Goal: Task Accomplishment & Management: Manage account settings

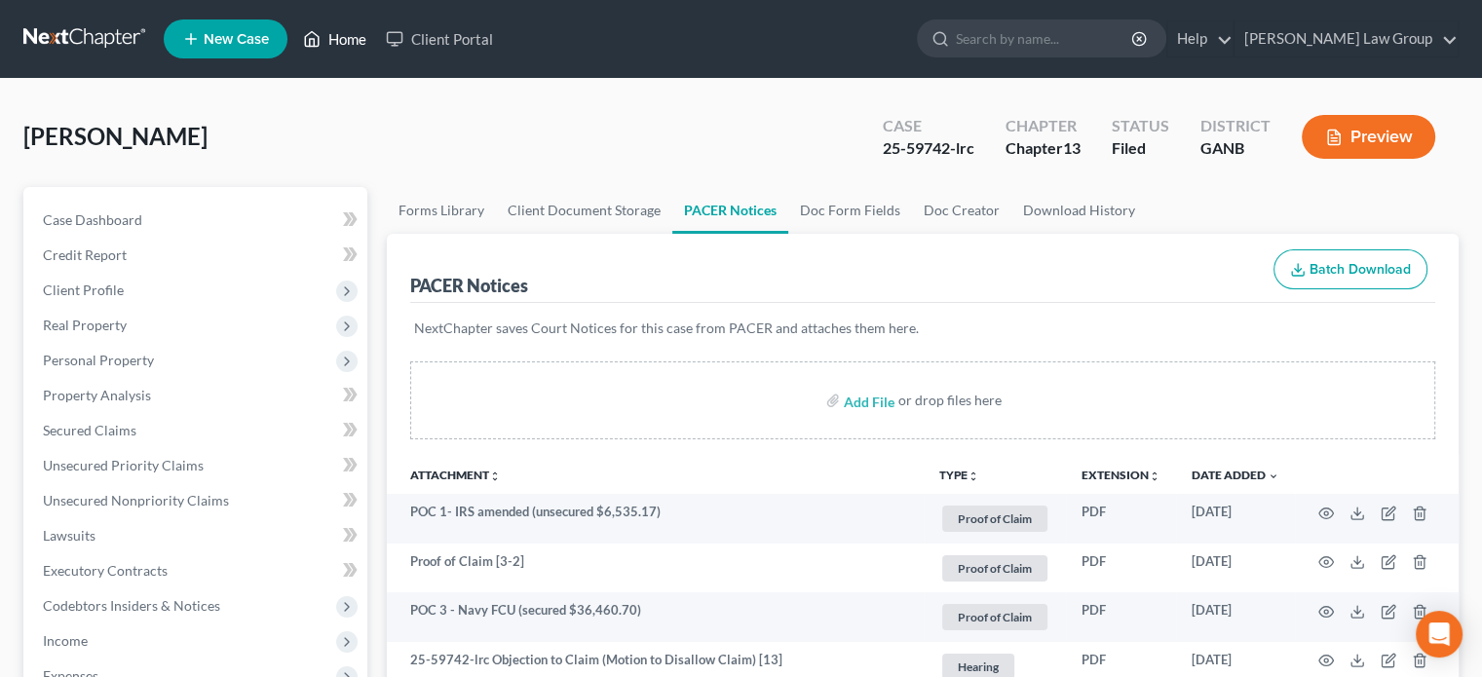
click at [351, 44] on link "Home" at bounding box center [334, 38] width 83 height 35
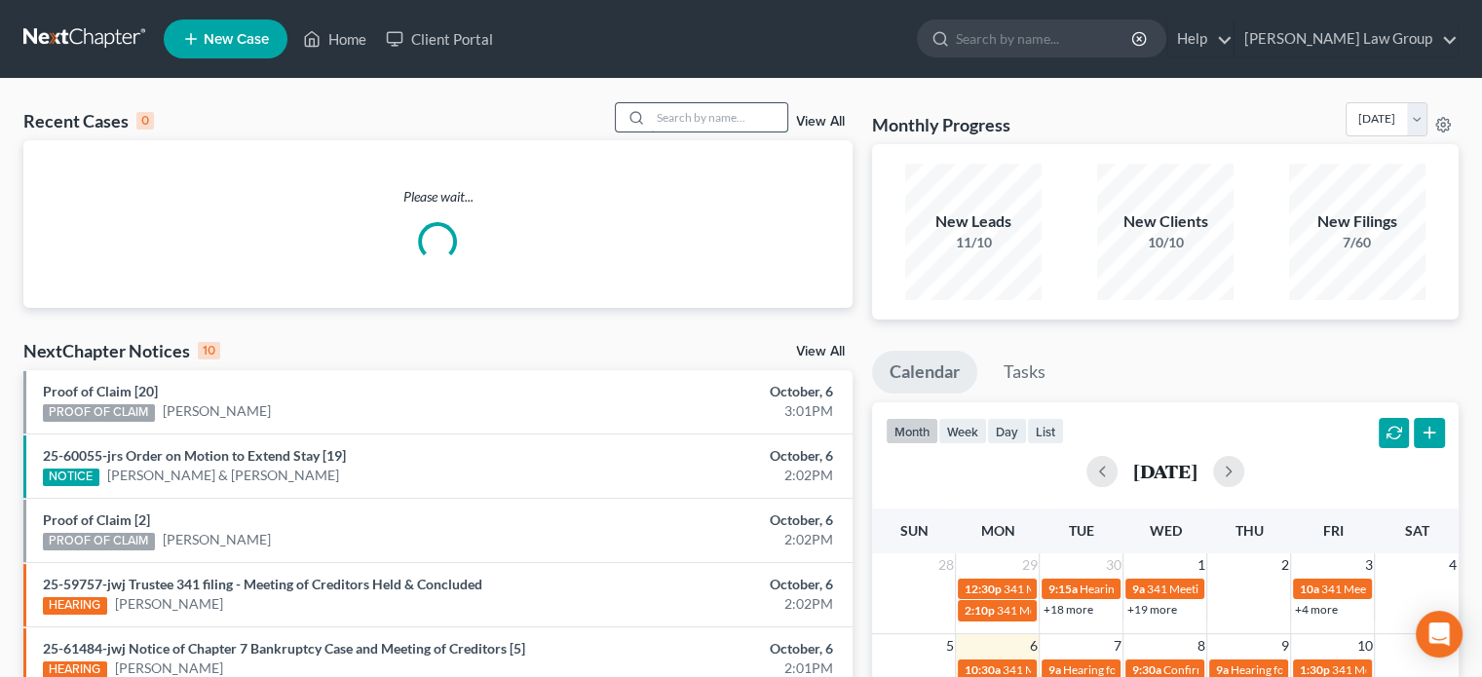
click at [698, 110] on input "search" at bounding box center [719, 117] width 136 height 28
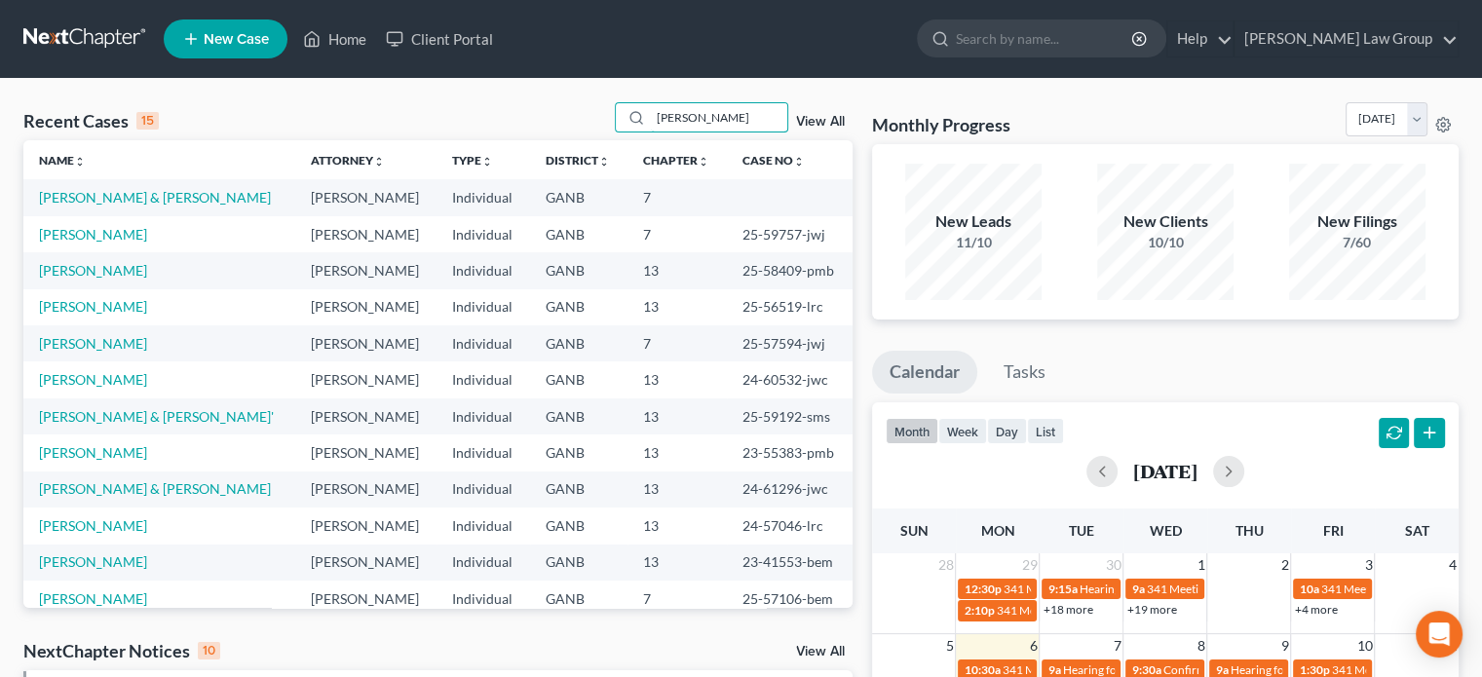
type input "[PERSON_NAME]"
click at [74, 277] on link "[PERSON_NAME]" at bounding box center [93, 270] width 108 height 17
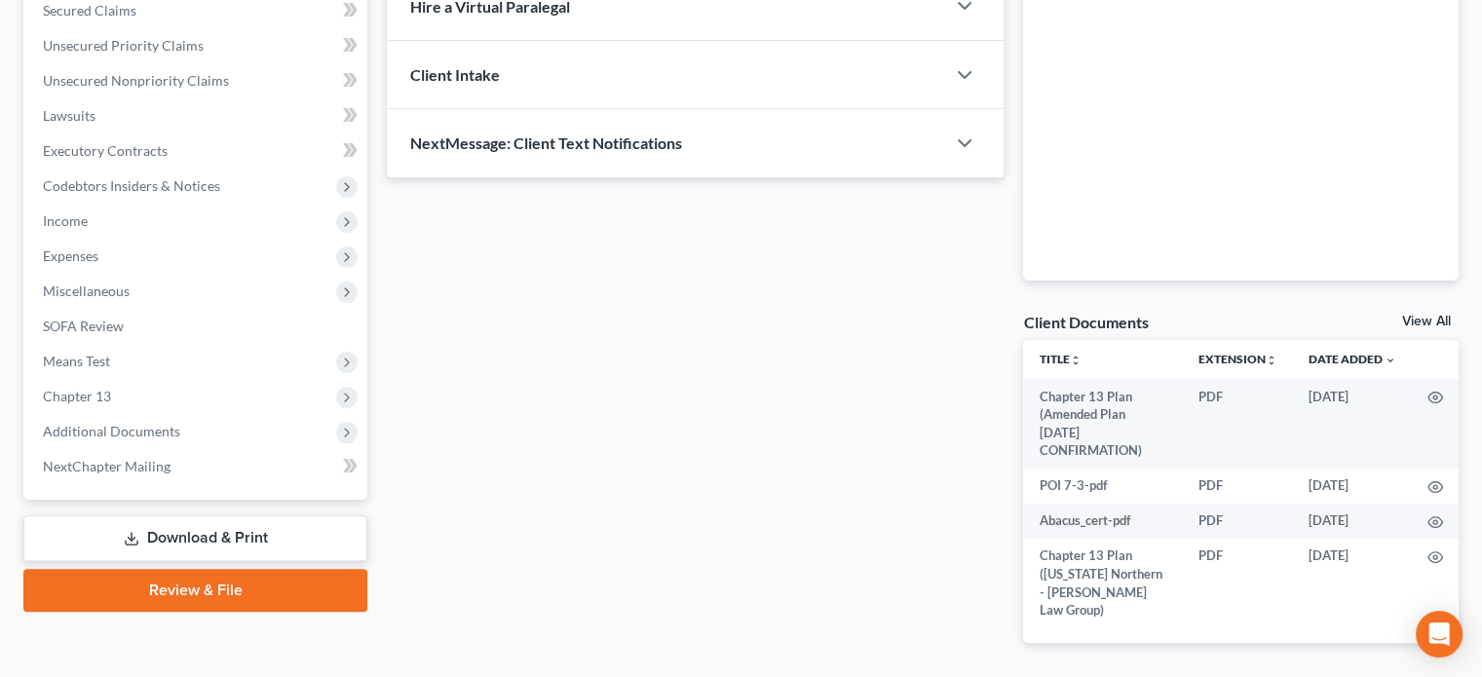
scroll to position [473, 0]
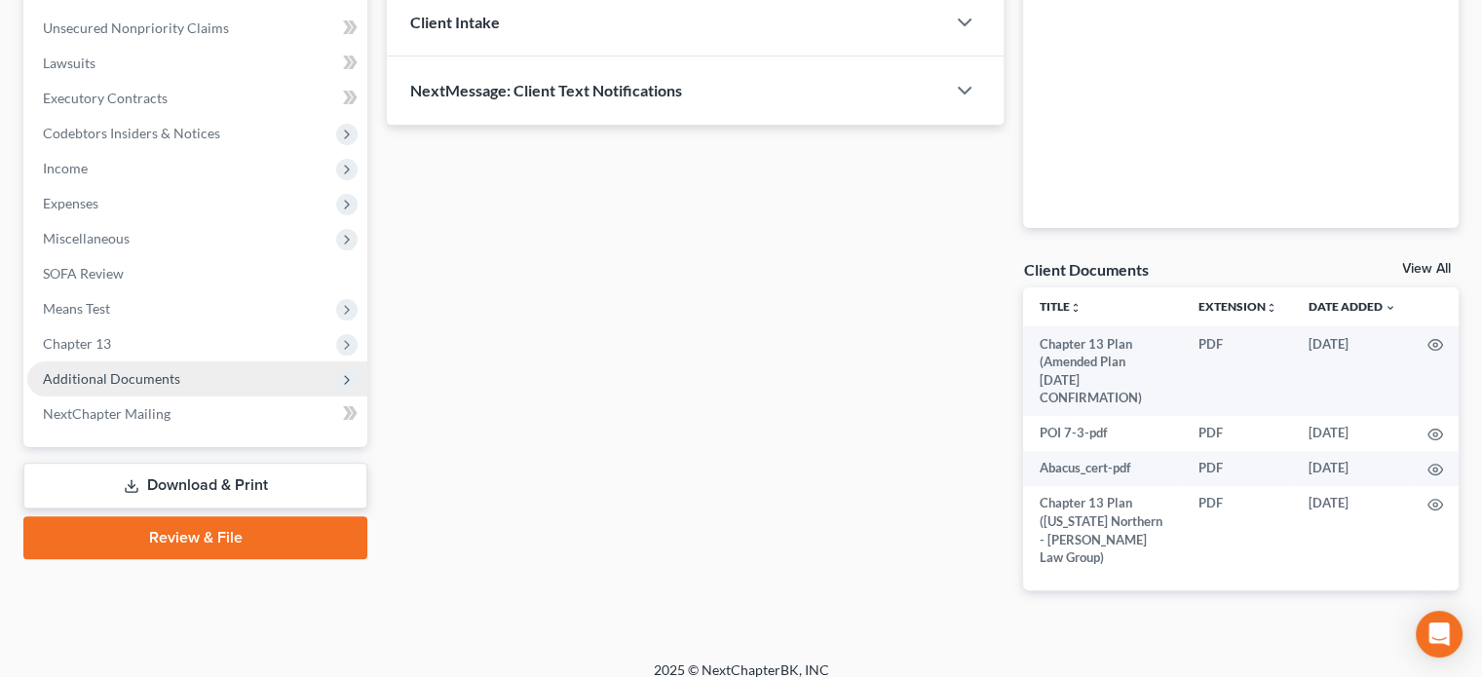
click at [95, 374] on span "Additional Documents" at bounding box center [111, 378] width 137 height 17
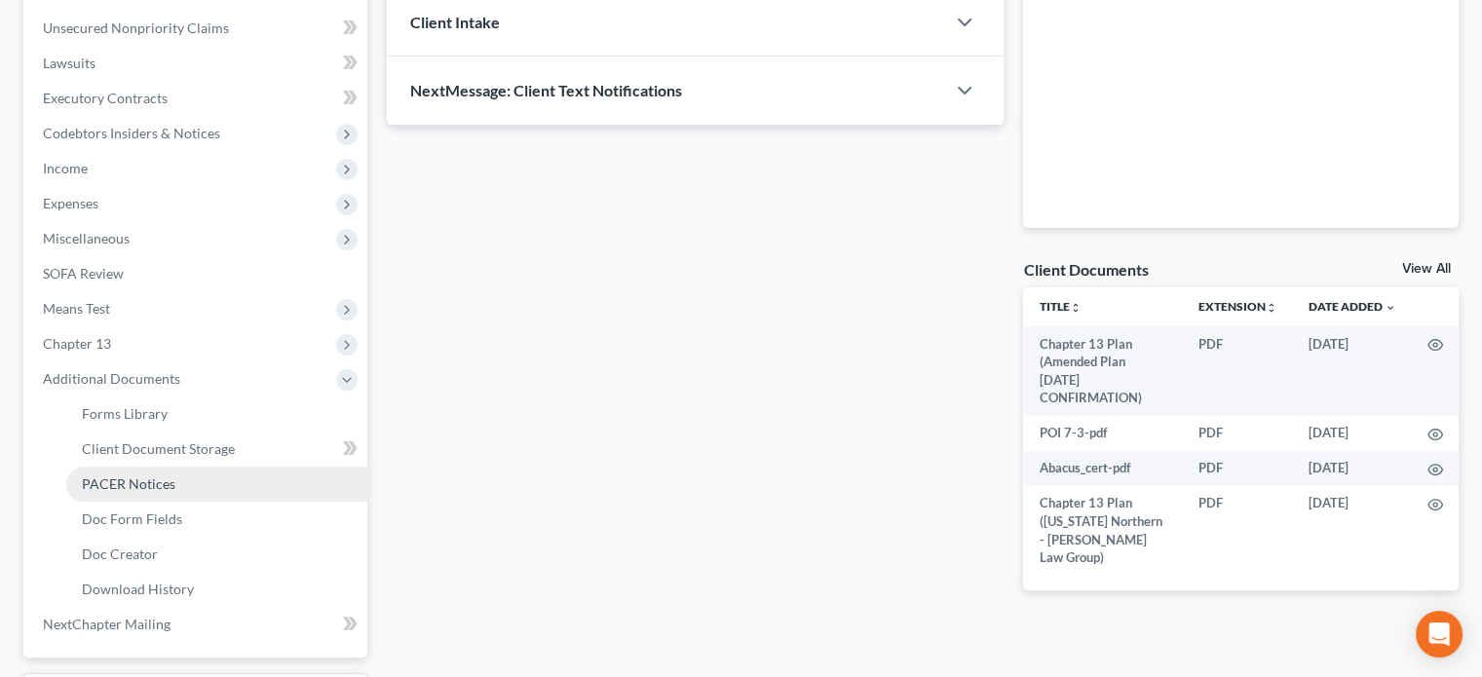
click at [140, 478] on span "PACER Notices" at bounding box center [129, 483] width 94 height 17
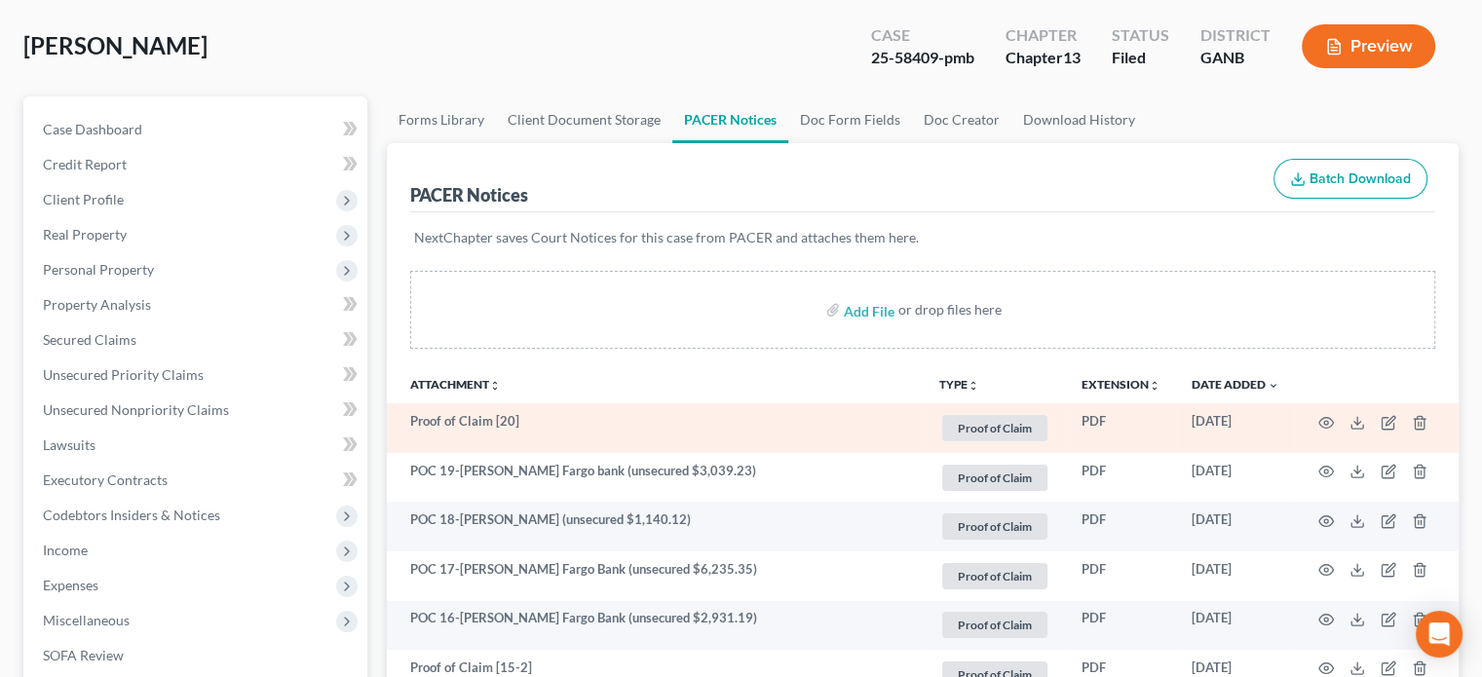
scroll to position [97, 0]
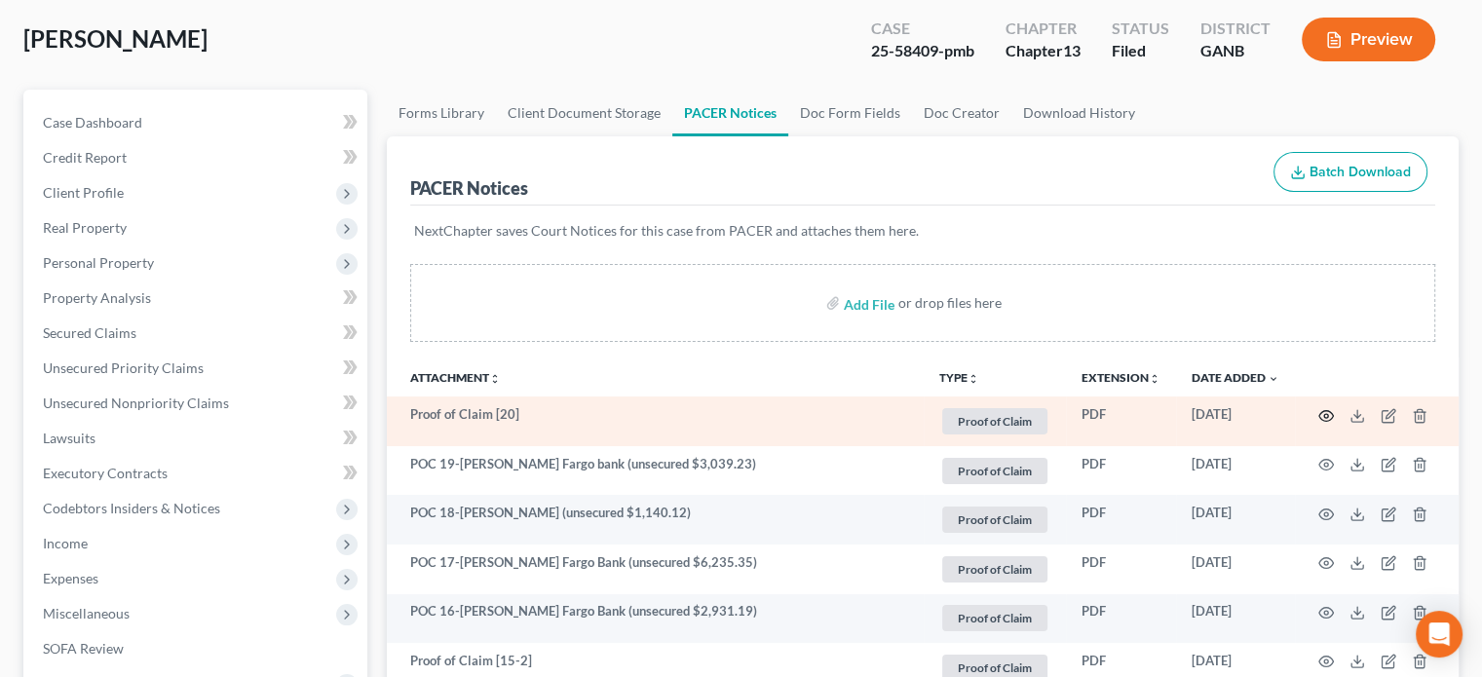
click at [1327, 414] on circle "button" at bounding box center [1326, 416] width 4 height 4
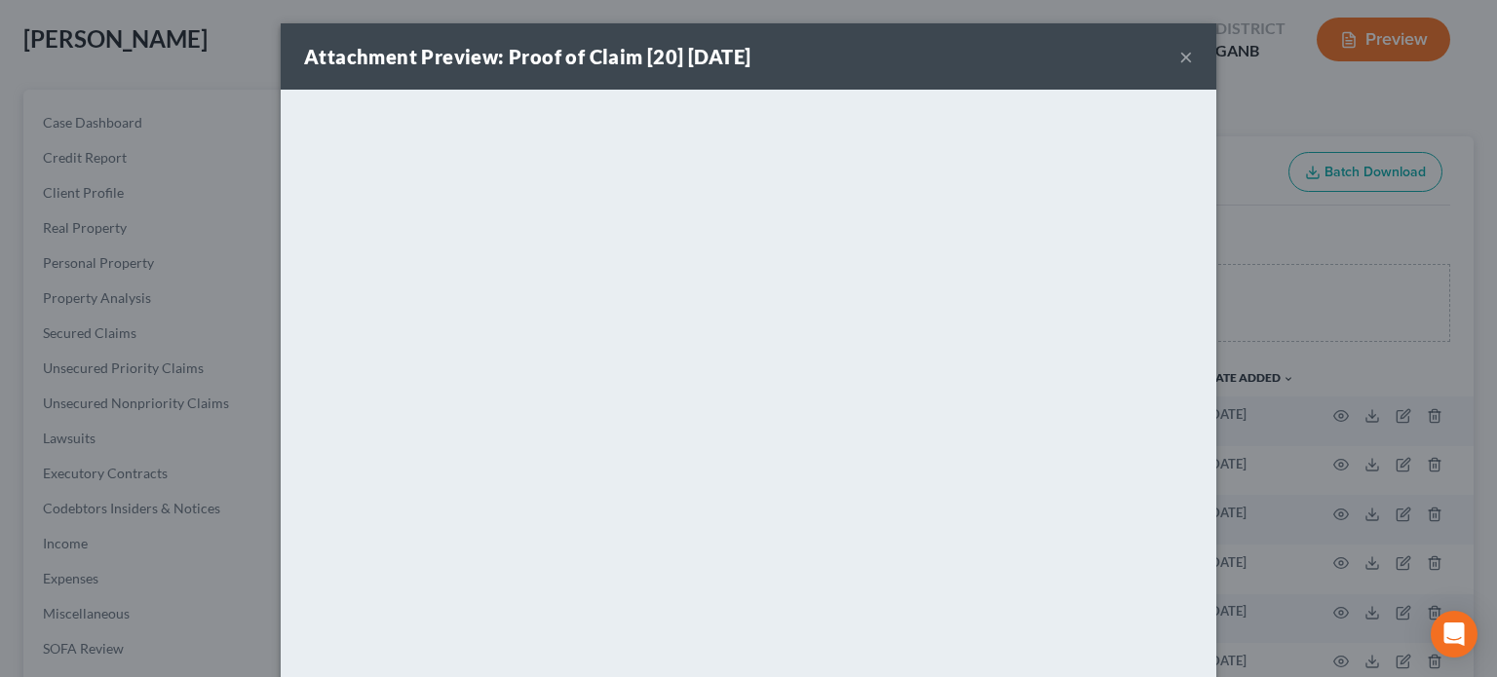
click at [1179, 57] on button "×" at bounding box center [1186, 56] width 14 height 23
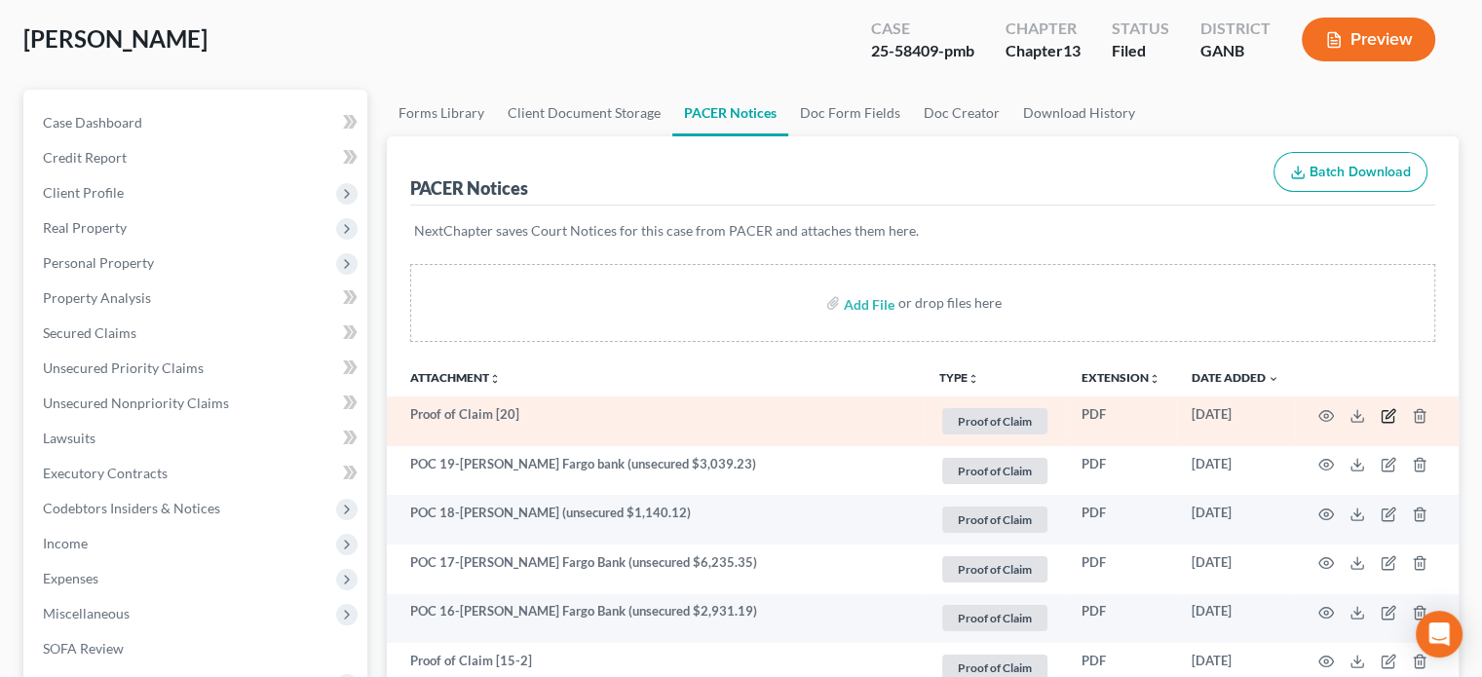
click at [1390, 418] on icon "button" at bounding box center [1389, 416] width 16 height 16
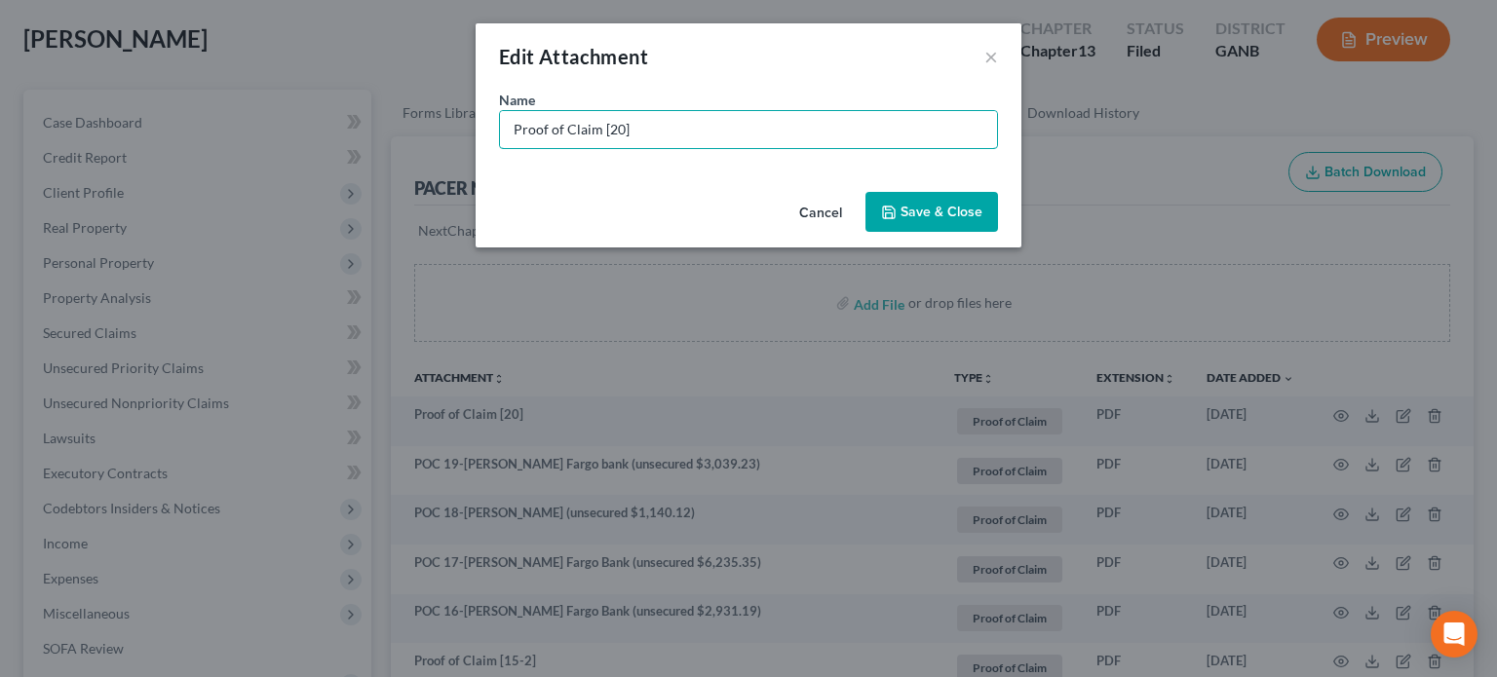
drag, startPoint x: 577, startPoint y: 133, endPoint x: 100, endPoint y: 84, distance: 479.1
click at [100, 84] on div "Edit Attachment × Name * Proof of Claim [20] Cancel Save & Close" at bounding box center [748, 338] width 1497 height 677
type input "POC 20 - Citibank, NA (unsecured $1,096.01)"
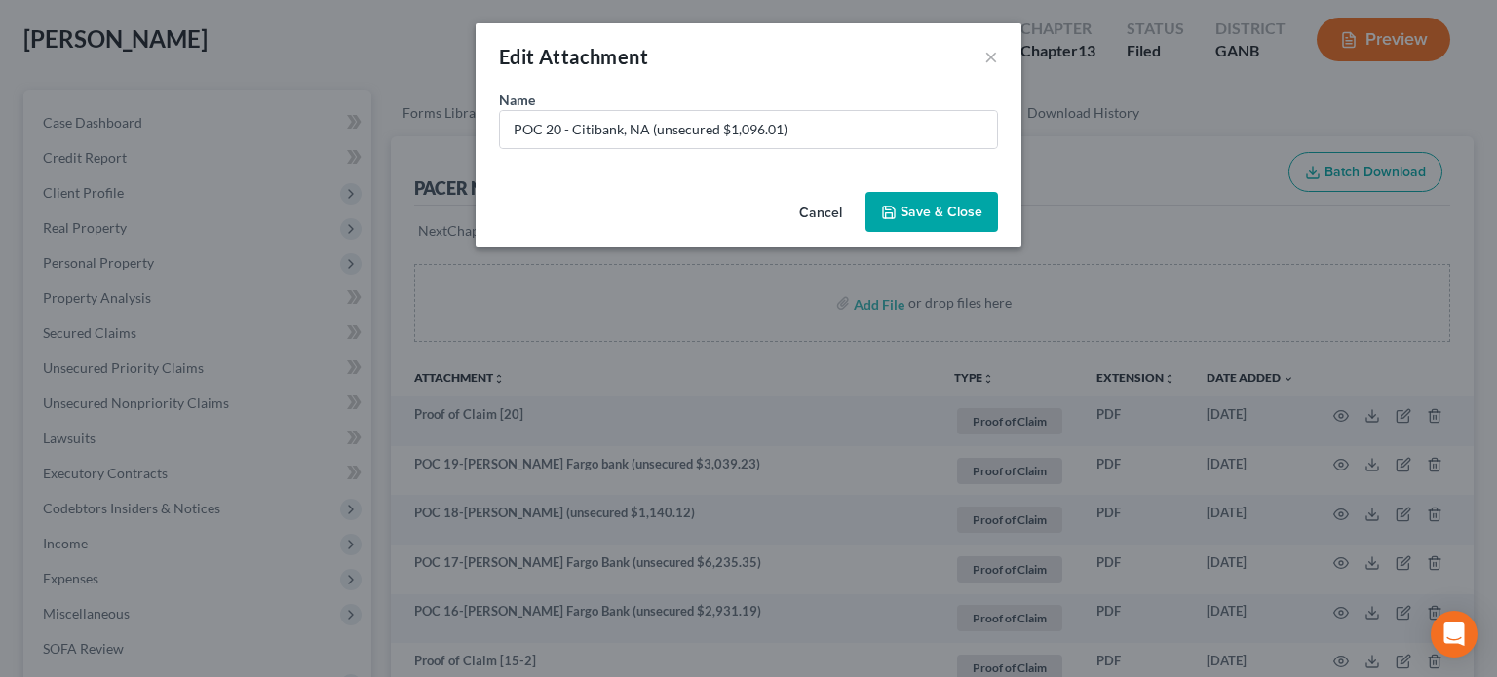
click at [932, 211] on span "Save & Close" at bounding box center [941, 212] width 82 height 17
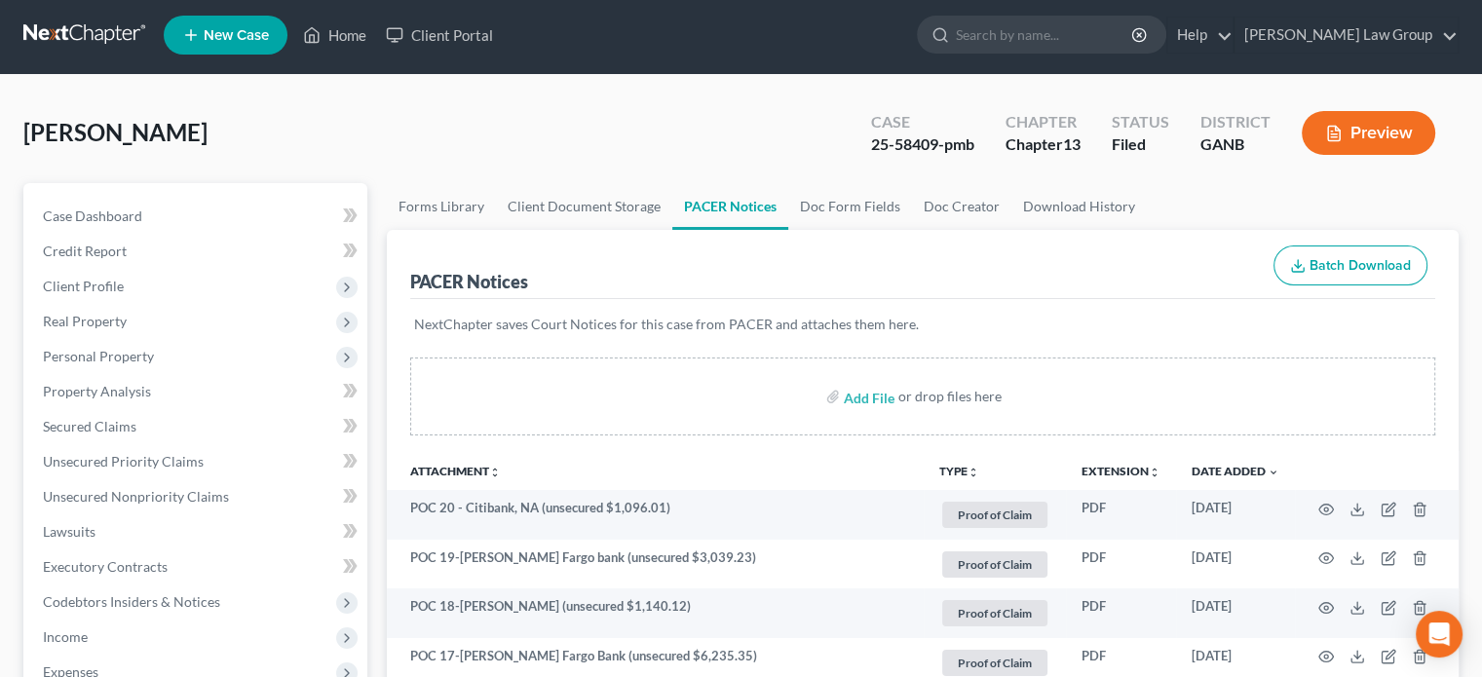
scroll to position [0, 0]
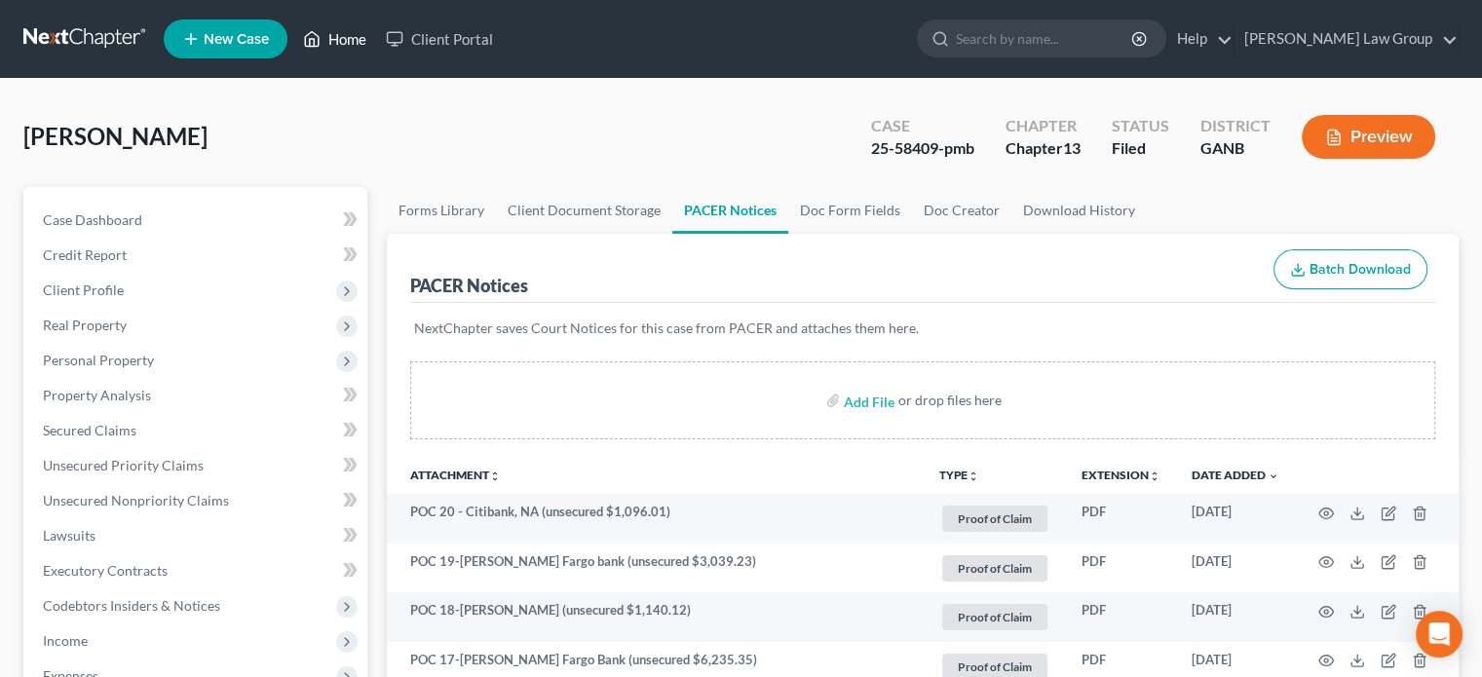
drag, startPoint x: 333, startPoint y: 35, endPoint x: 347, endPoint y: 47, distance: 18.0
click at [333, 35] on link "Home" at bounding box center [334, 38] width 83 height 35
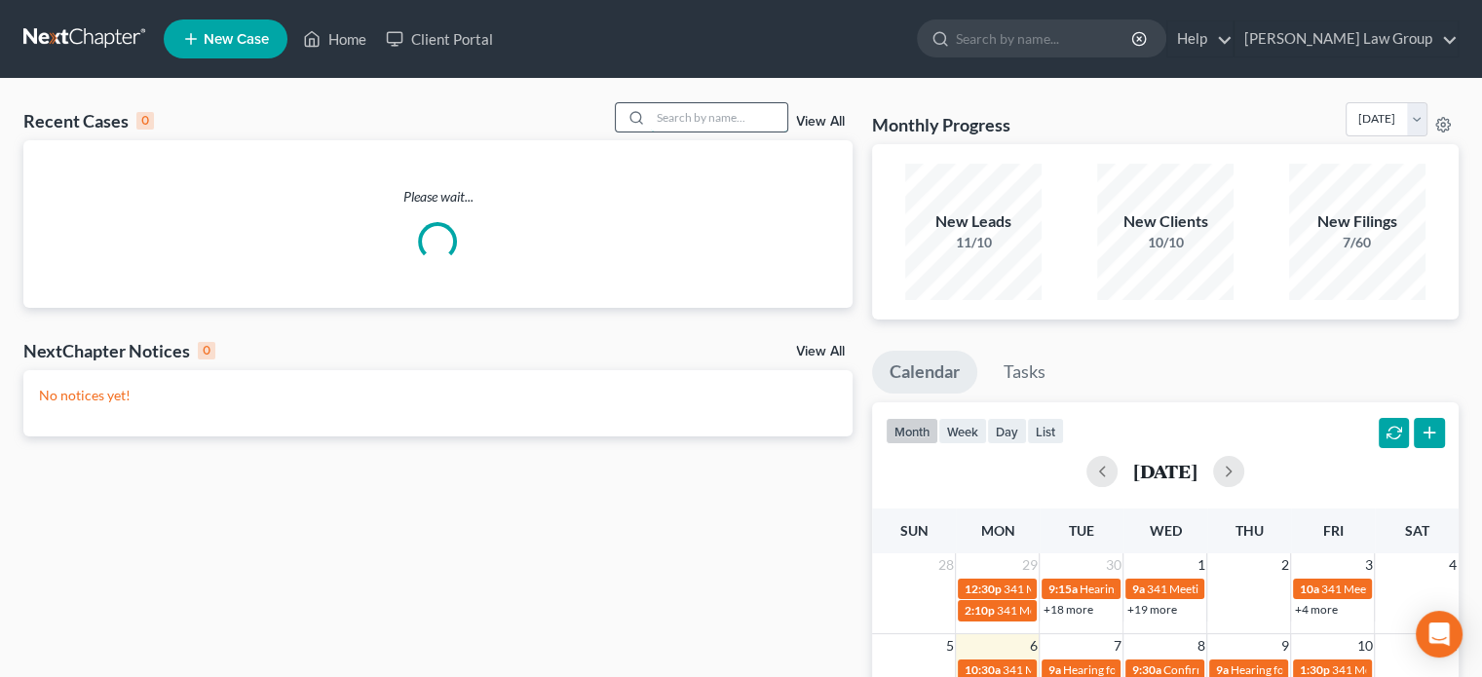
click at [657, 117] on input "search" at bounding box center [719, 117] width 136 height 28
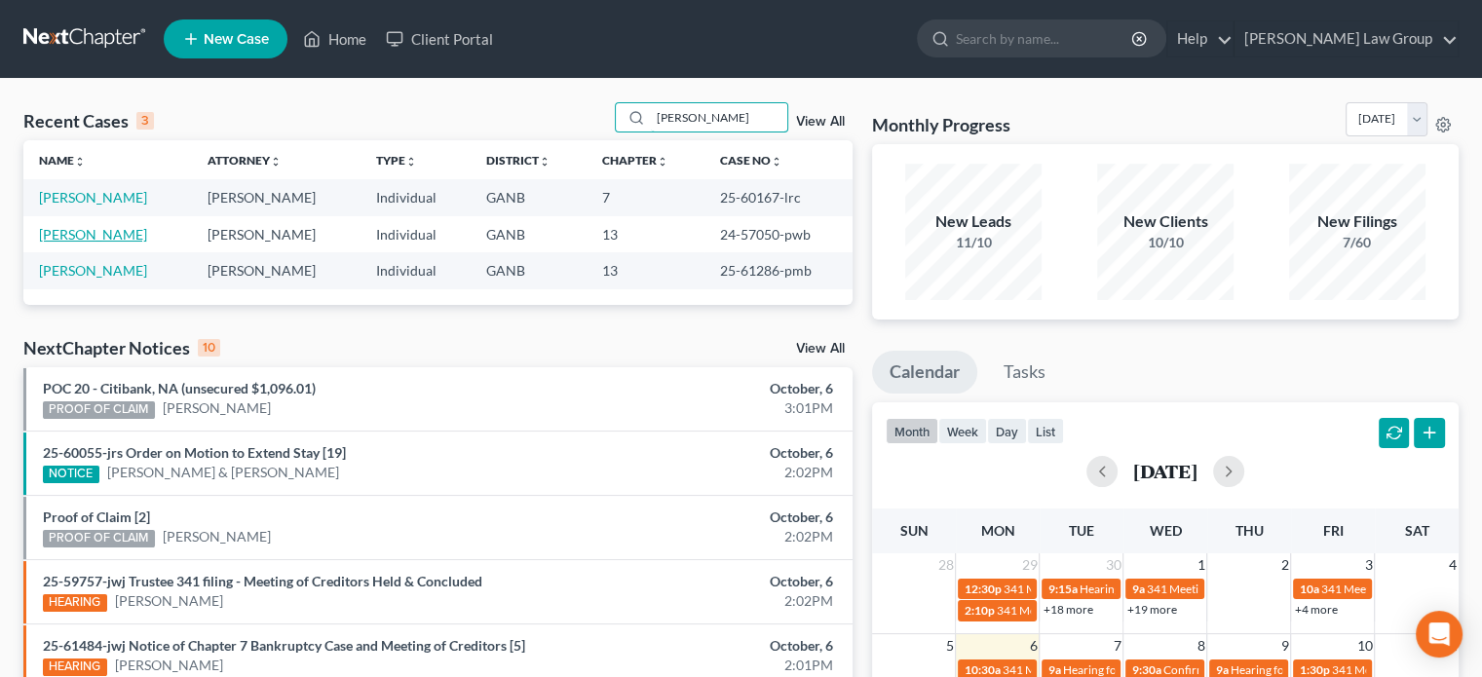
type input "[PERSON_NAME]"
click at [83, 230] on link "[PERSON_NAME]" at bounding box center [93, 234] width 108 height 17
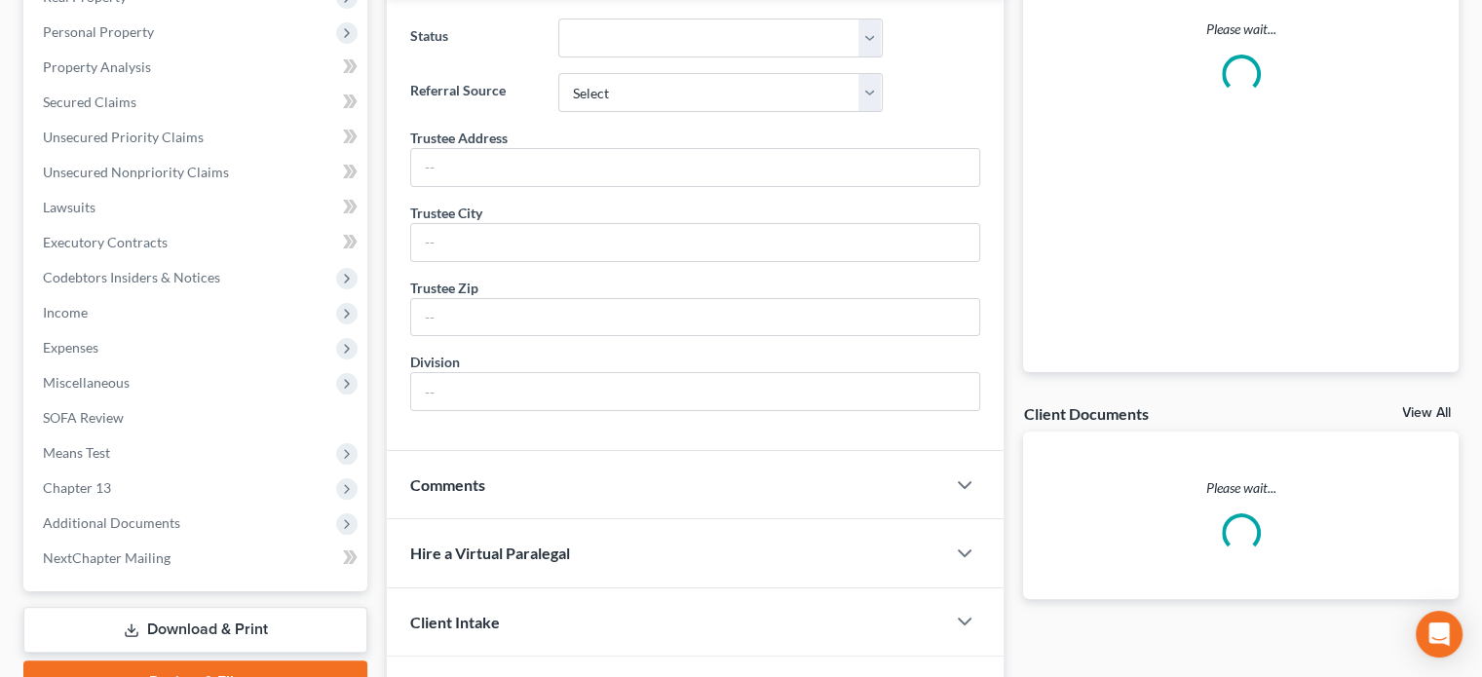
scroll to position [445, 0]
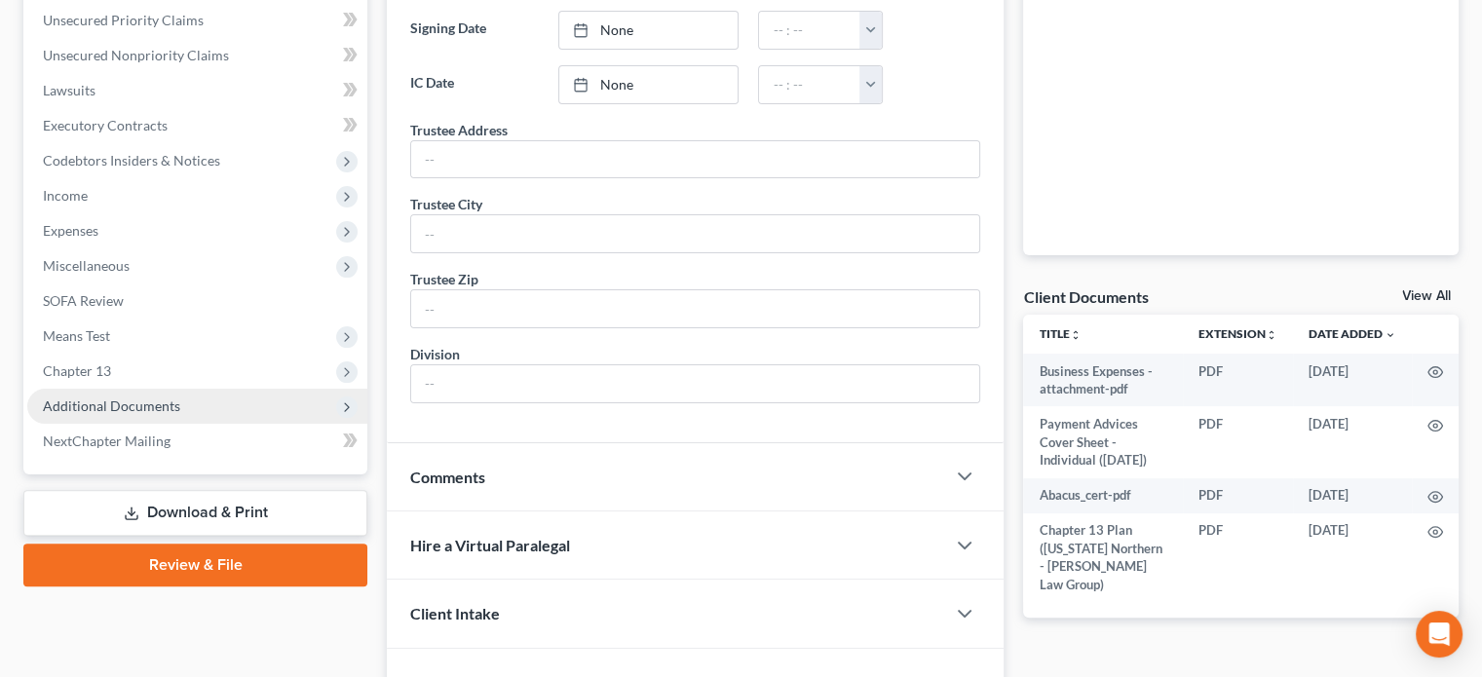
click at [127, 409] on span "Additional Documents" at bounding box center [111, 406] width 137 height 17
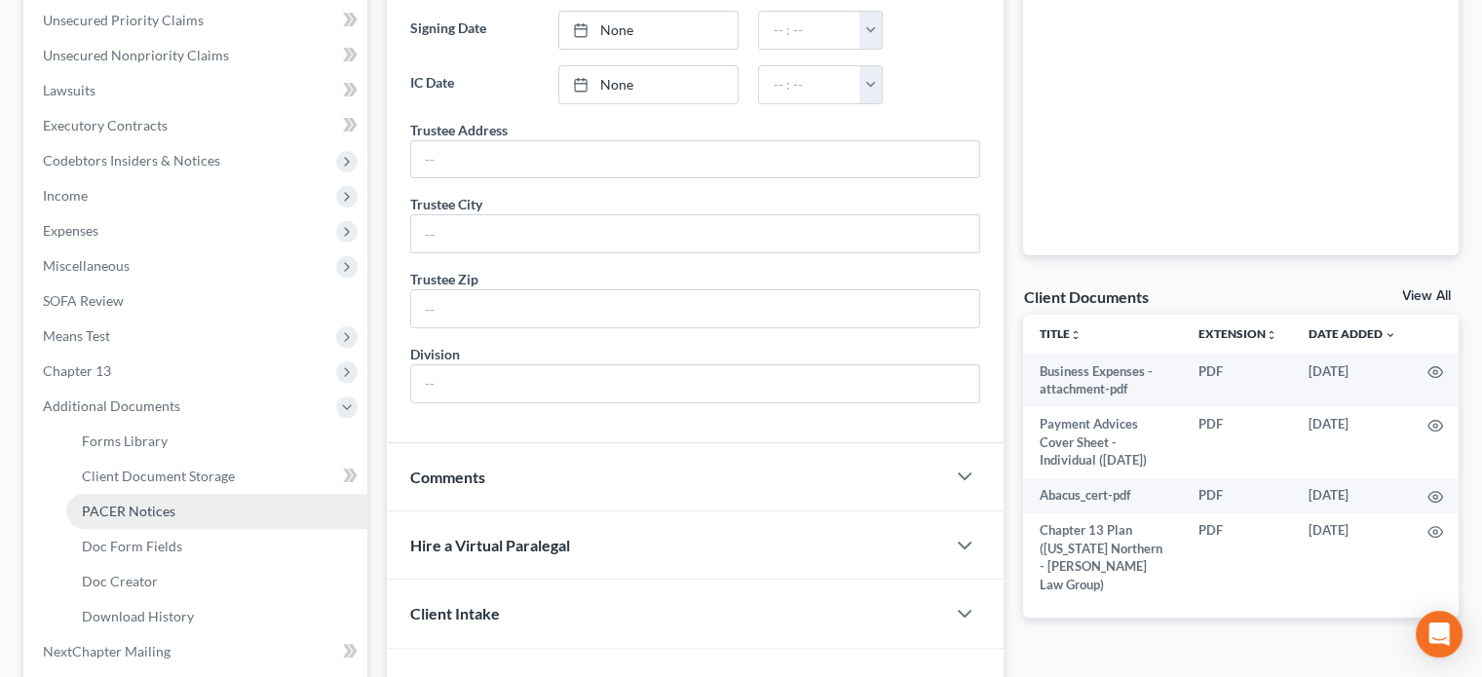
click at [148, 509] on span "PACER Notices" at bounding box center [129, 511] width 94 height 17
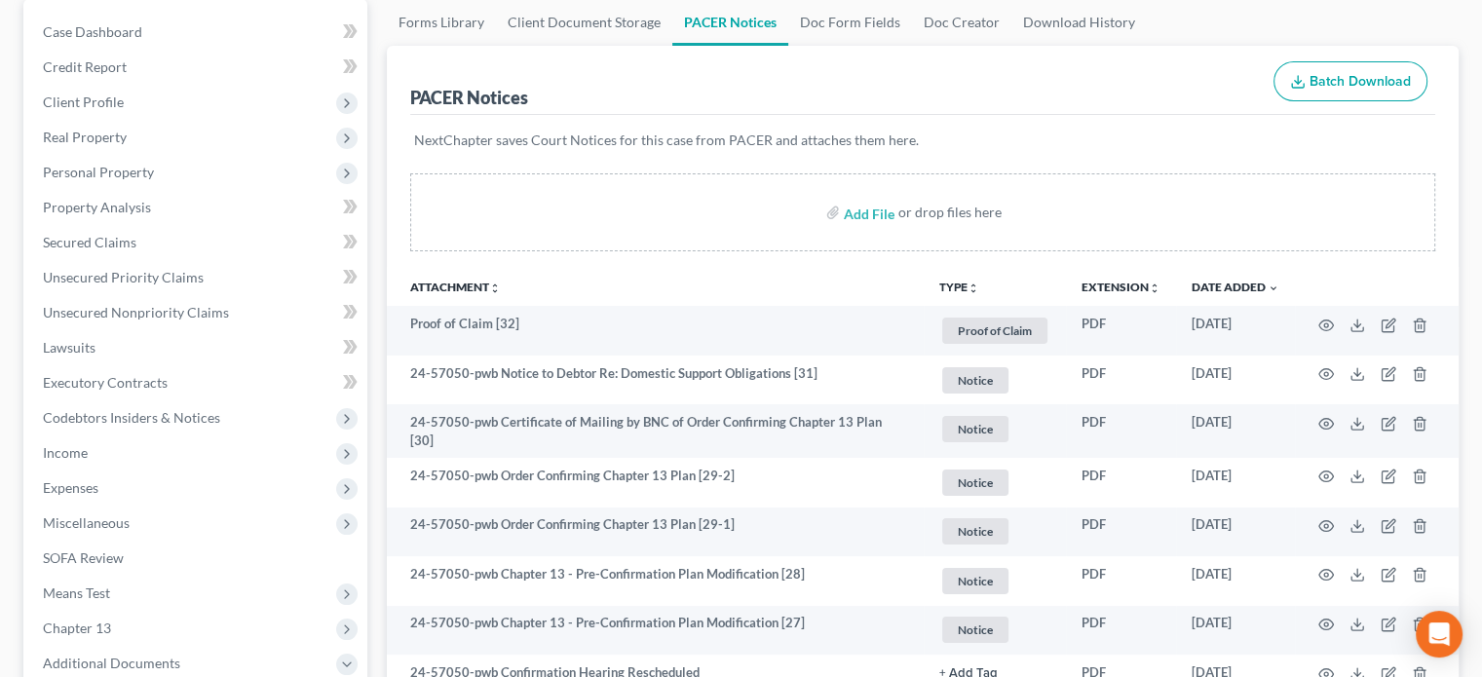
scroll to position [195, 0]
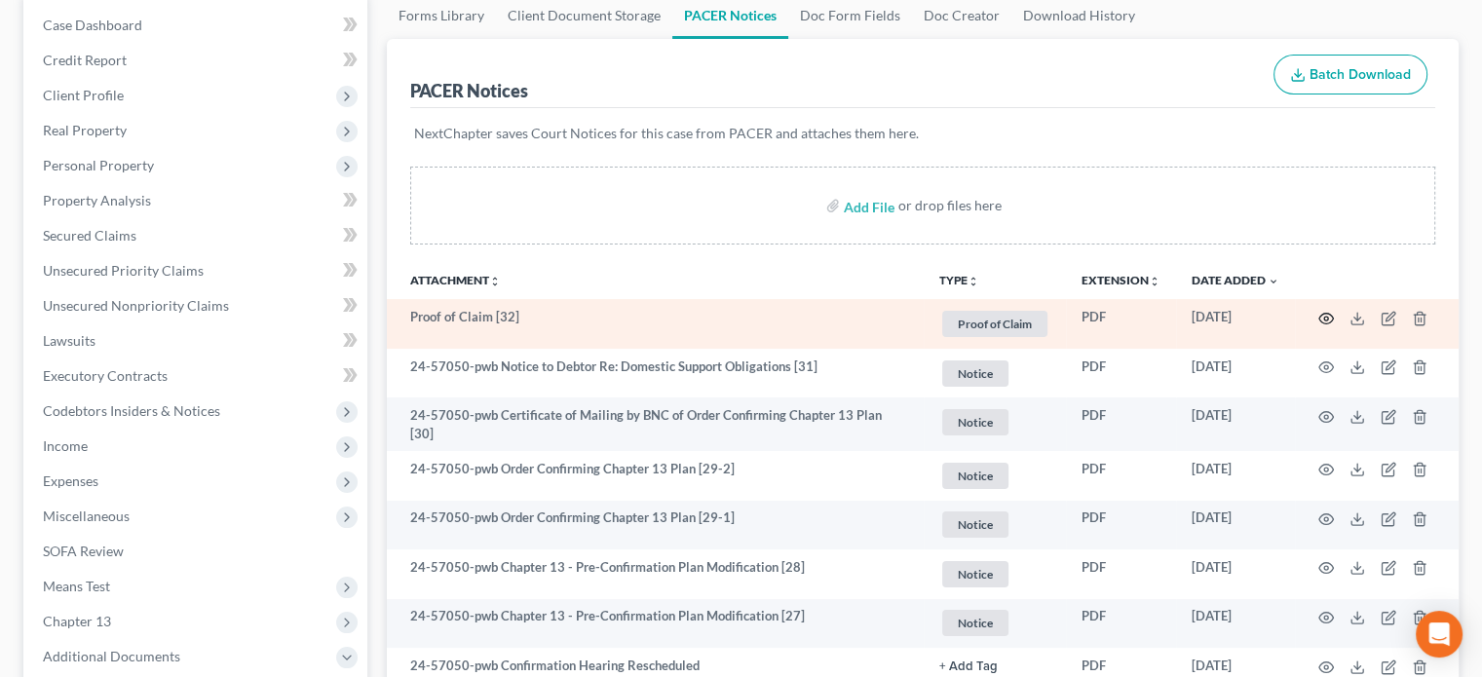
click at [1327, 319] on circle "button" at bounding box center [1326, 319] width 4 height 4
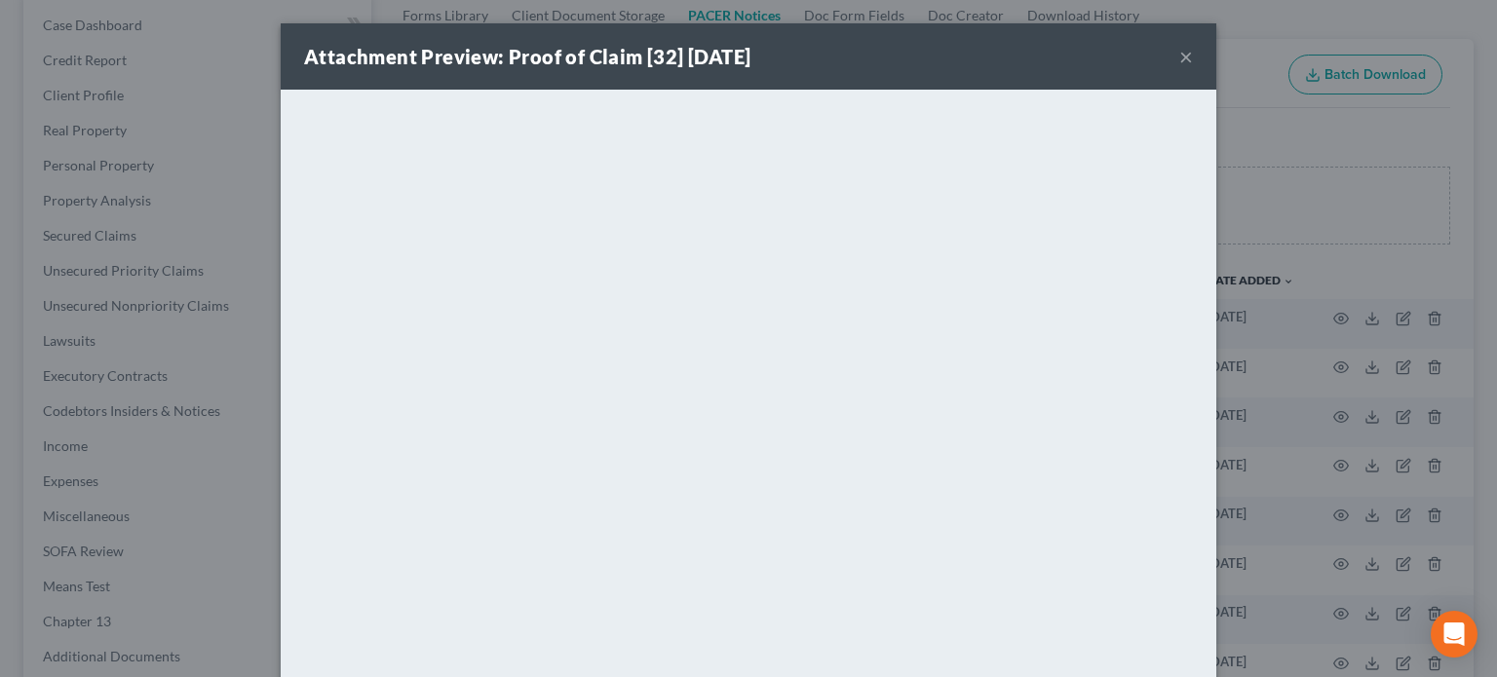
click at [1180, 59] on button "×" at bounding box center [1186, 56] width 14 height 23
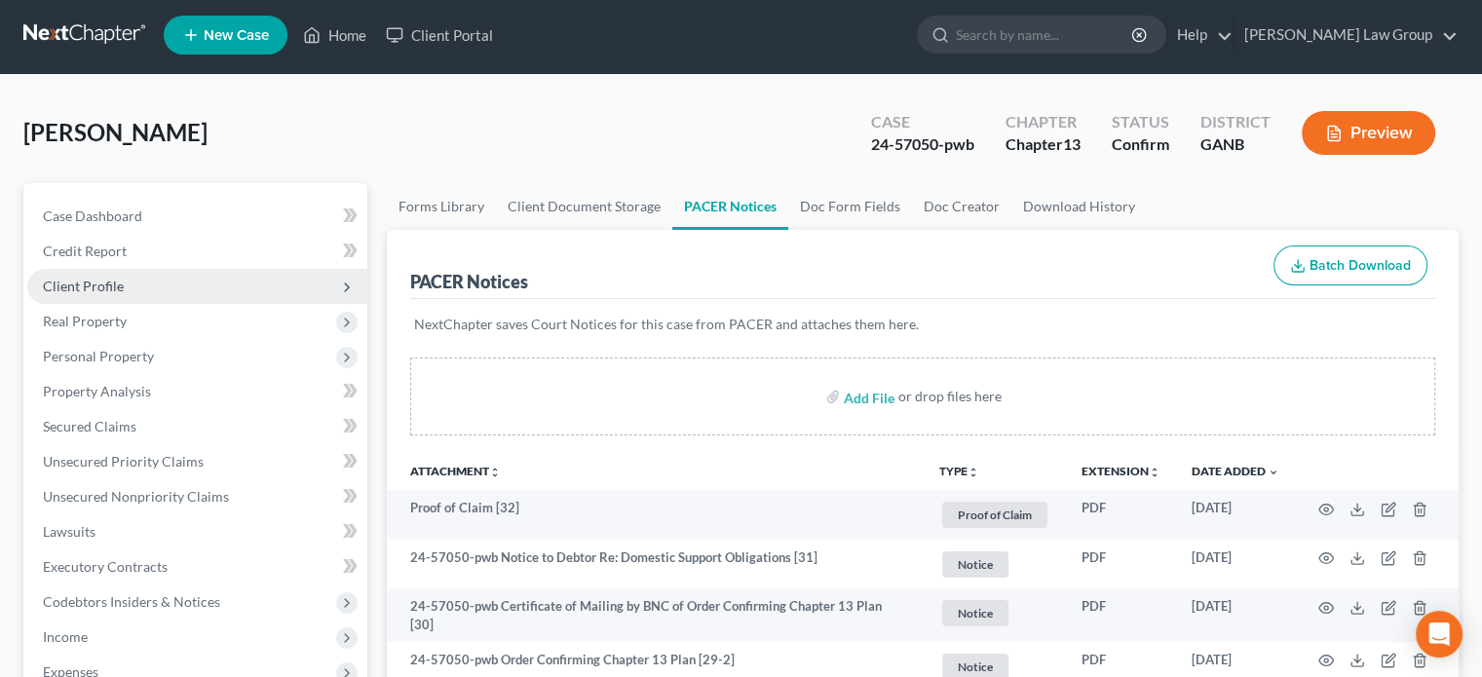
scroll to position [0, 0]
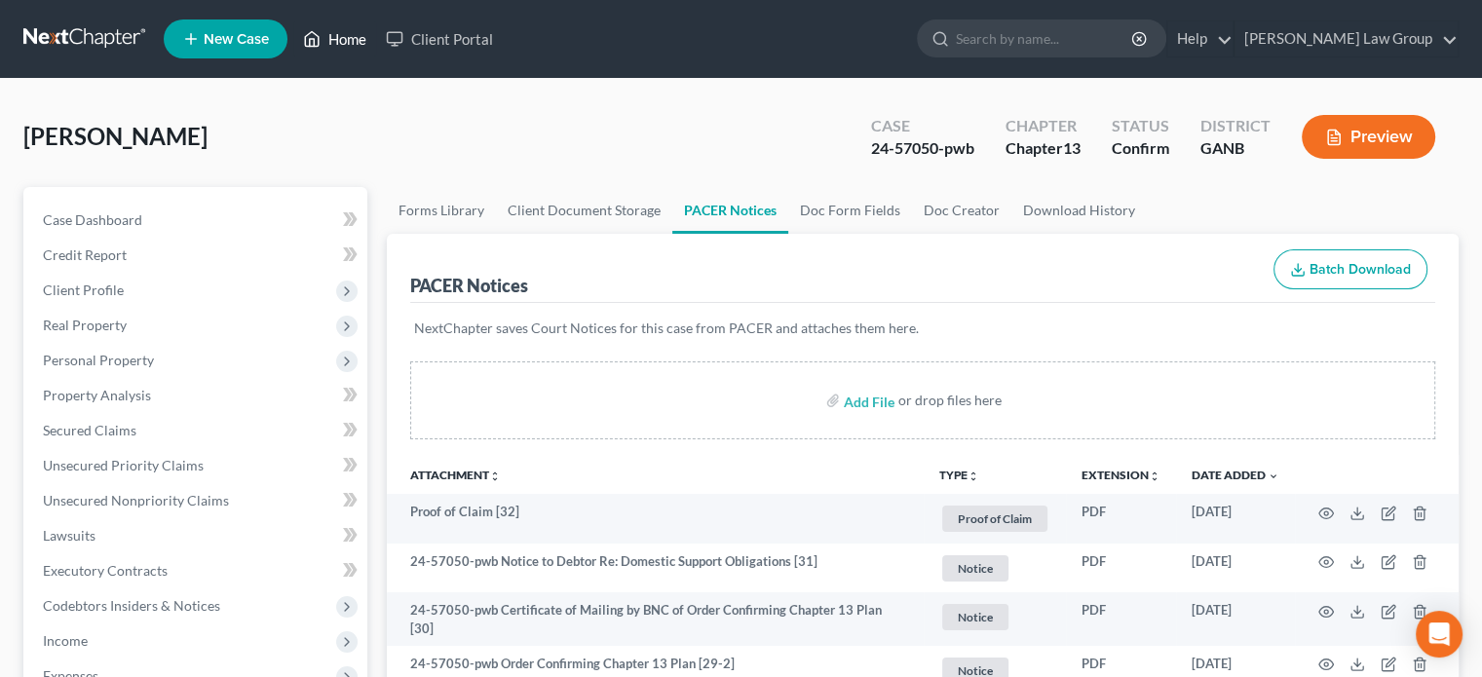
click at [337, 37] on link "Home" at bounding box center [334, 38] width 83 height 35
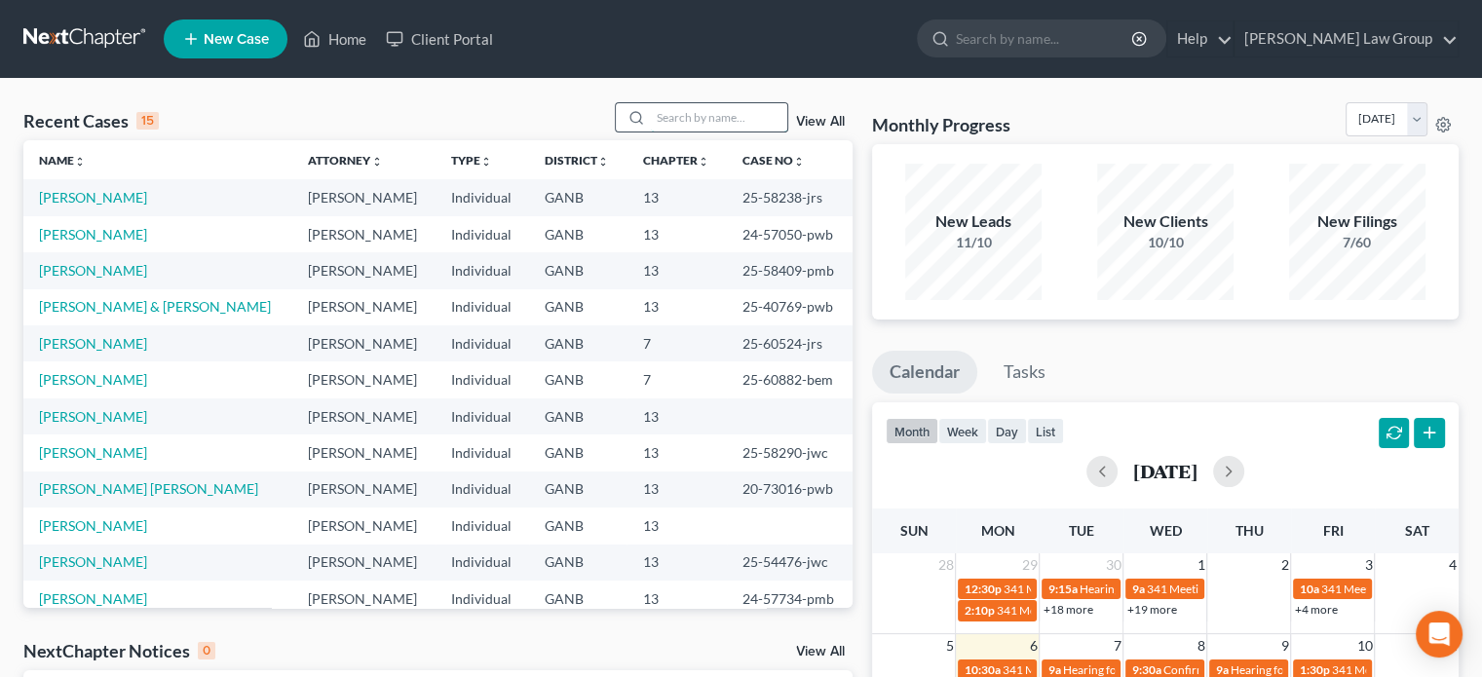
click at [694, 123] on input "search" at bounding box center [719, 117] width 136 height 28
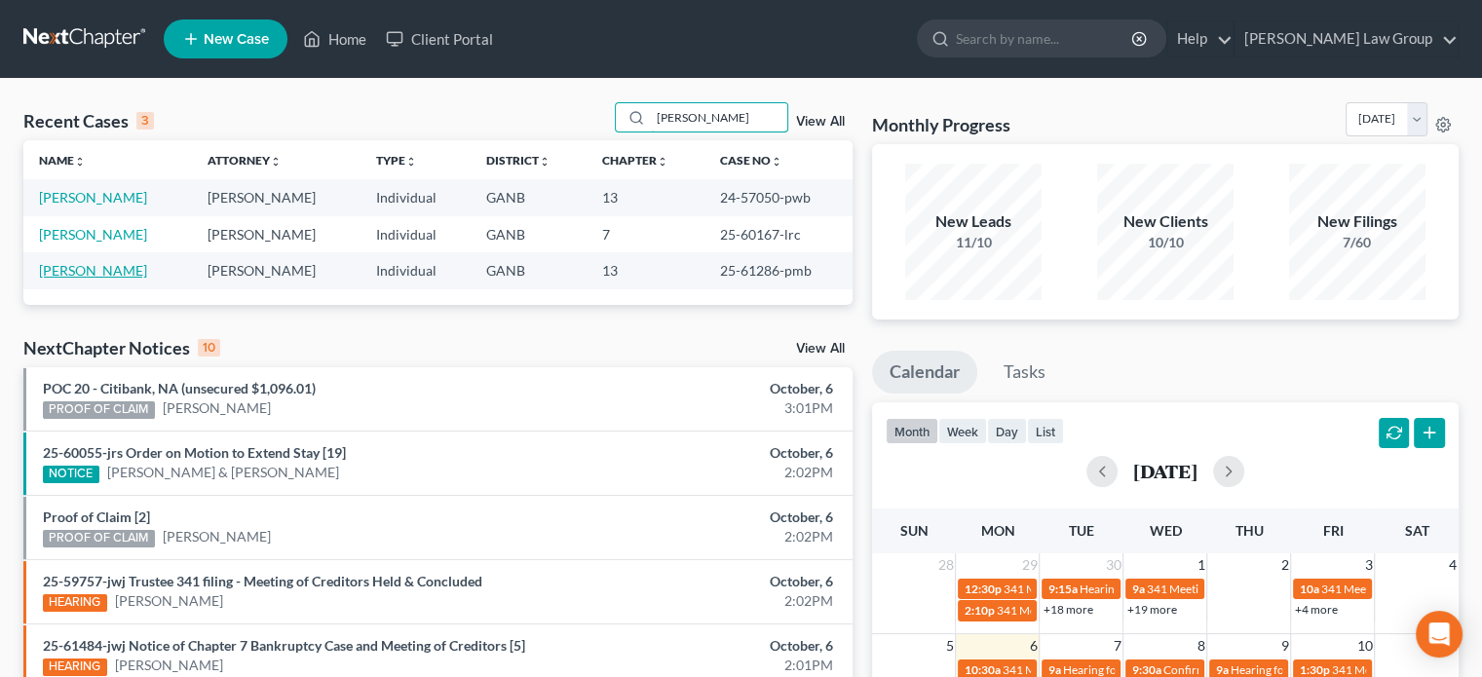
type input "[PERSON_NAME]"
click at [79, 274] on link "[PERSON_NAME]" at bounding box center [93, 270] width 108 height 17
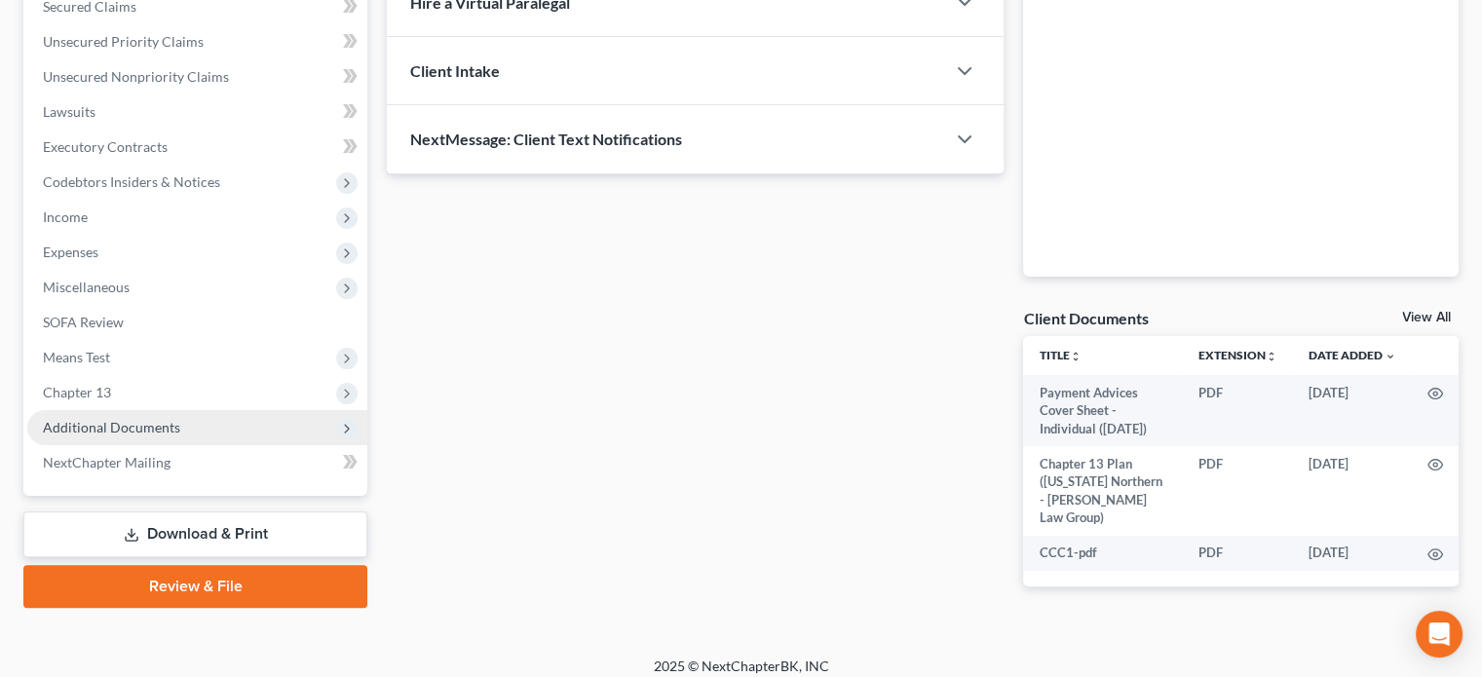
scroll to position [427, 0]
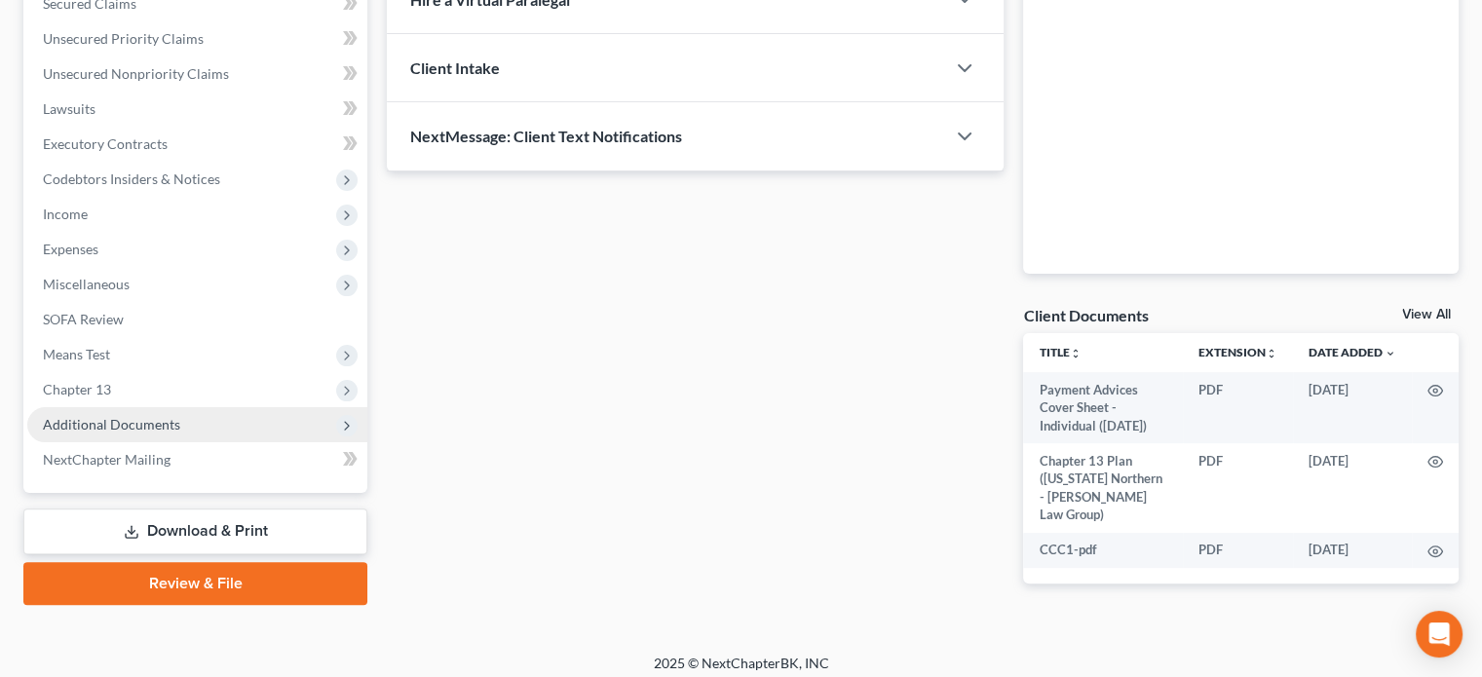
click at [108, 420] on span "Additional Documents" at bounding box center [111, 424] width 137 height 17
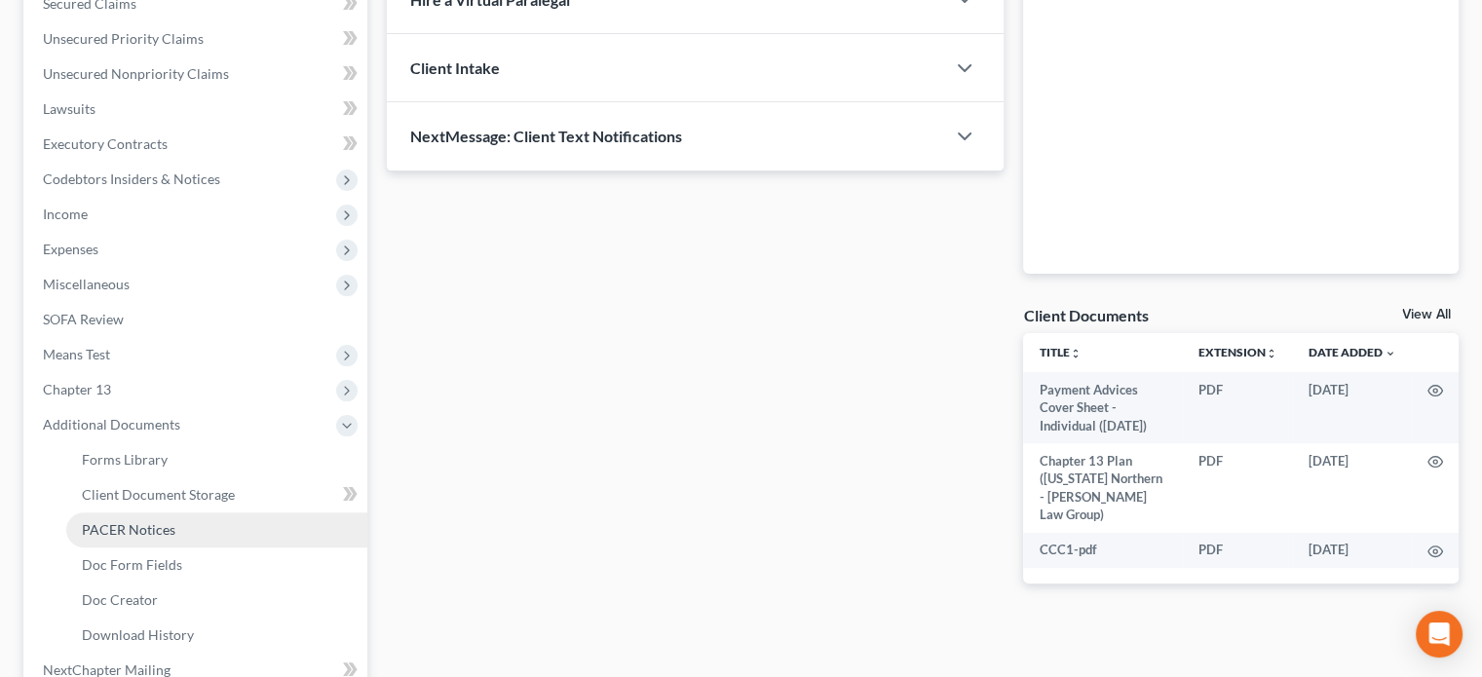
click at [106, 530] on span "PACER Notices" at bounding box center [129, 529] width 94 height 17
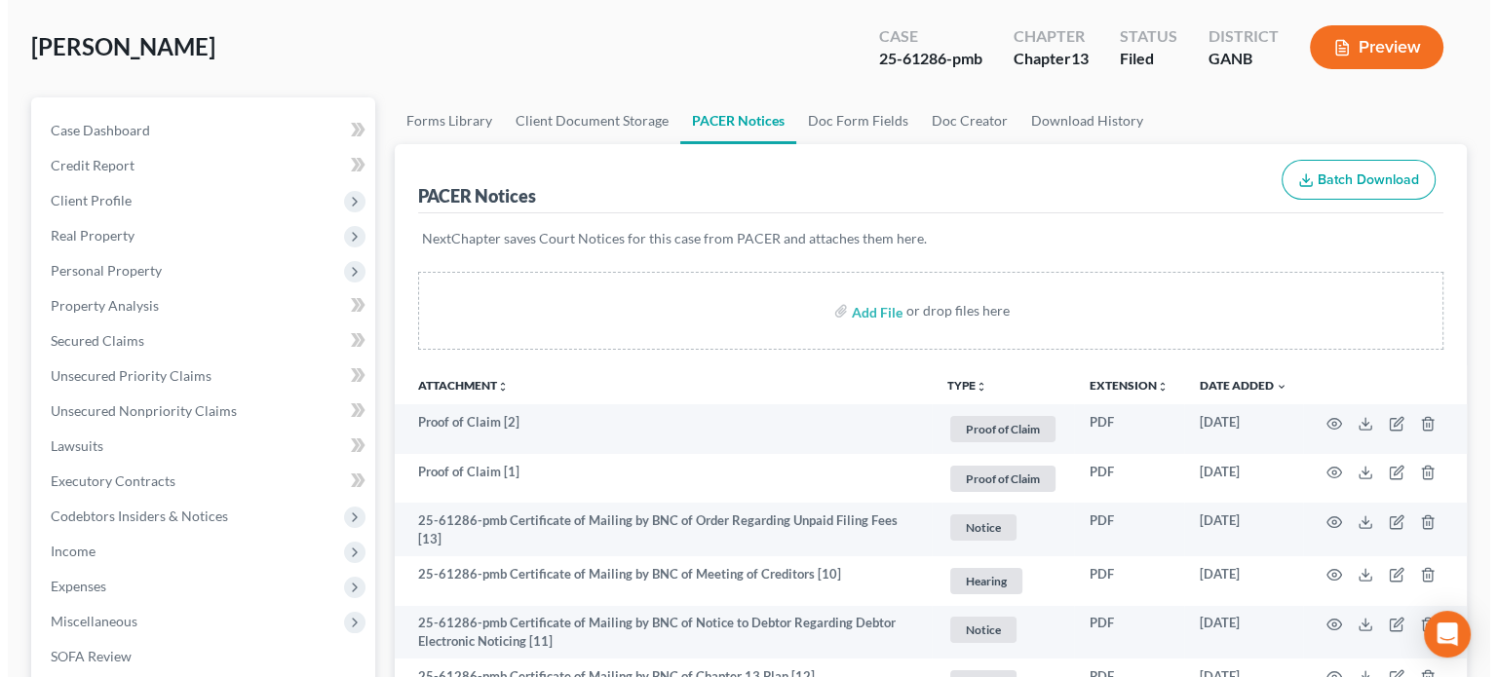
scroll to position [97, 0]
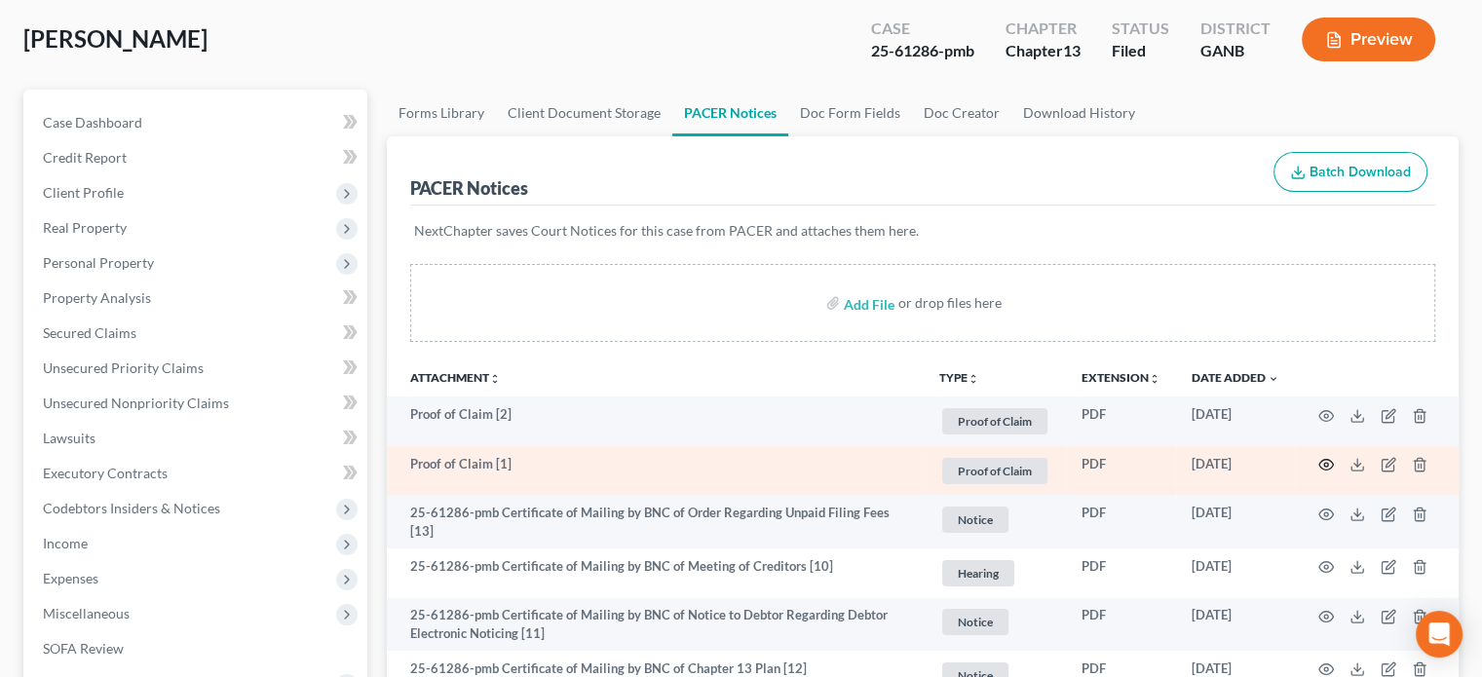
click at [1322, 461] on icon "button" at bounding box center [1326, 465] width 16 height 16
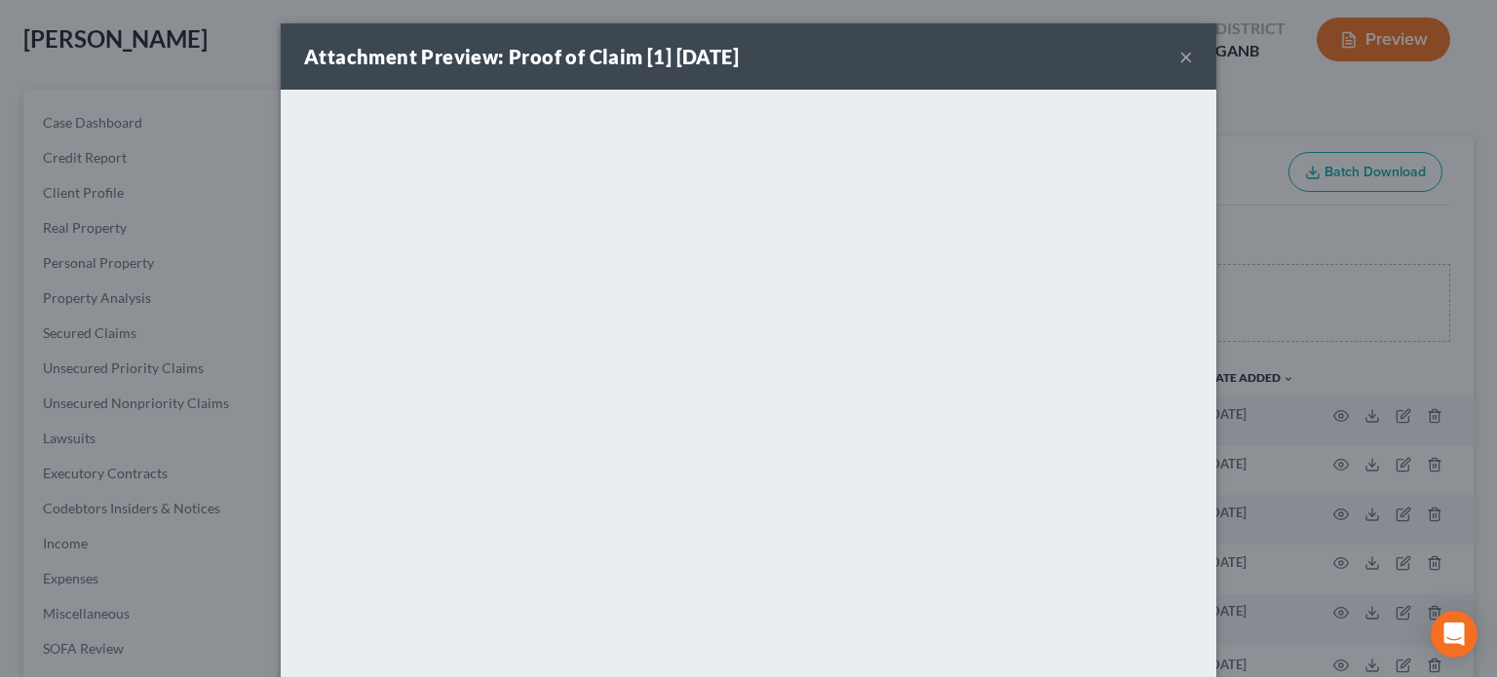
click at [1184, 58] on button "×" at bounding box center [1186, 56] width 14 height 23
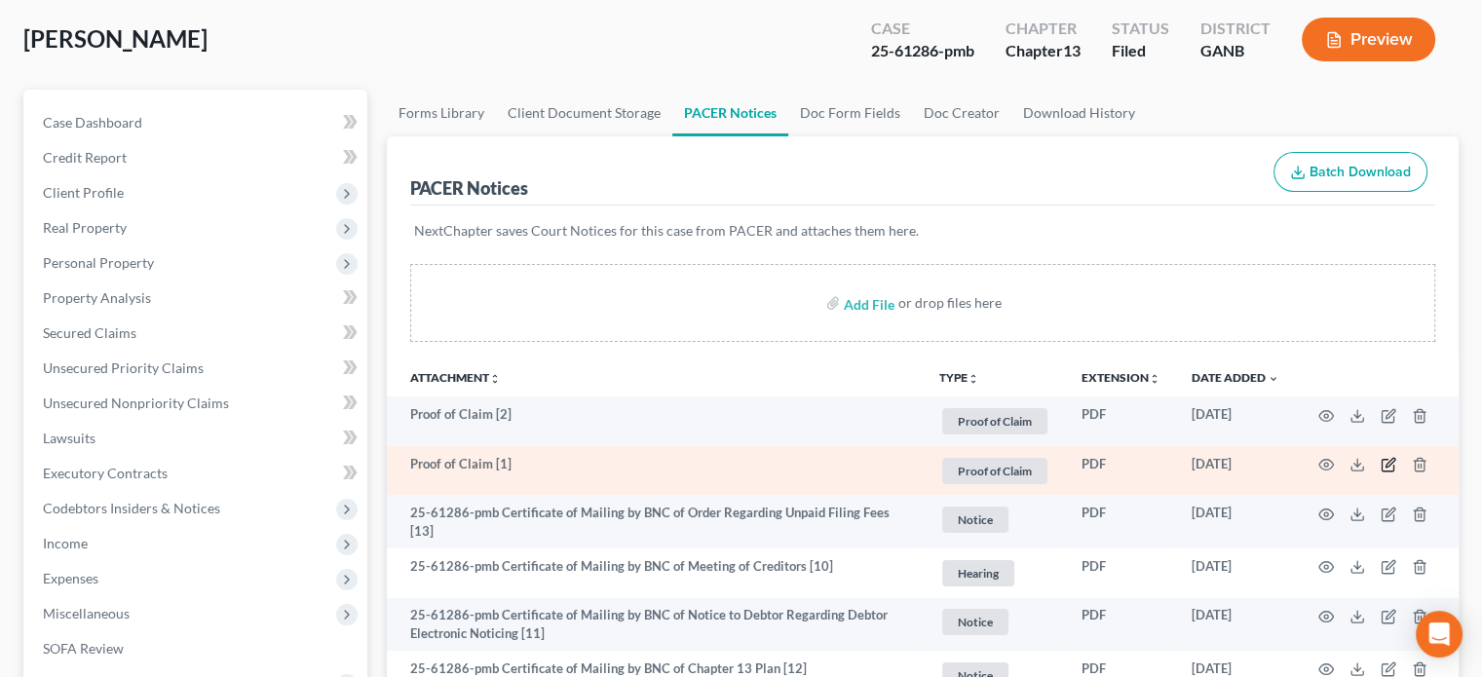
click at [1392, 462] on icon "button" at bounding box center [1390, 463] width 9 height 9
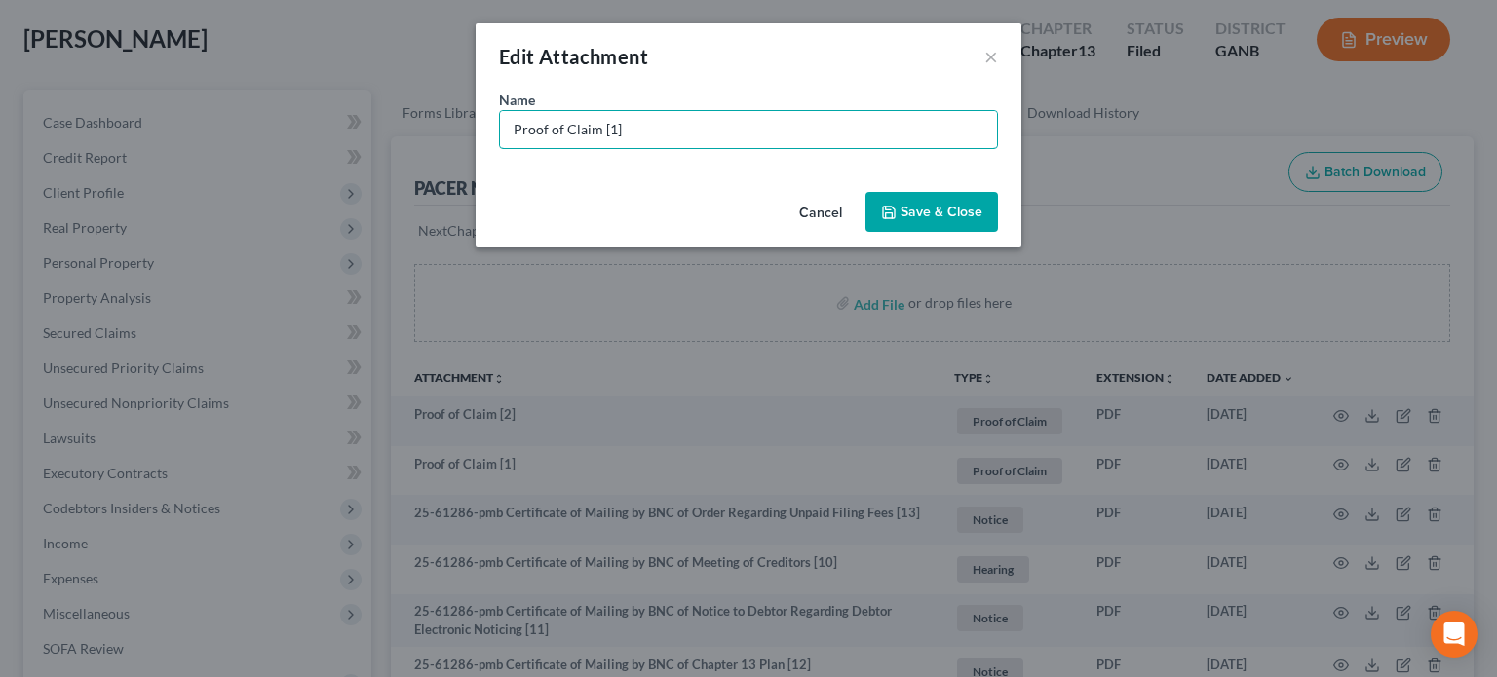
drag, startPoint x: 635, startPoint y: 126, endPoint x: 0, endPoint y: 81, distance: 636.9
click at [0, 81] on div "Edit Attachment × Name * Proof of Claim [1] Cancel Save & Close" at bounding box center [748, 338] width 1497 height 677
type input "POC 1- GADOR (secured $5,914.82)"
click at [916, 204] on span "Save & Close" at bounding box center [941, 212] width 82 height 17
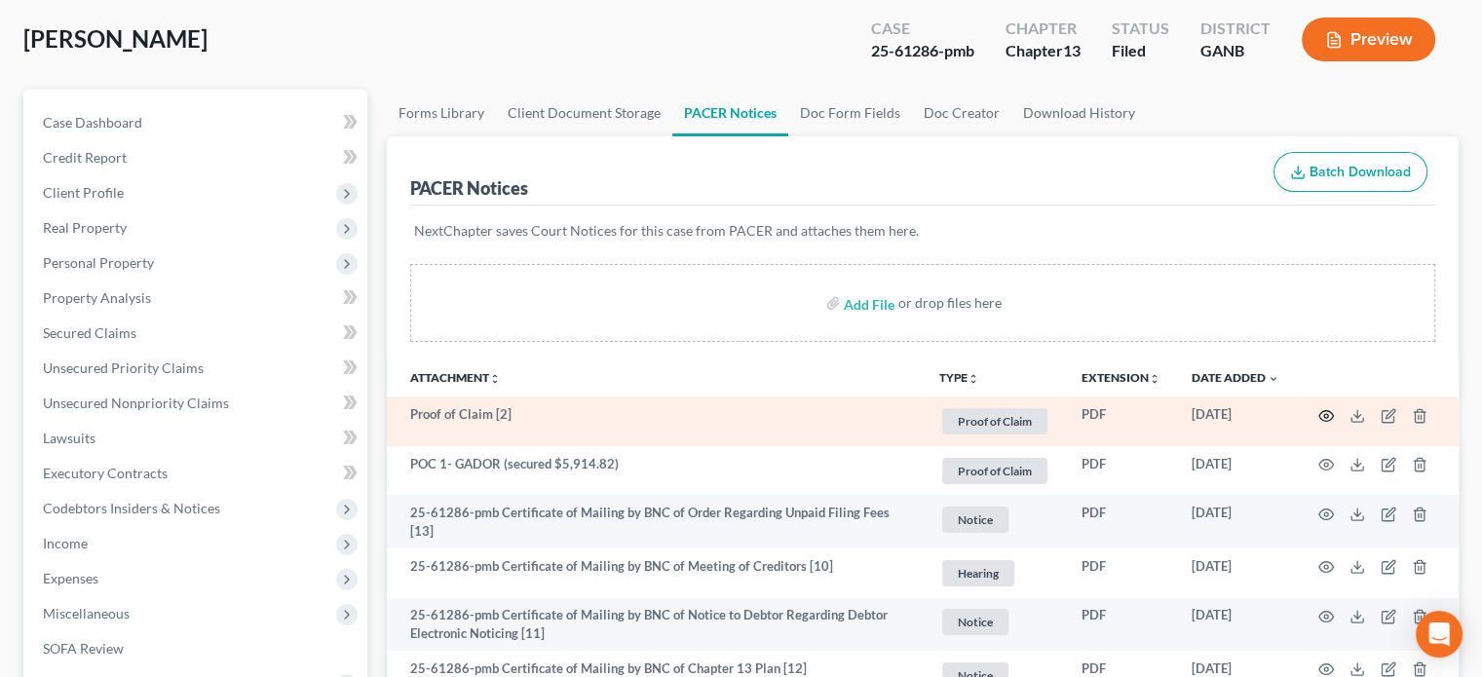
click at [1322, 416] on icon "button" at bounding box center [1326, 416] width 16 height 16
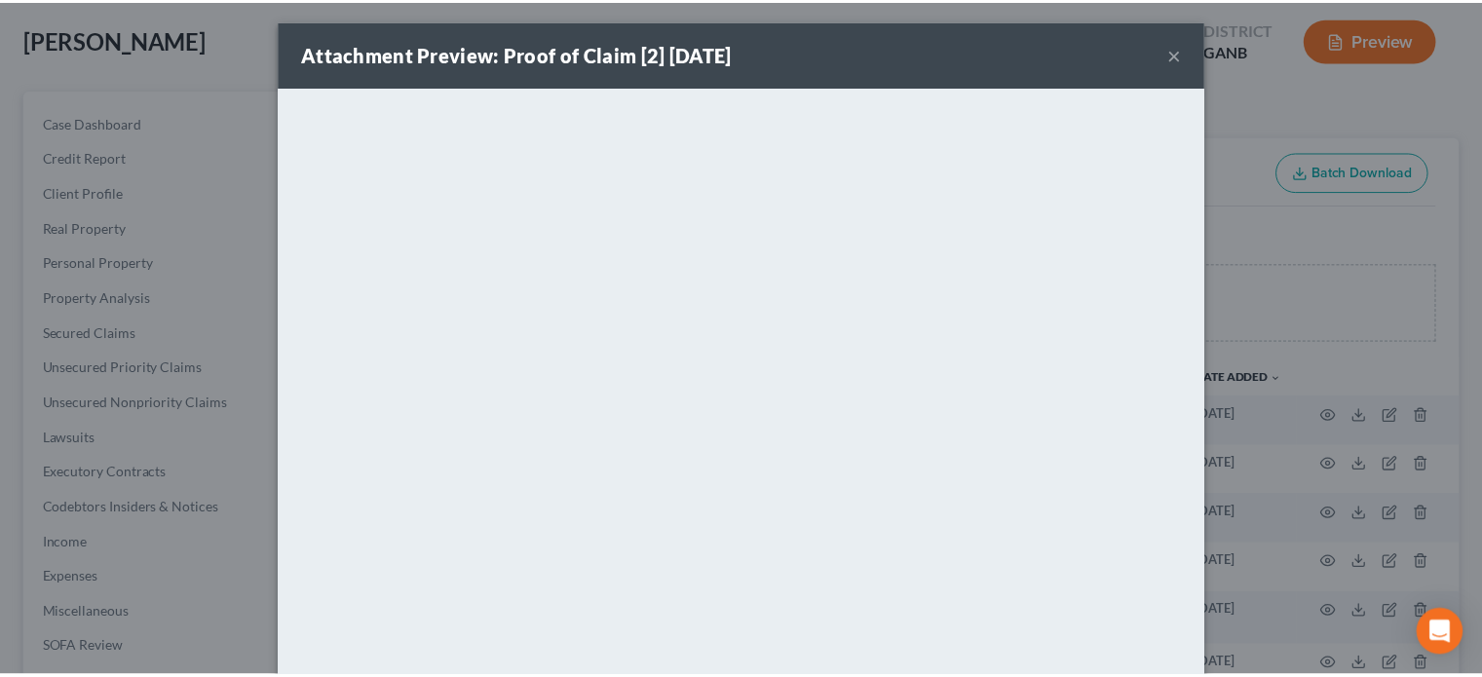
scroll to position [0, 0]
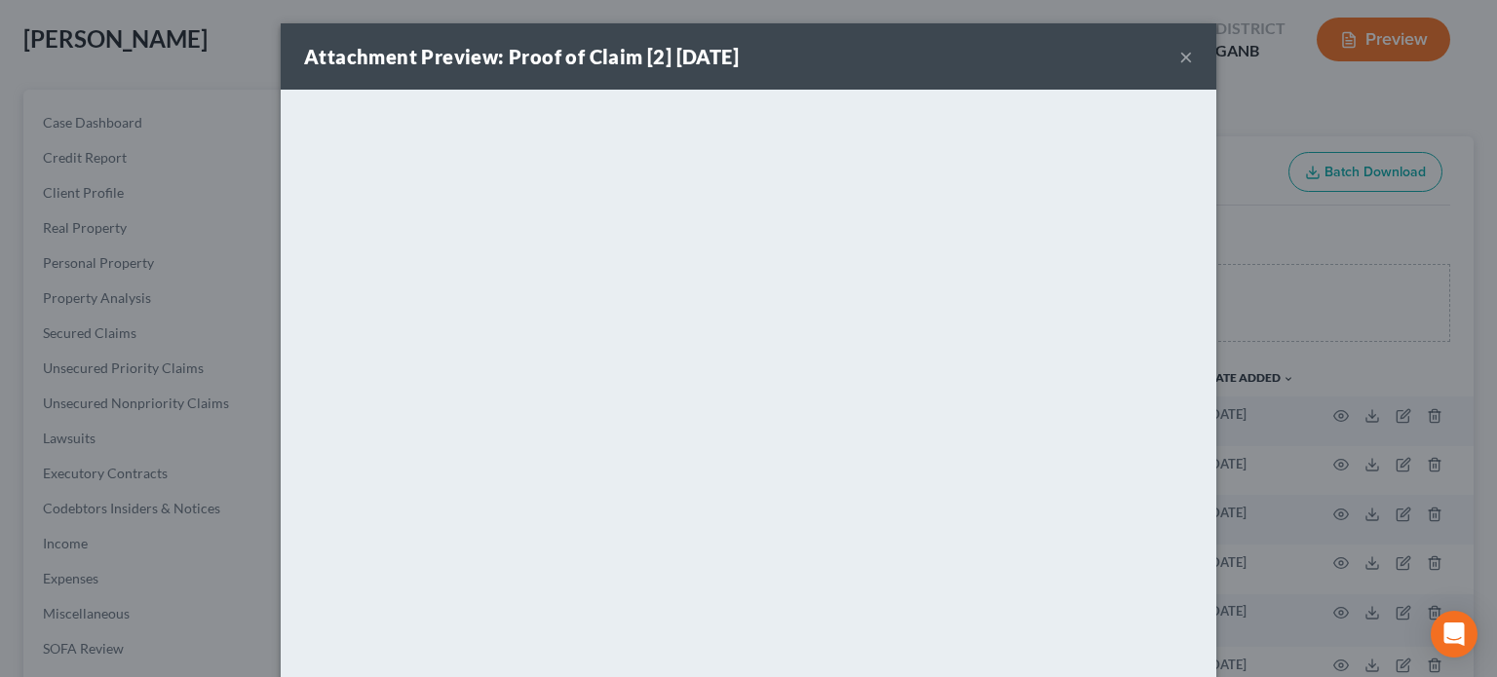
click at [1179, 53] on button "×" at bounding box center [1186, 56] width 14 height 23
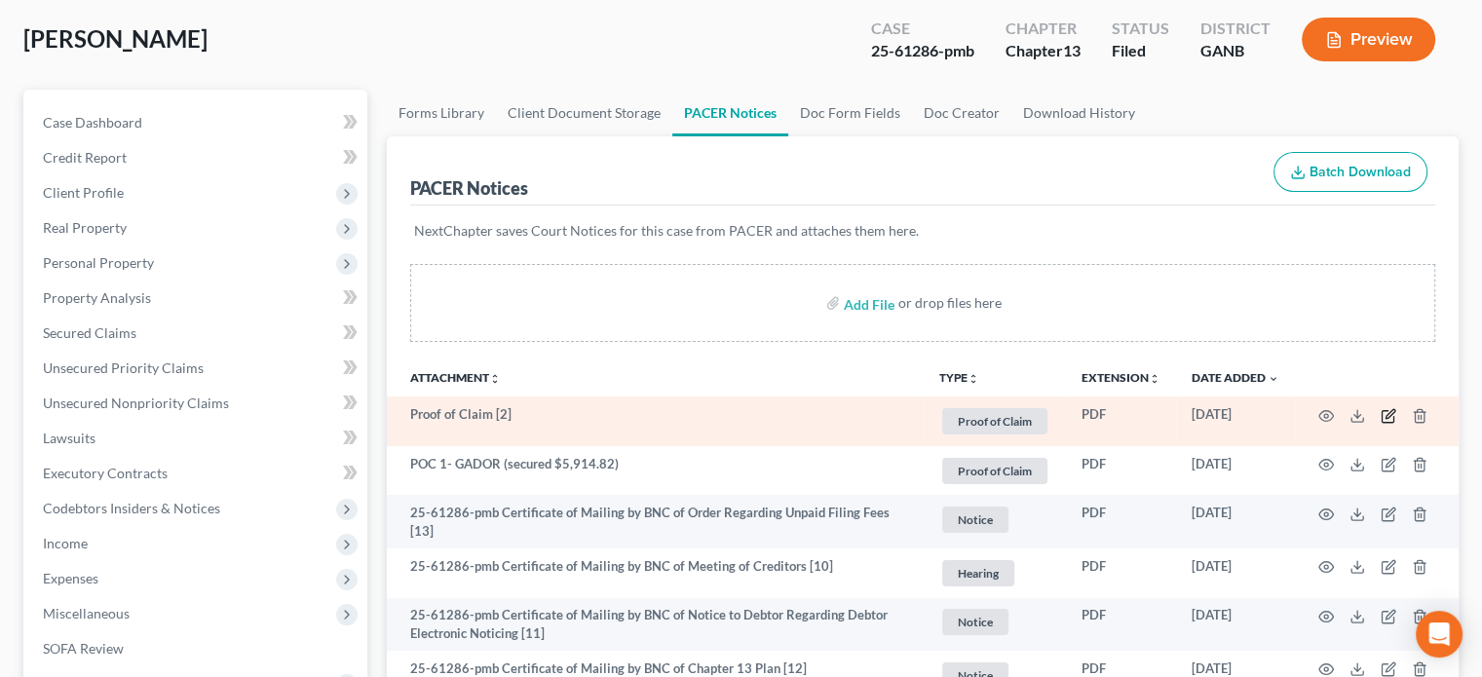
click at [1387, 416] on icon "button" at bounding box center [1390, 413] width 9 height 9
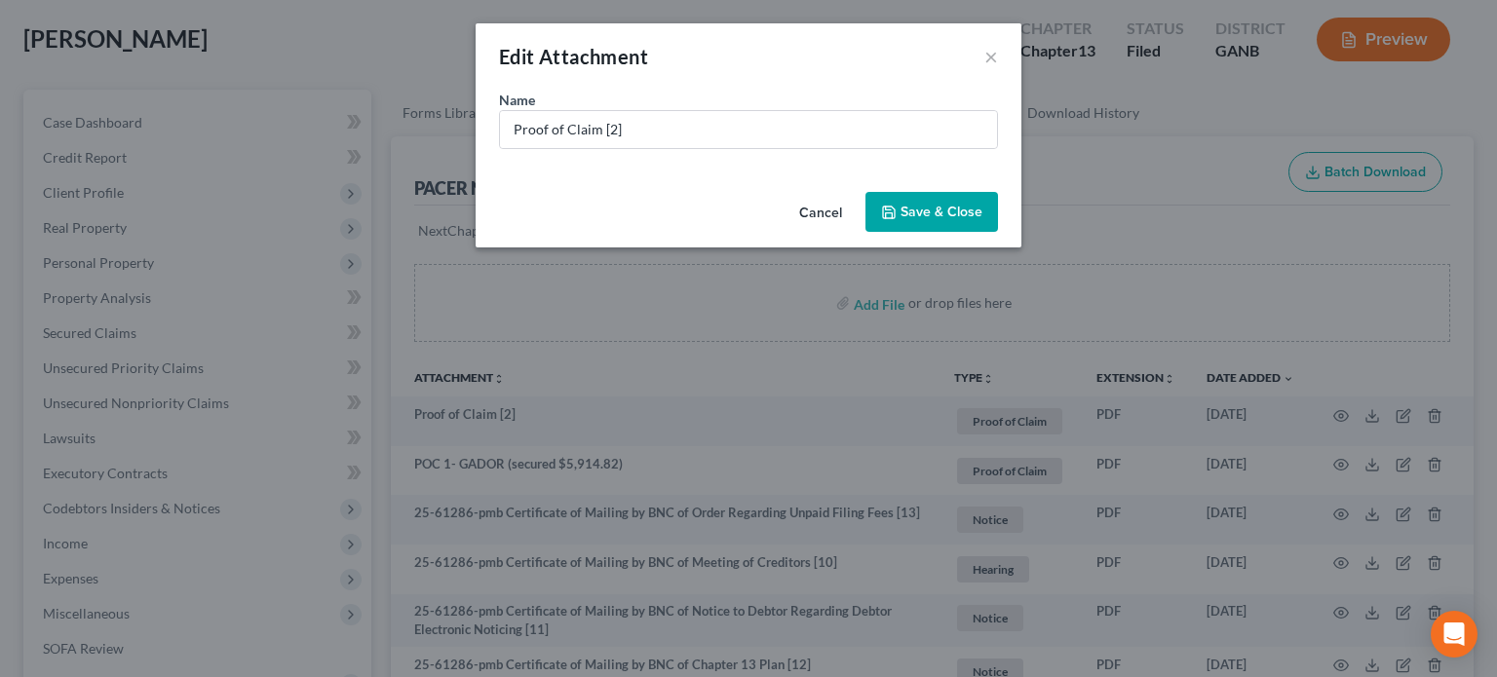
click at [948, 211] on span "Save & Close" at bounding box center [941, 212] width 82 height 17
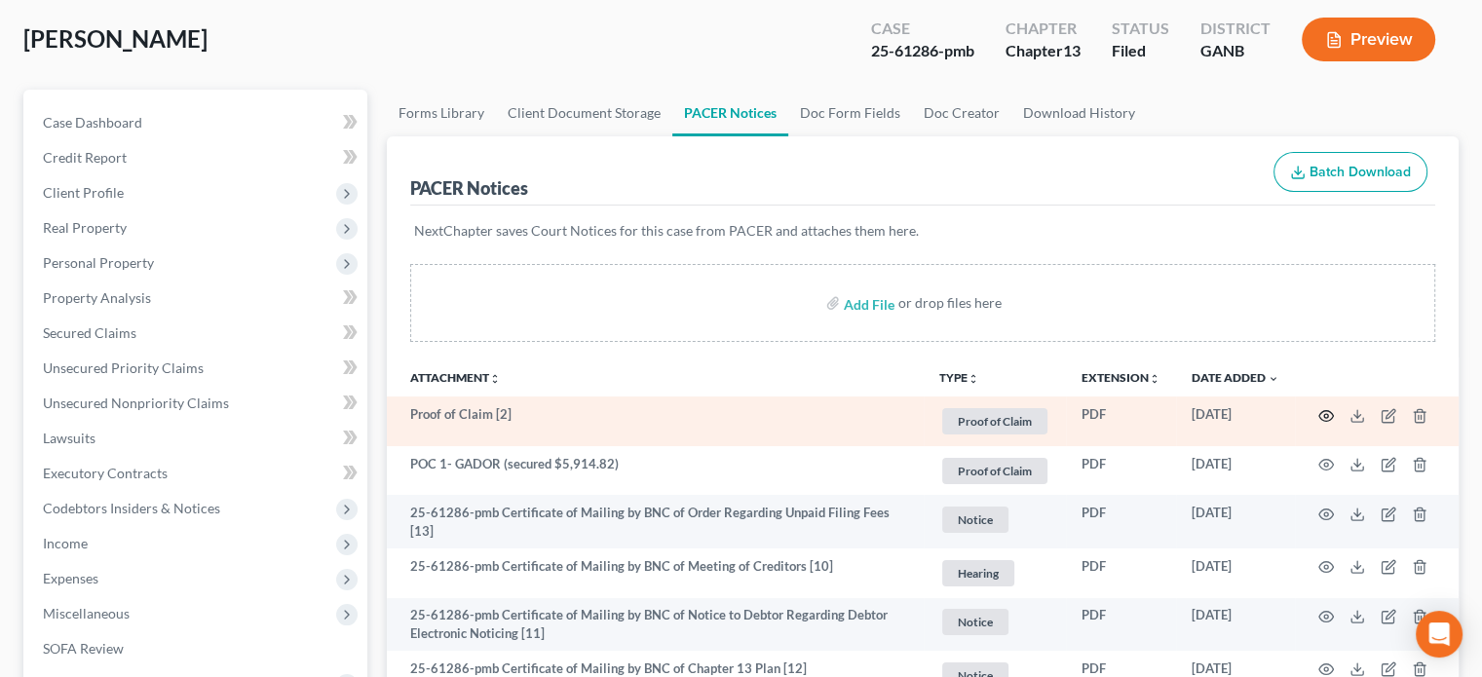
click at [1324, 414] on circle "button" at bounding box center [1326, 416] width 4 height 4
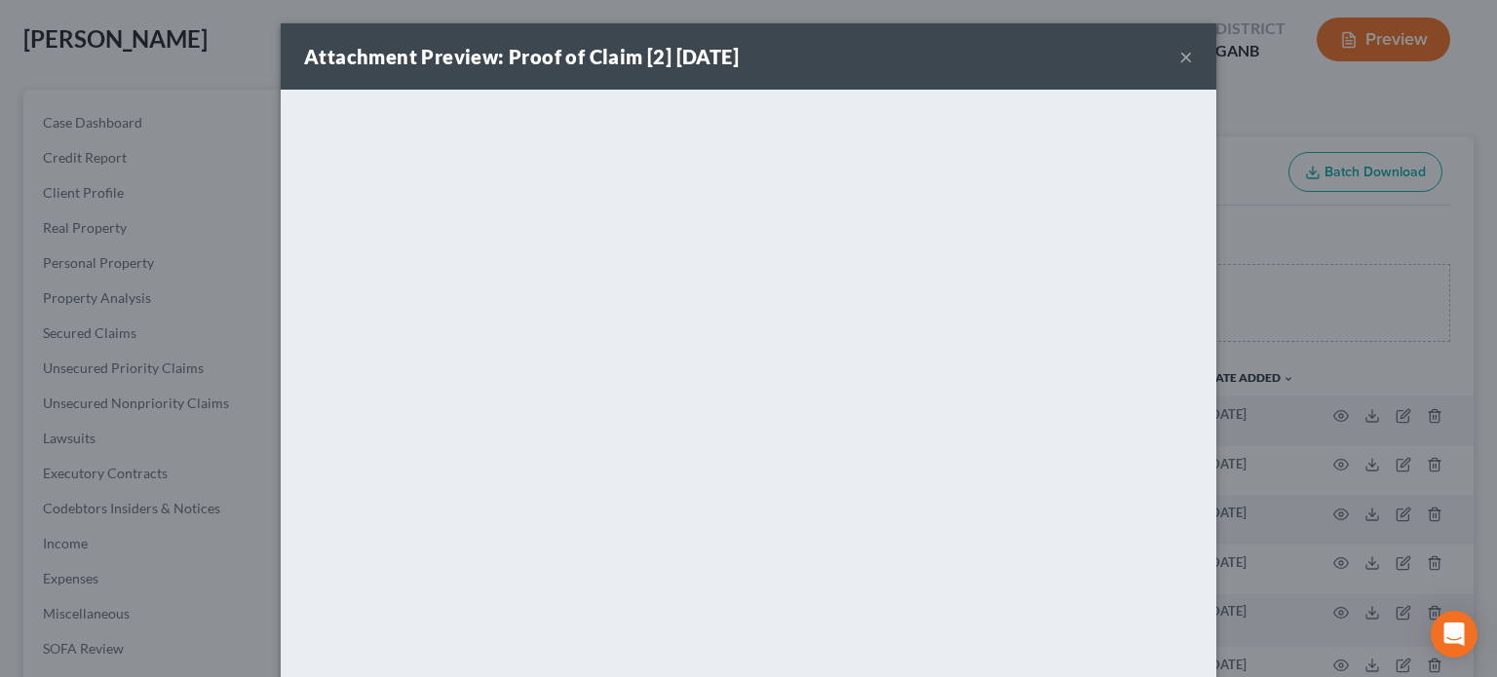
click at [1179, 54] on button "×" at bounding box center [1186, 56] width 14 height 23
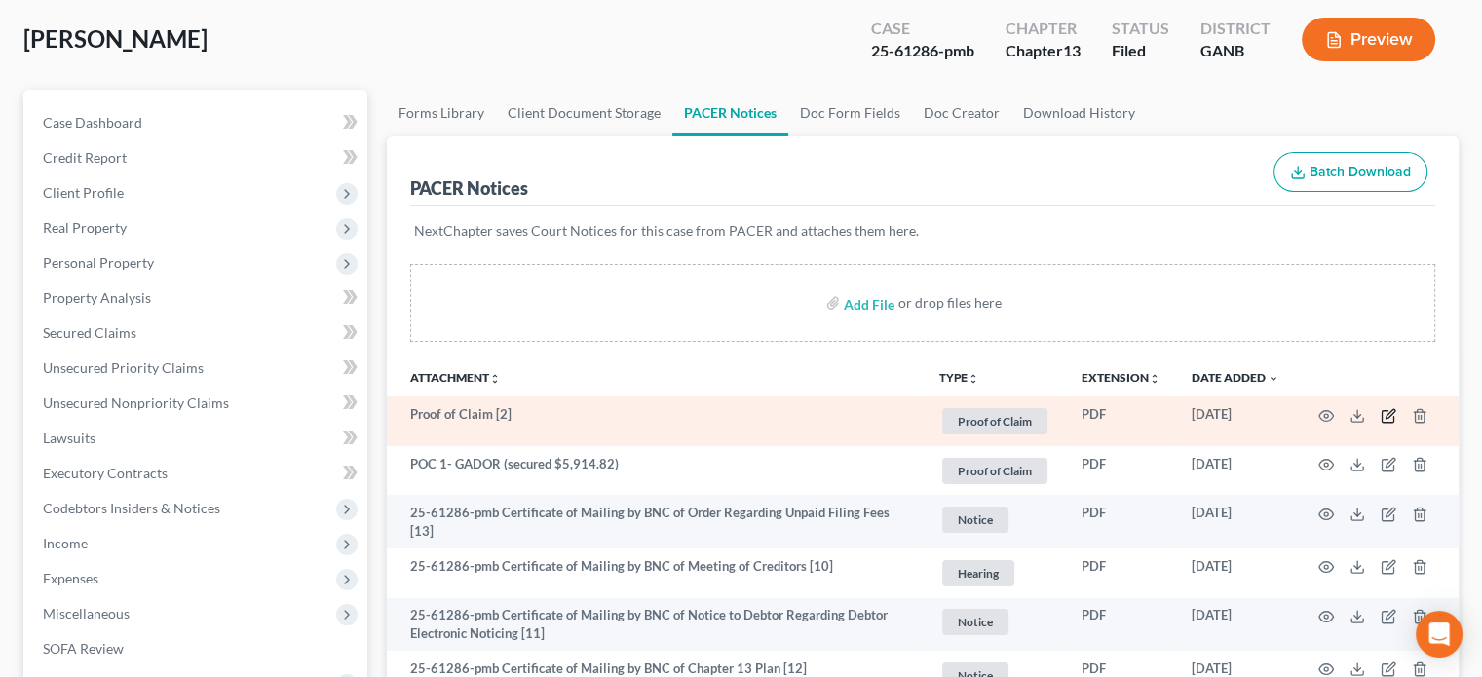
click at [1391, 416] on icon "button" at bounding box center [1389, 416] width 16 height 16
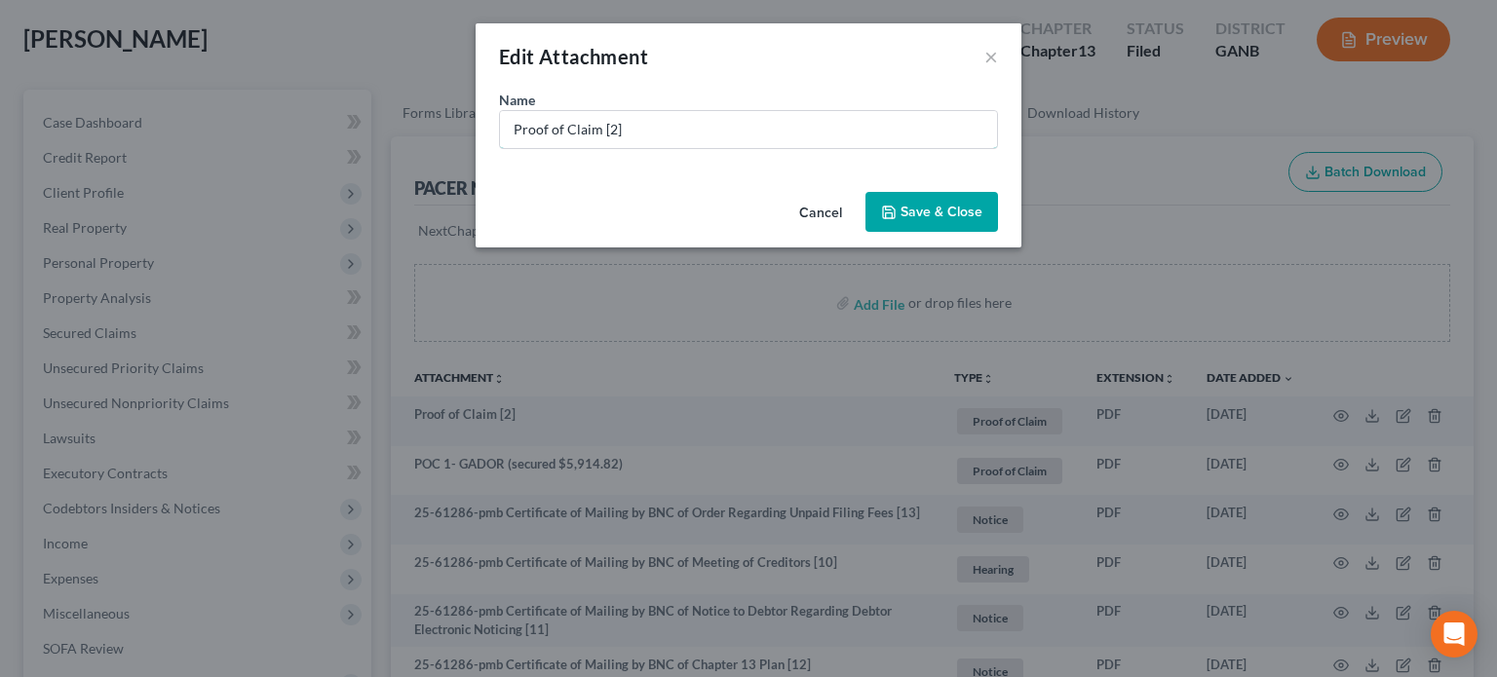
drag, startPoint x: 555, startPoint y: 118, endPoint x: 0, endPoint y: -40, distance: 577.4
click at [0, 0] on html "Home New Case Client Portal [PERSON_NAME] Law Group [EMAIL_ADDRESS][DOMAIN_NAME…" at bounding box center [748, 610] width 1497 height 1414
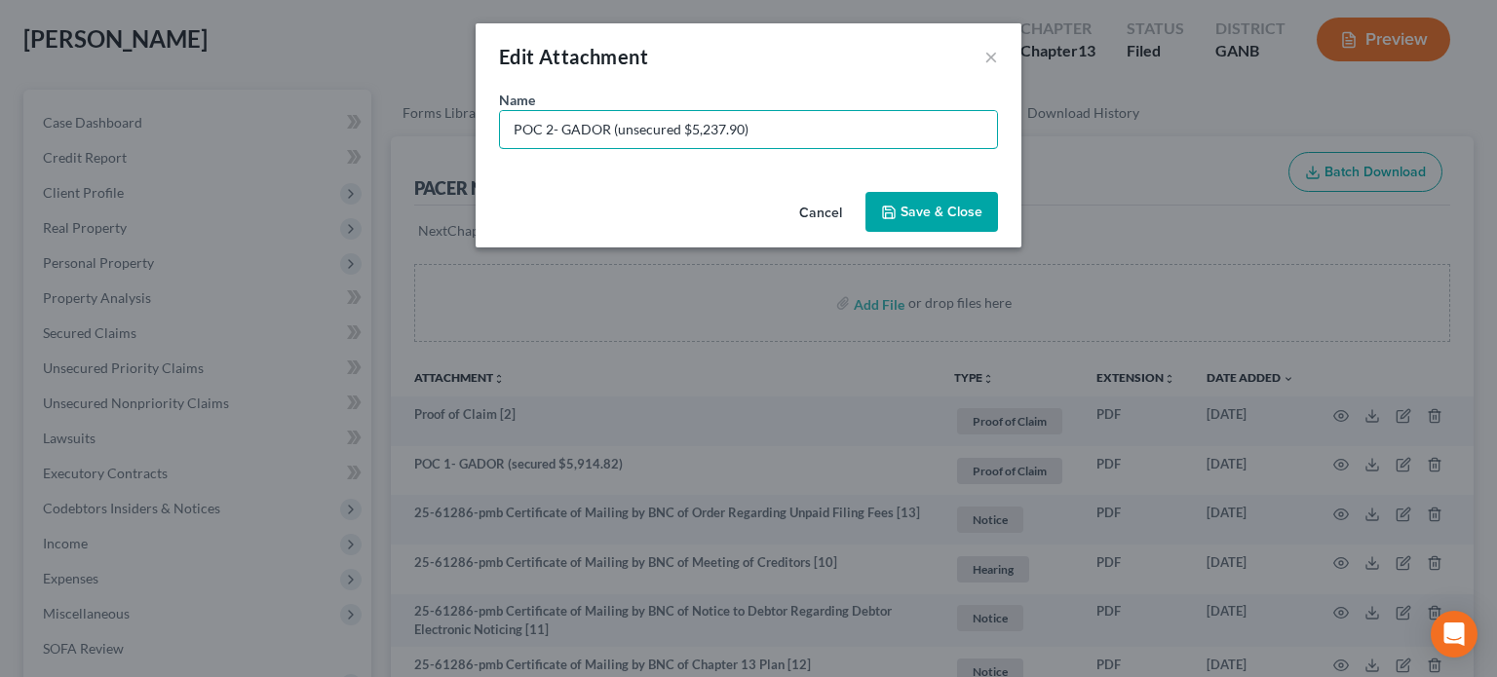
type input "POC 2- GADOR (unsecured $5,237.90)"
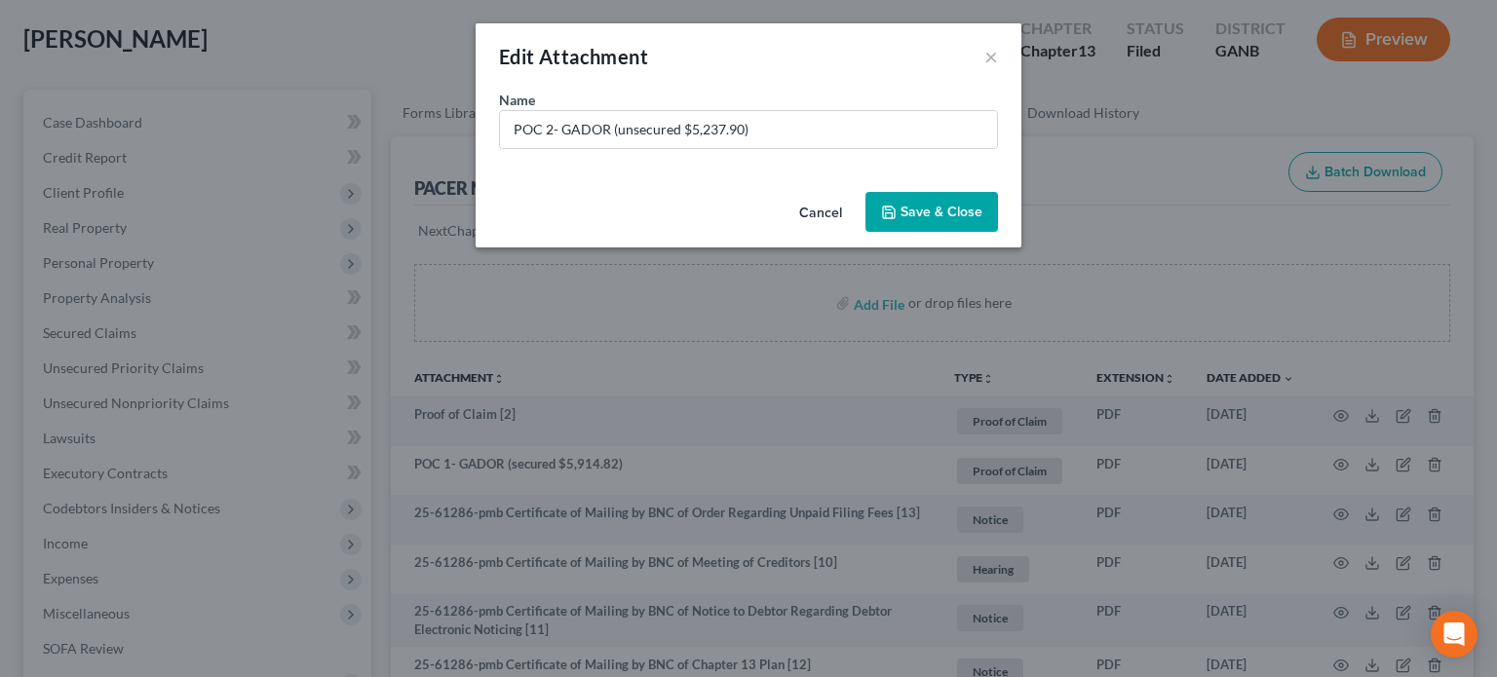
click at [951, 211] on span "Save & Close" at bounding box center [941, 212] width 82 height 17
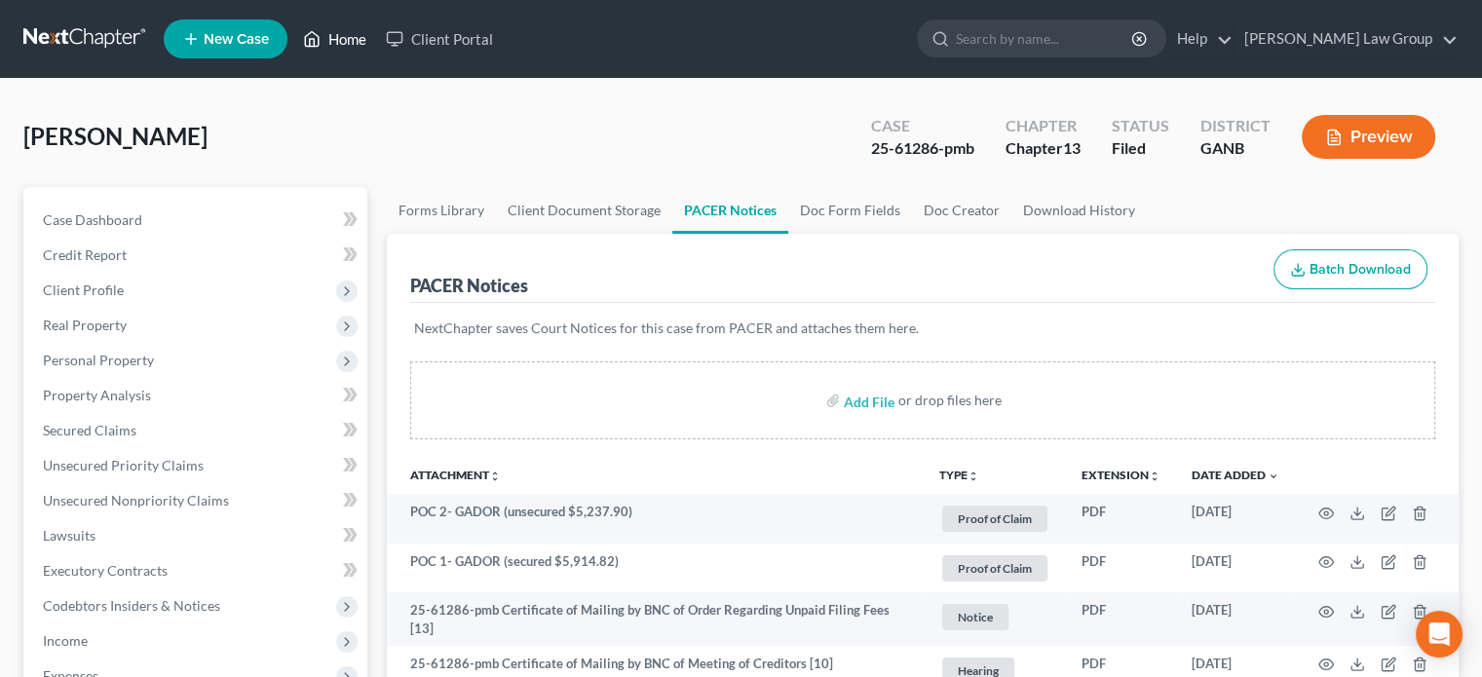
click at [338, 31] on link "Home" at bounding box center [334, 38] width 83 height 35
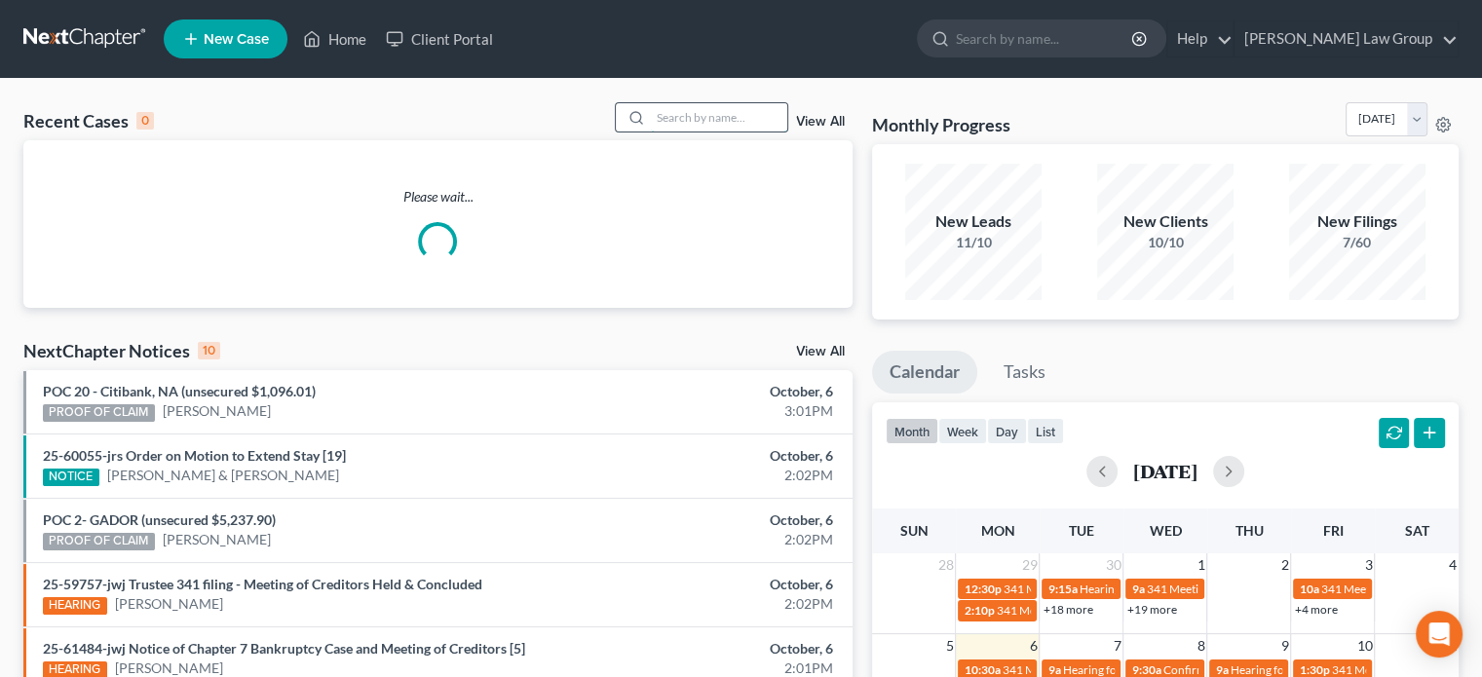
click at [681, 120] on input "search" at bounding box center [719, 117] width 136 height 28
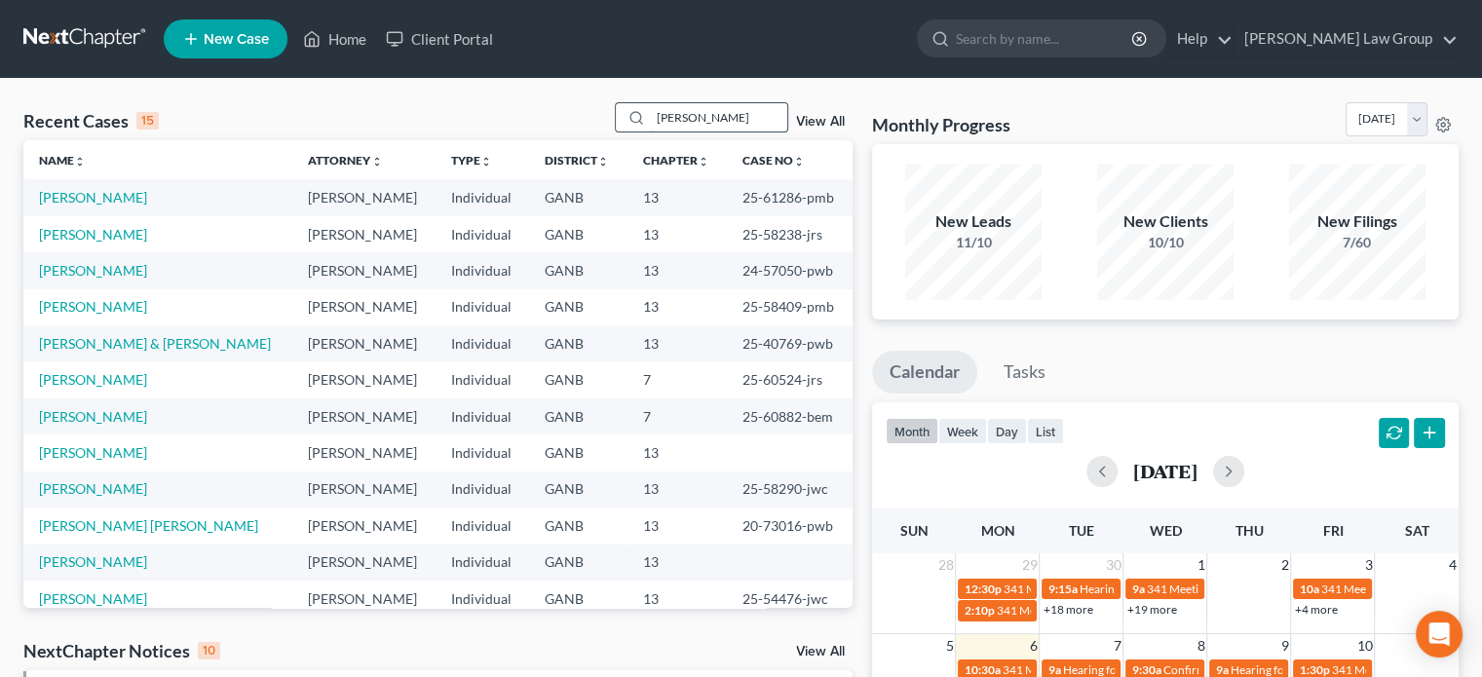
type input "[PERSON_NAME]"
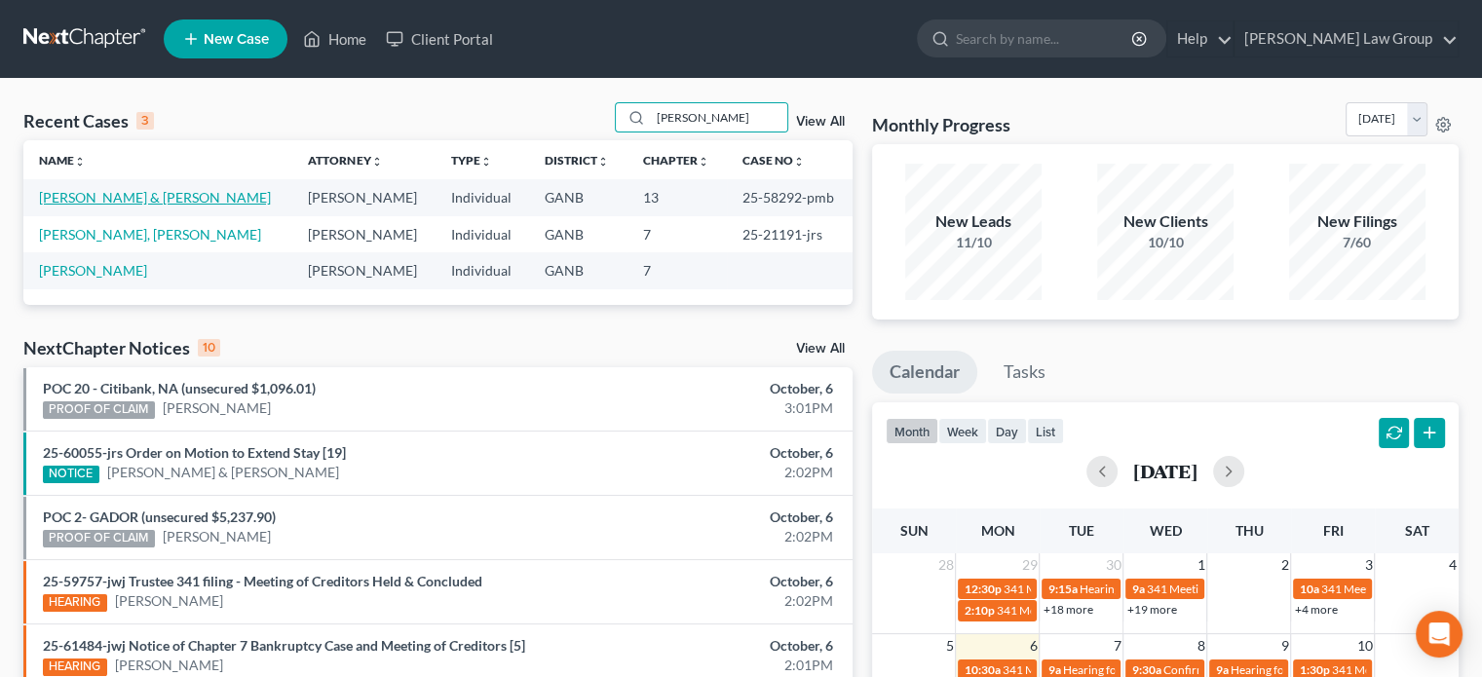
click at [95, 198] on link "[PERSON_NAME] & [PERSON_NAME]" at bounding box center [155, 197] width 232 height 17
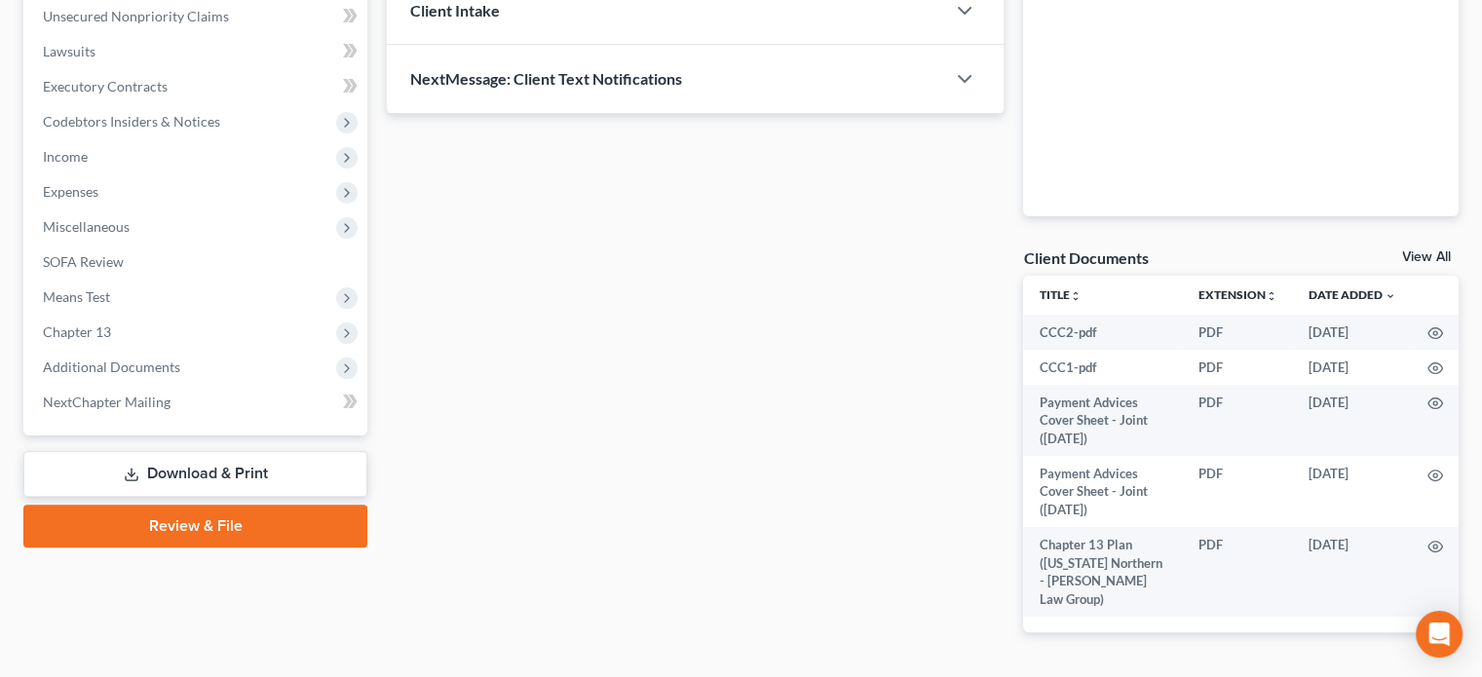
scroll to position [487, 0]
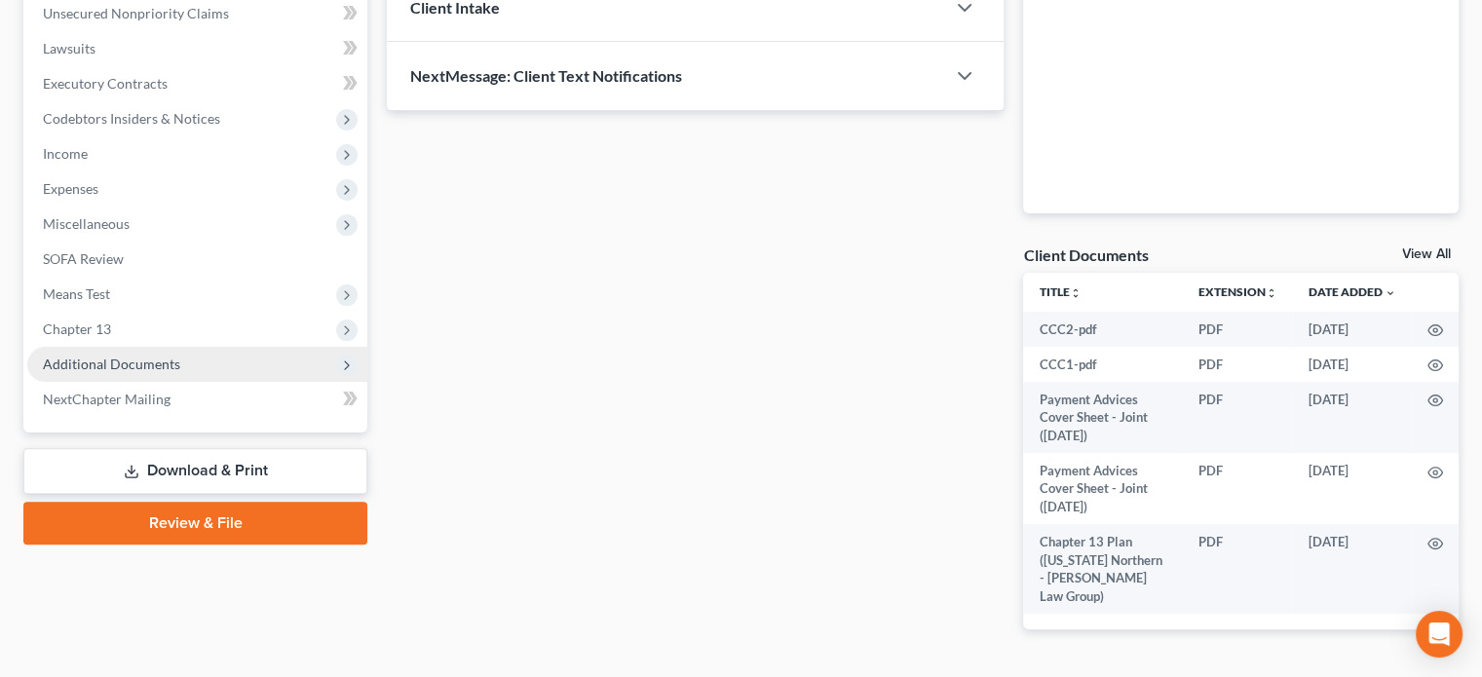
click at [123, 363] on span "Additional Documents" at bounding box center [111, 364] width 137 height 17
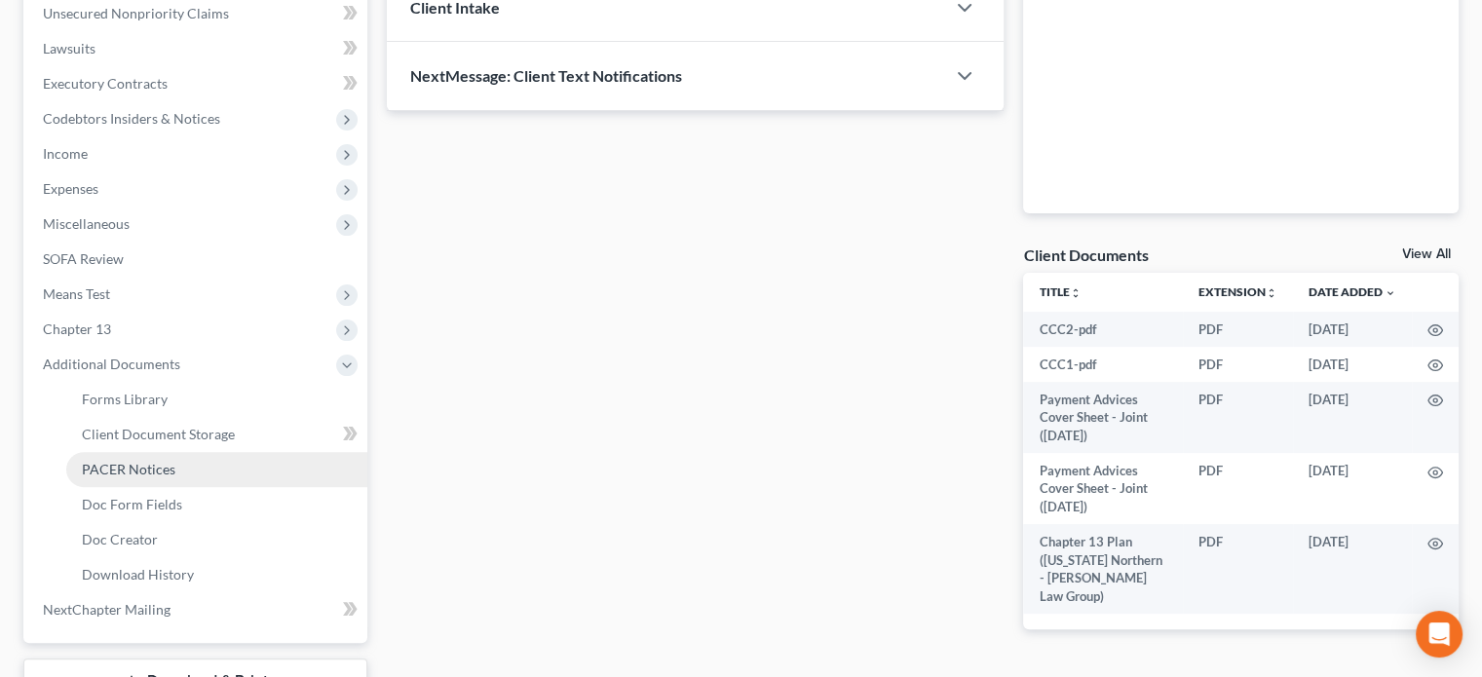
click at [144, 472] on span "PACER Notices" at bounding box center [129, 469] width 94 height 17
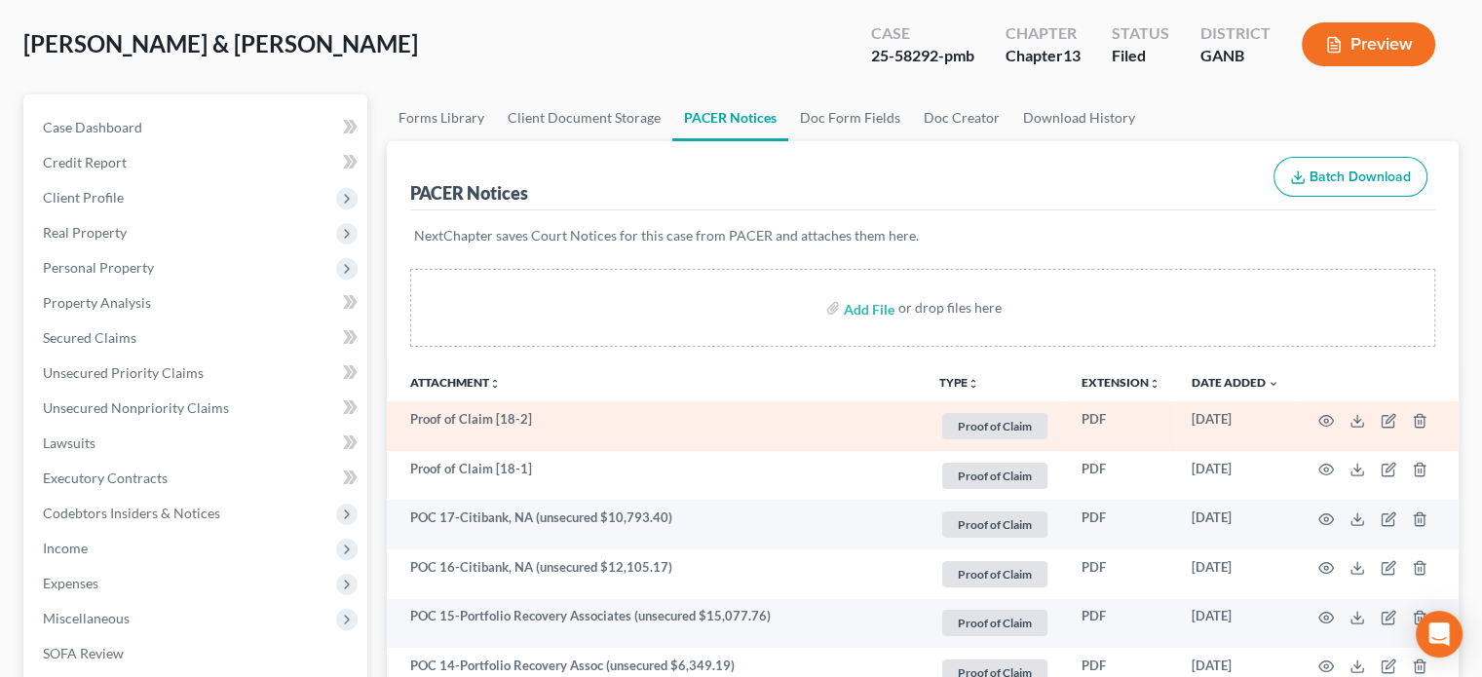
scroll to position [97, 0]
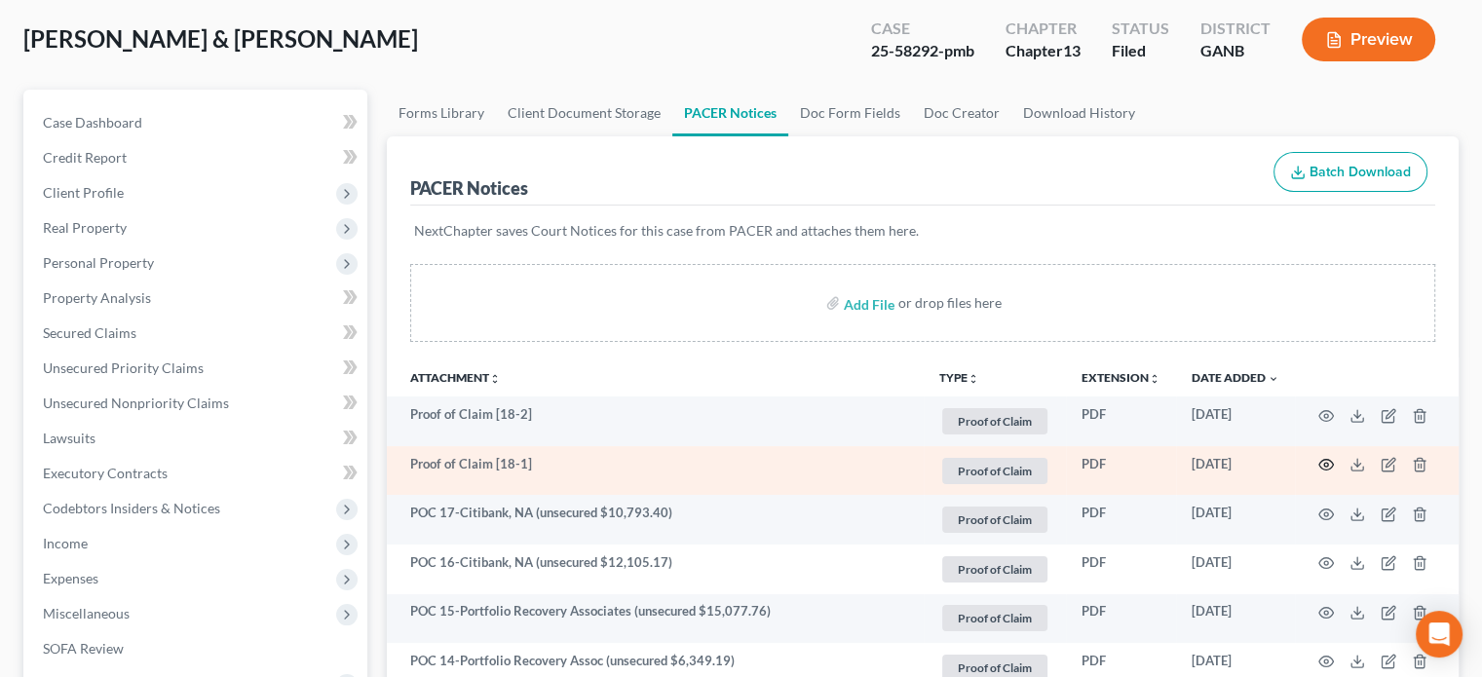
click at [1327, 463] on circle "button" at bounding box center [1326, 465] width 4 height 4
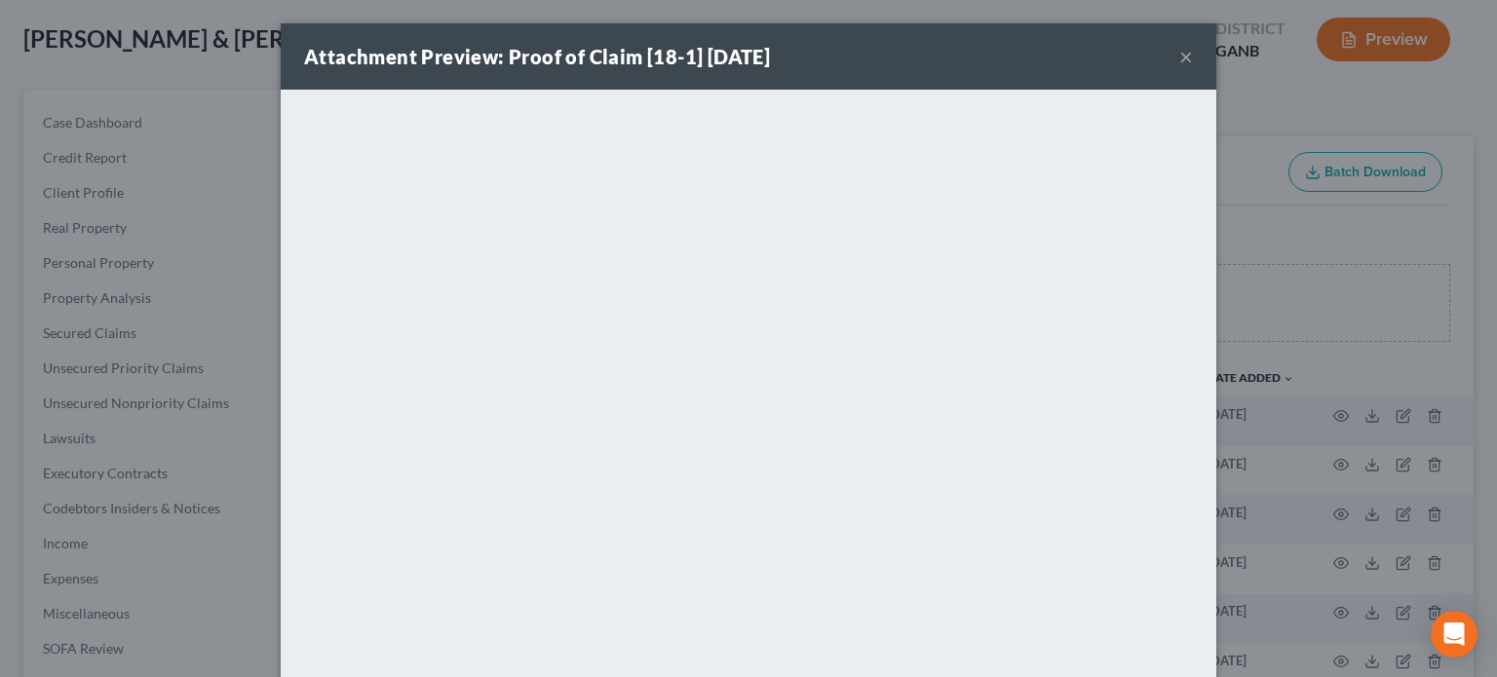
click at [1182, 52] on button "×" at bounding box center [1186, 56] width 14 height 23
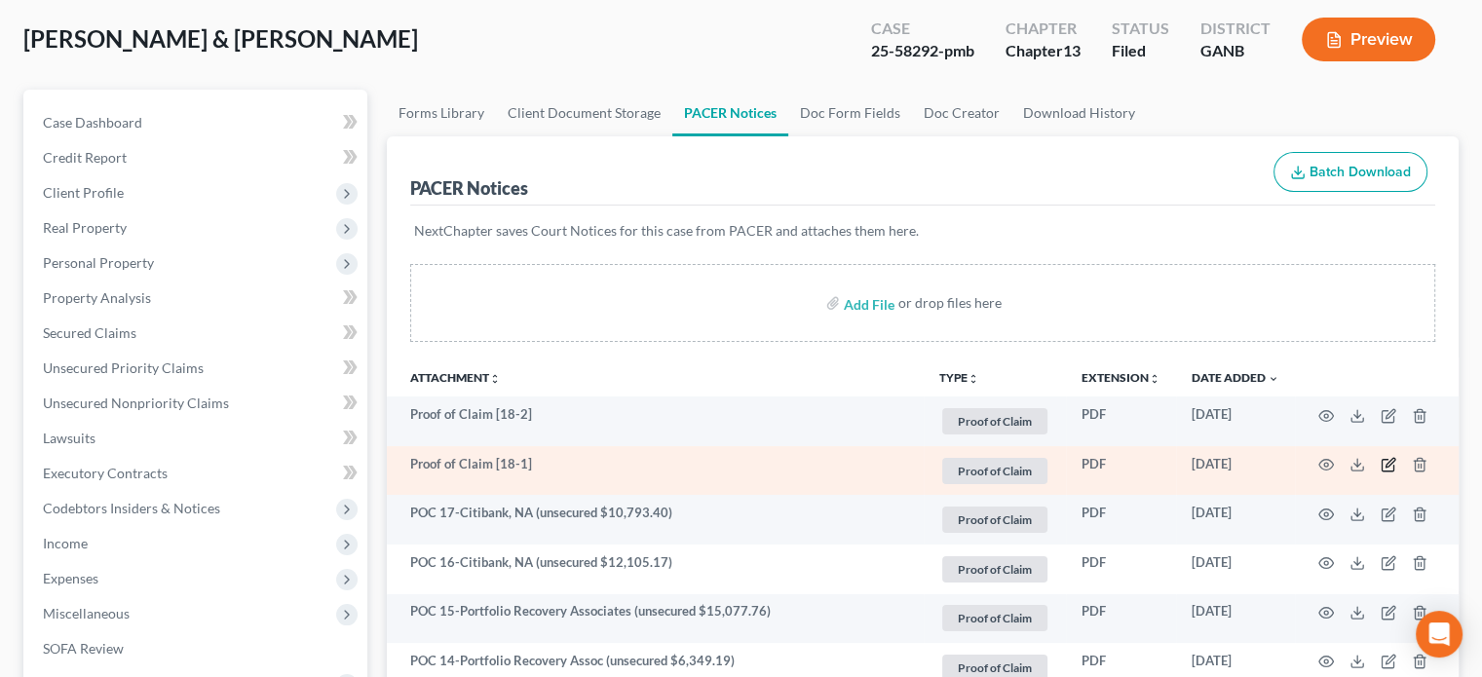
click at [1385, 459] on icon "button" at bounding box center [1389, 465] width 16 height 16
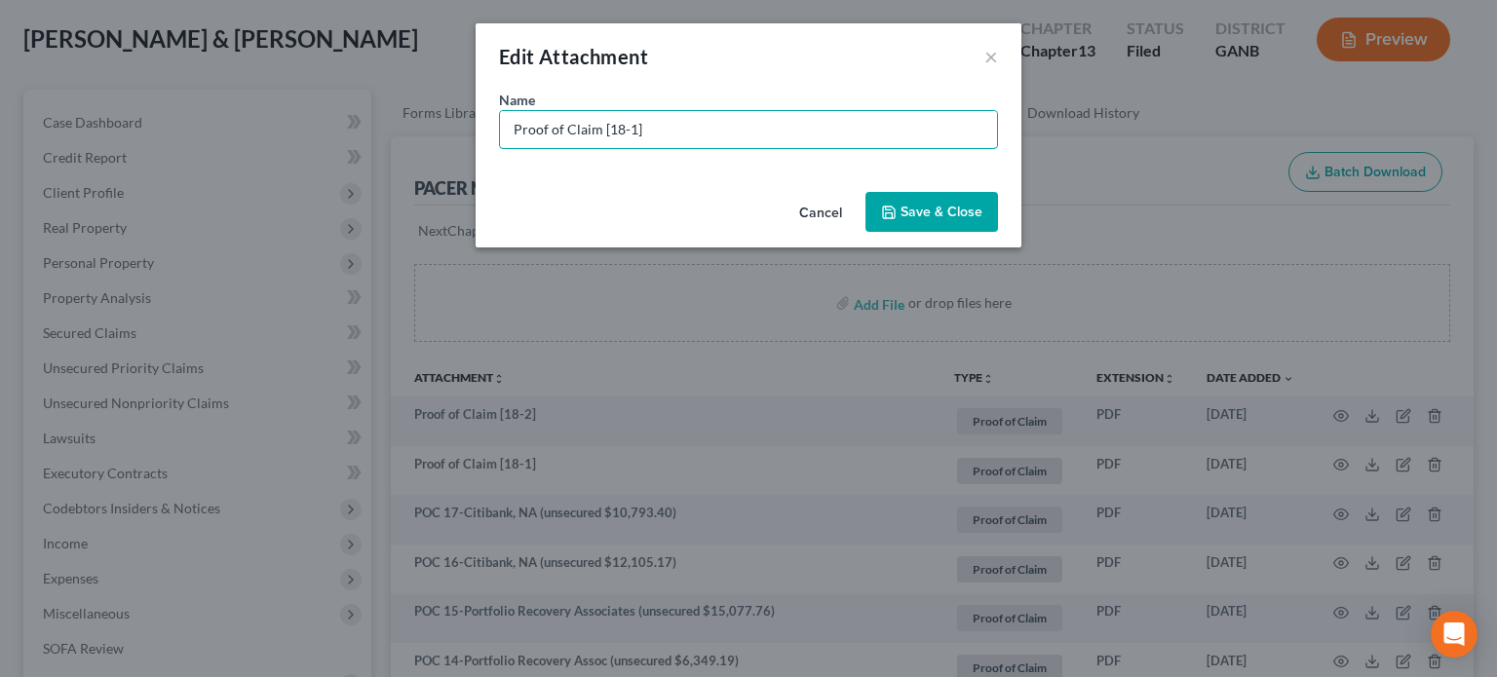
drag, startPoint x: 678, startPoint y: 126, endPoint x: 161, endPoint y: 73, distance: 520.1
click at [161, 73] on div "Edit Attachment × Name * Proof of Claim [18-1] Cancel Save & Close" at bounding box center [748, 338] width 1497 height 677
type input "POC 18 - Capital One (secured $82,477.45)"
click at [955, 212] on span "Save & Close" at bounding box center [941, 212] width 82 height 17
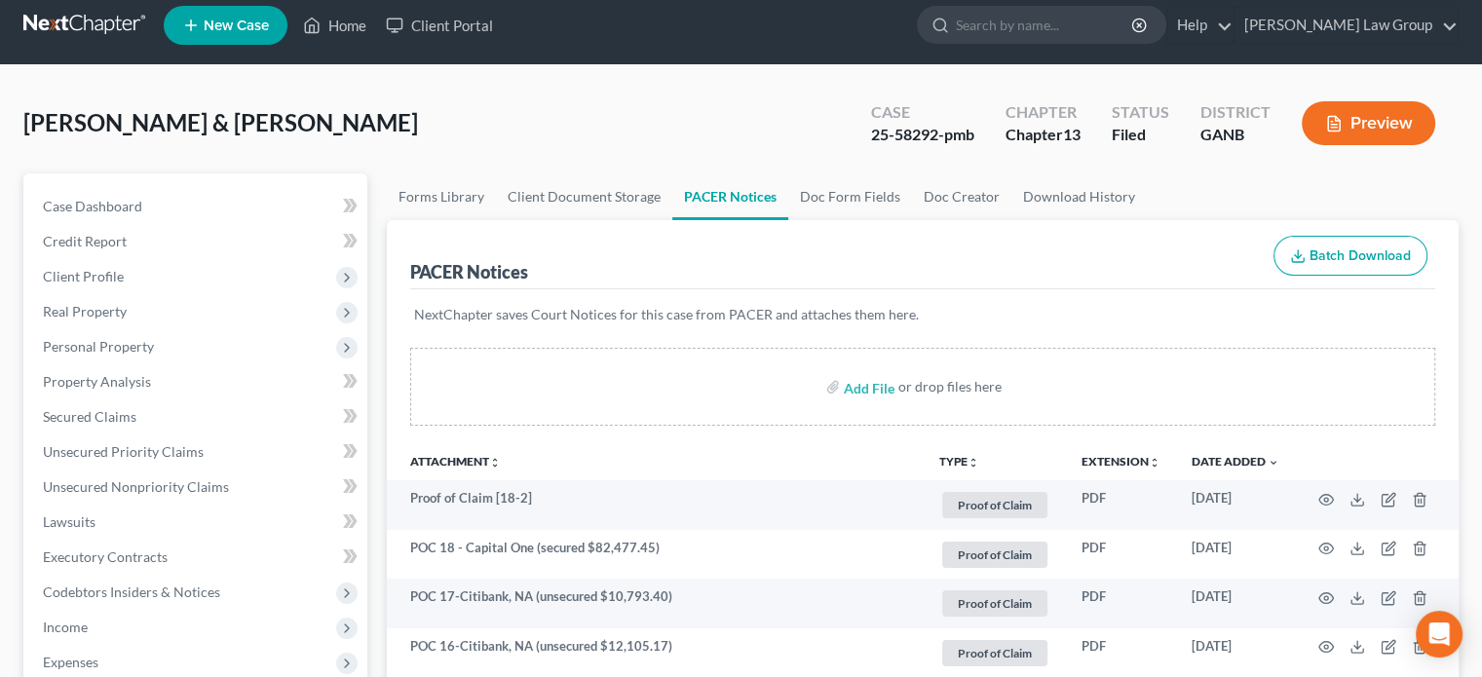
scroll to position [0, 0]
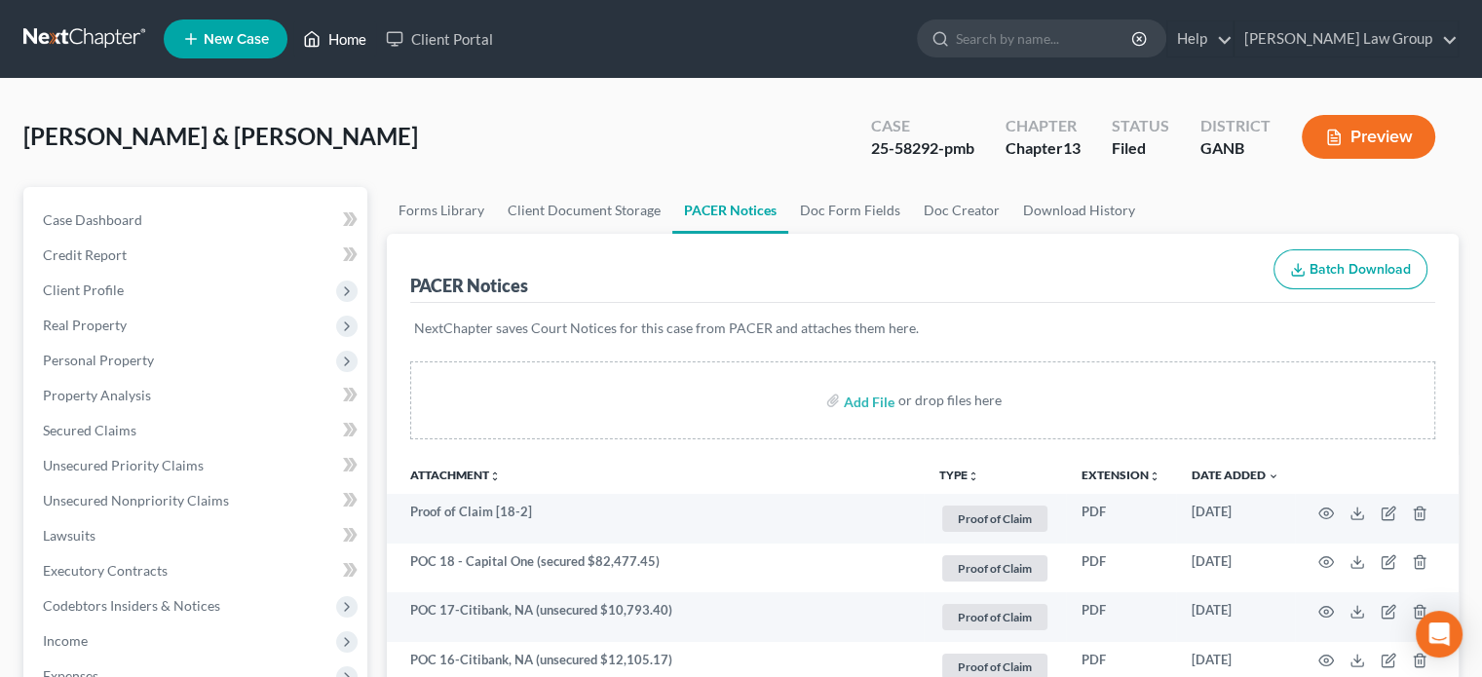
click at [349, 32] on link "Home" at bounding box center [334, 38] width 83 height 35
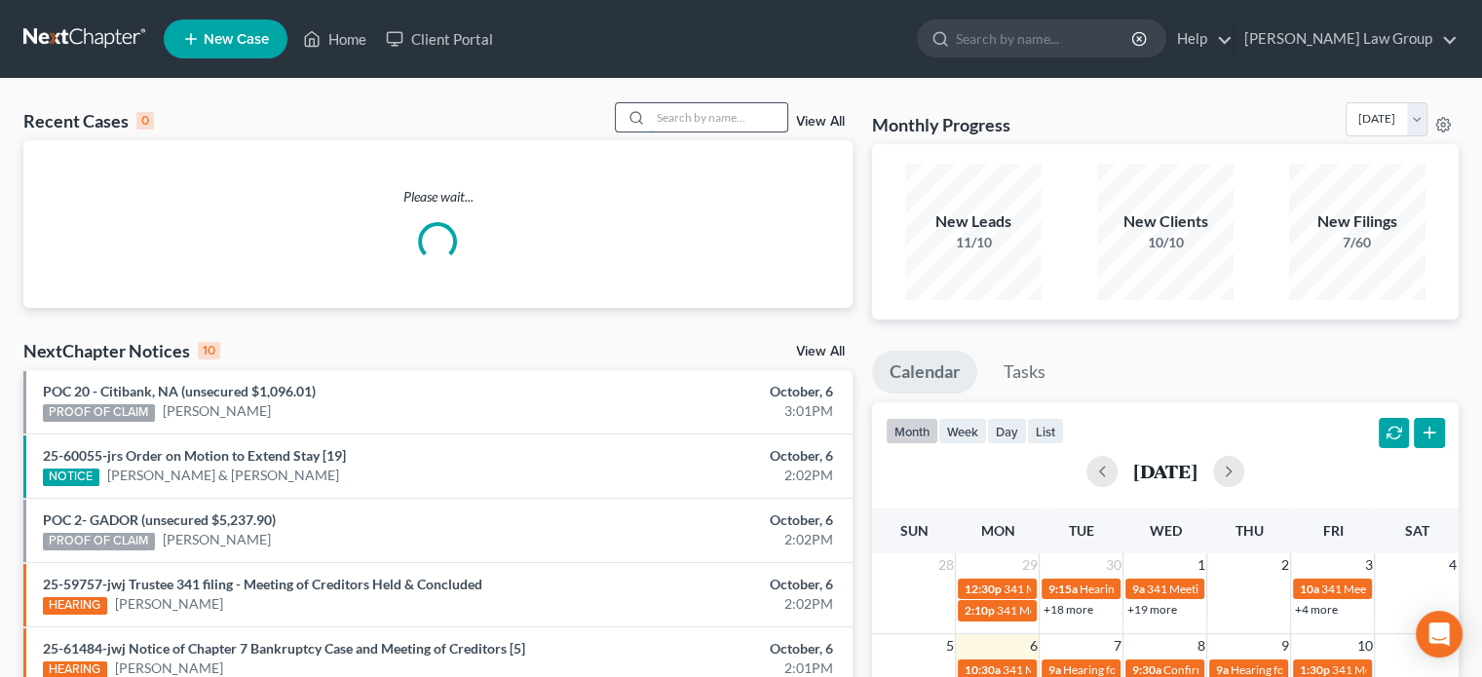
click at [666, 111] on input "search" at bounding box center [719, 117] width 136 height 28
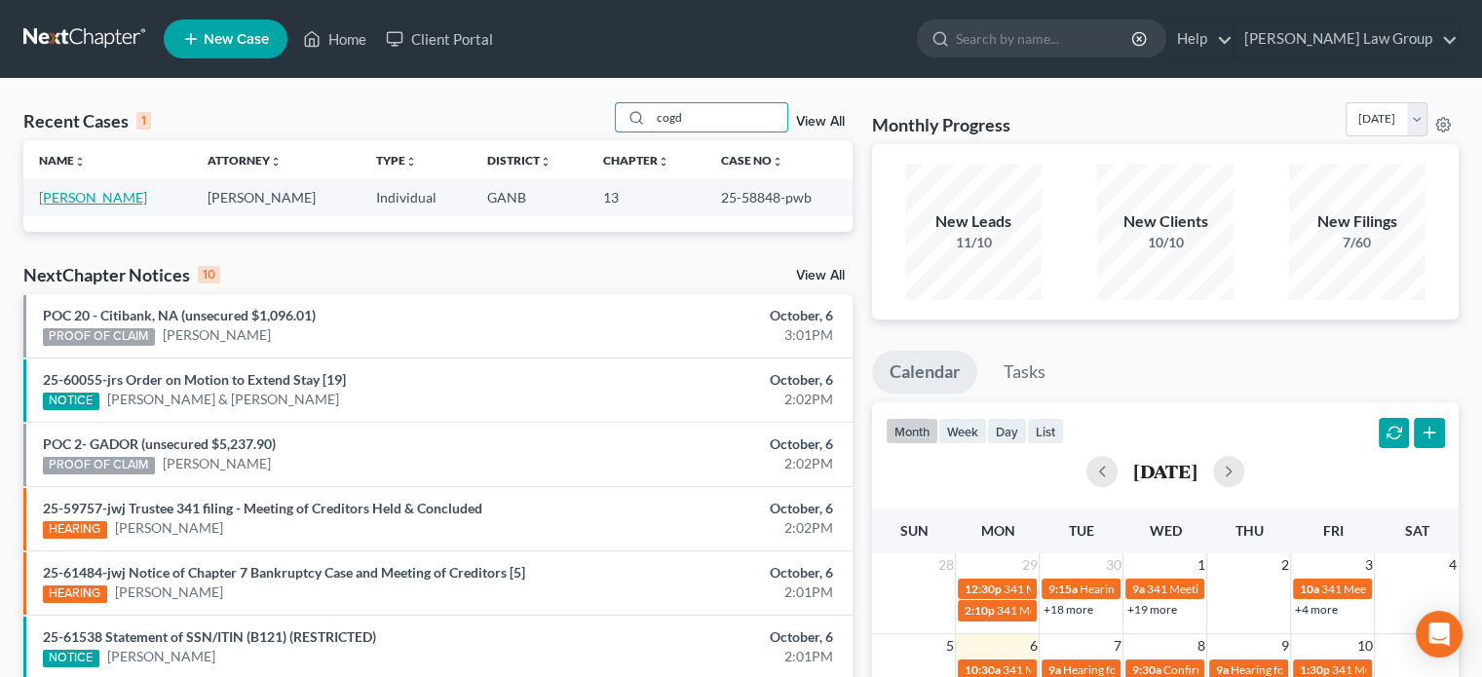
type input "cogd"
click at [65, 192] on link "[PERSON_NAME]" at bounding box center [93, 197] width 108 height 17
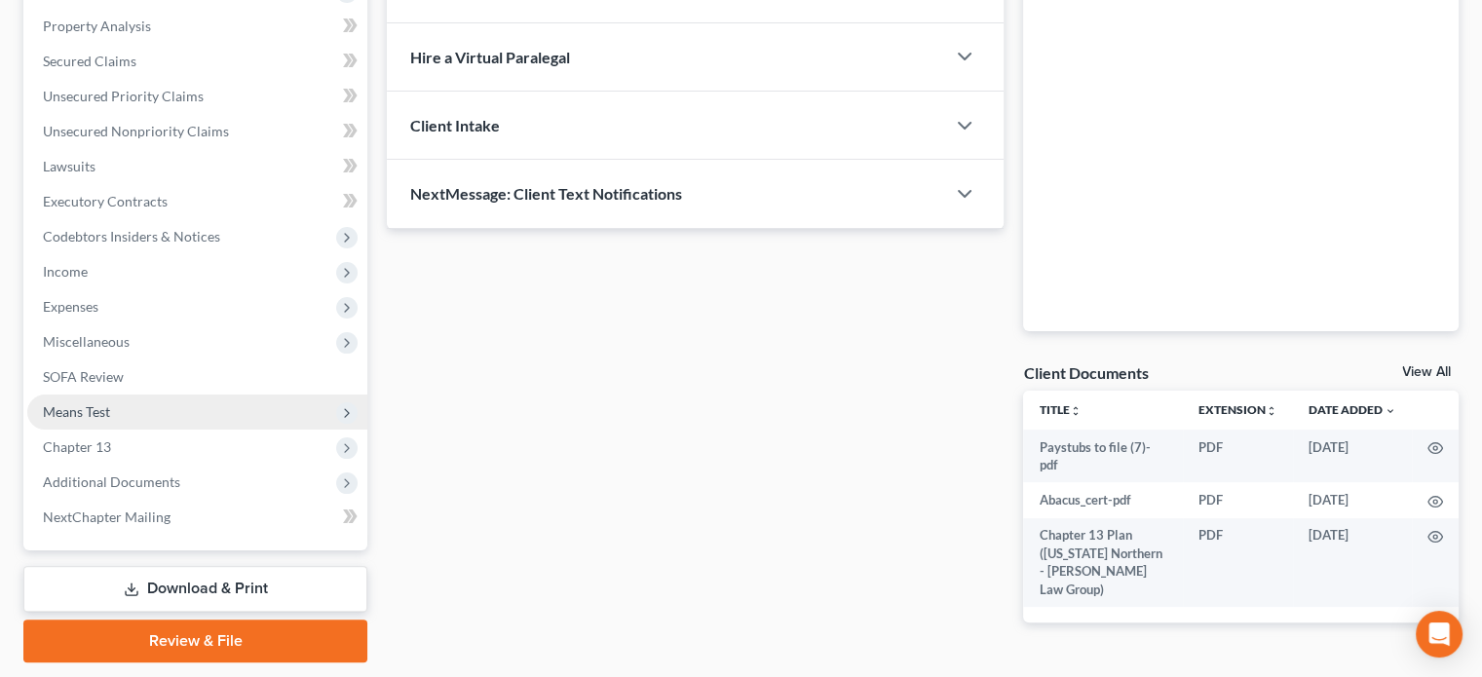
scroll to position [390, 0]
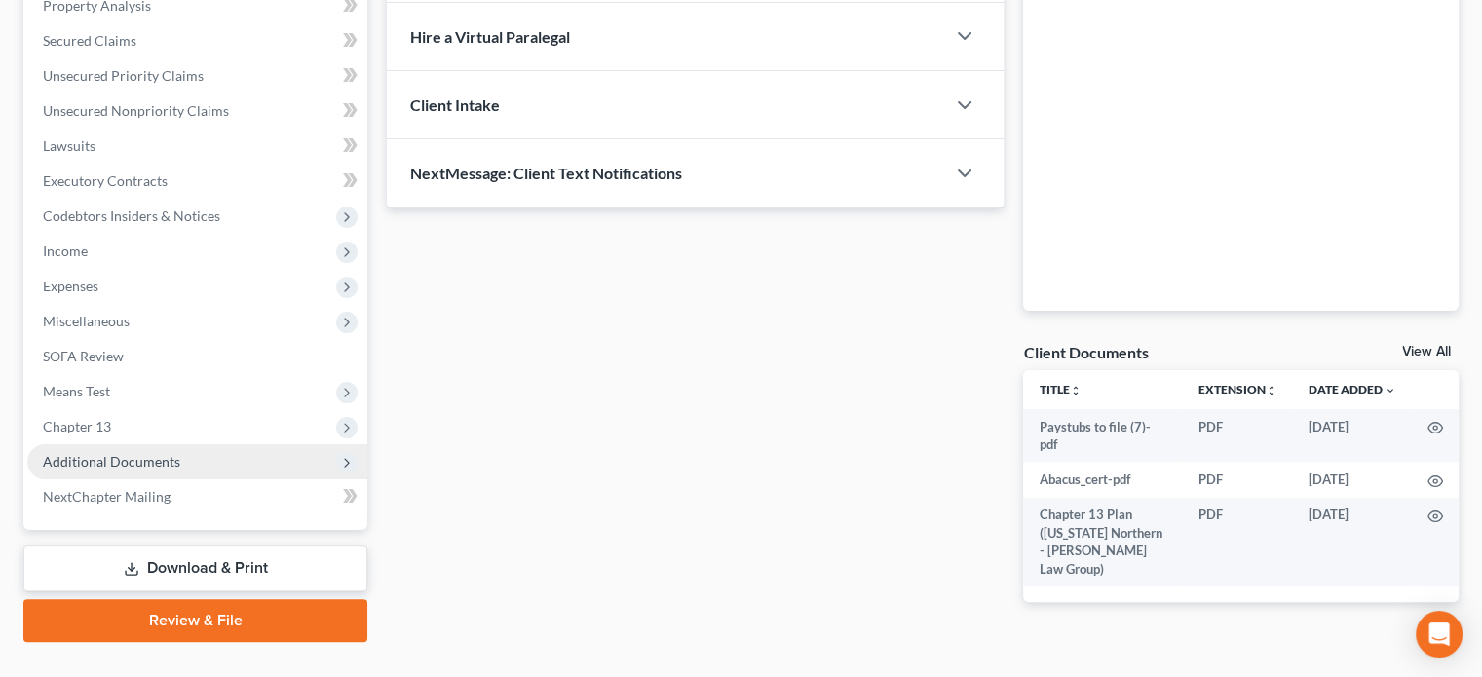
click at [95, 460] on span "Additional Documents" at bounding box center [111, 461] width 137 height 17
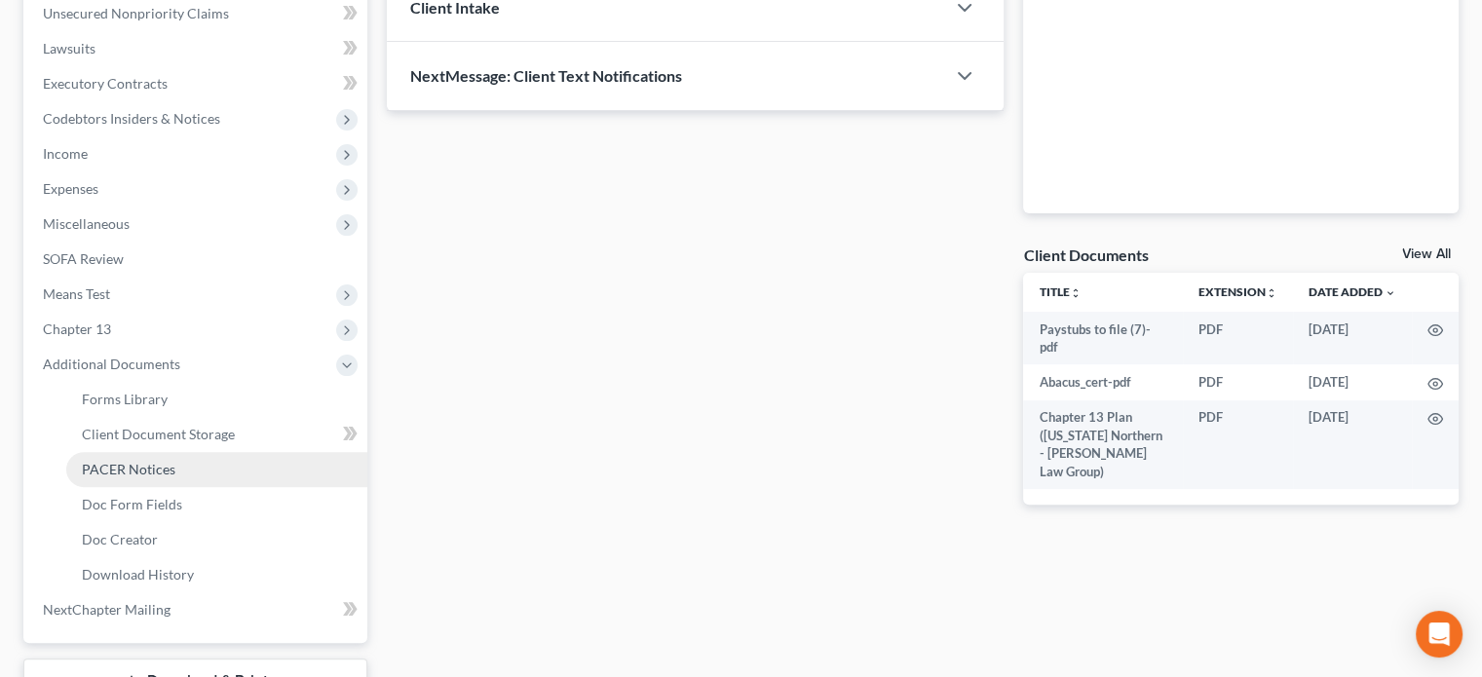
click at [104, 474] on span "PACER Notices" at bounding box center [129, 469] width 94 height 17
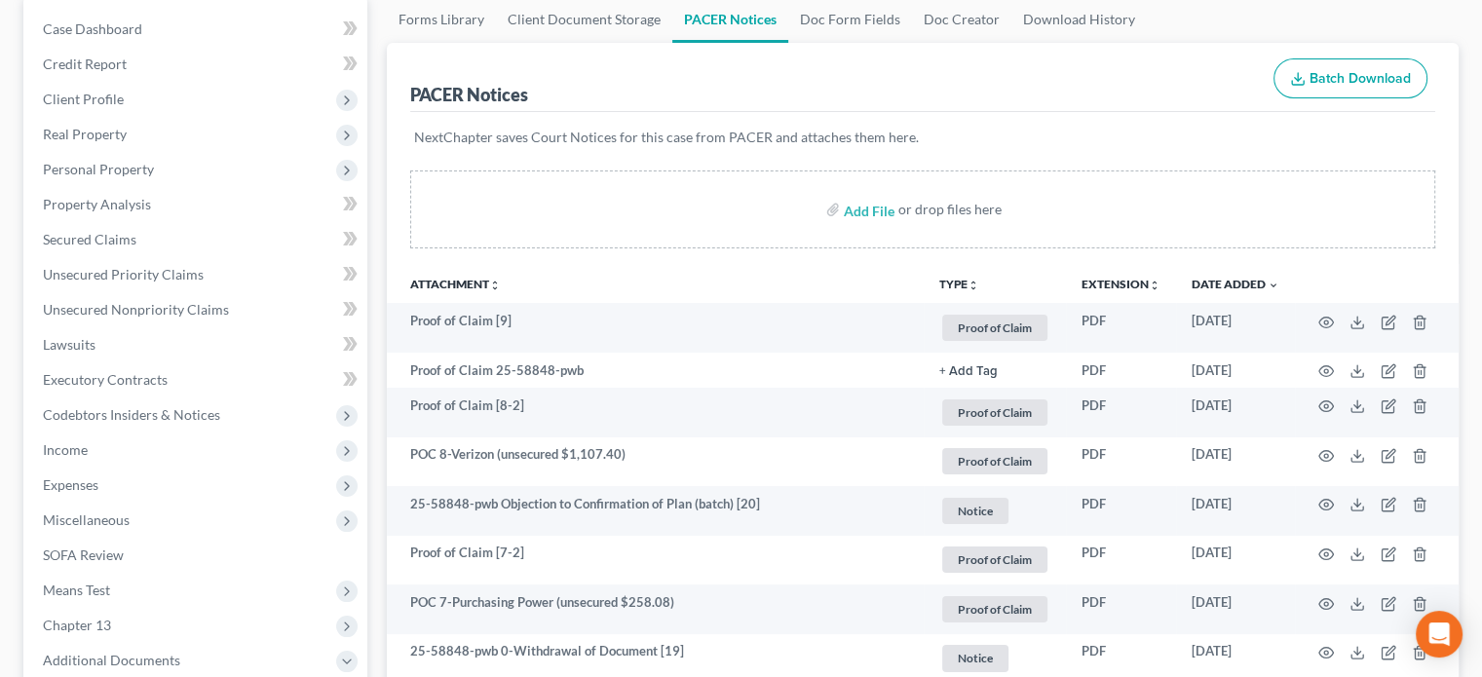
scroll to position [195, 0]
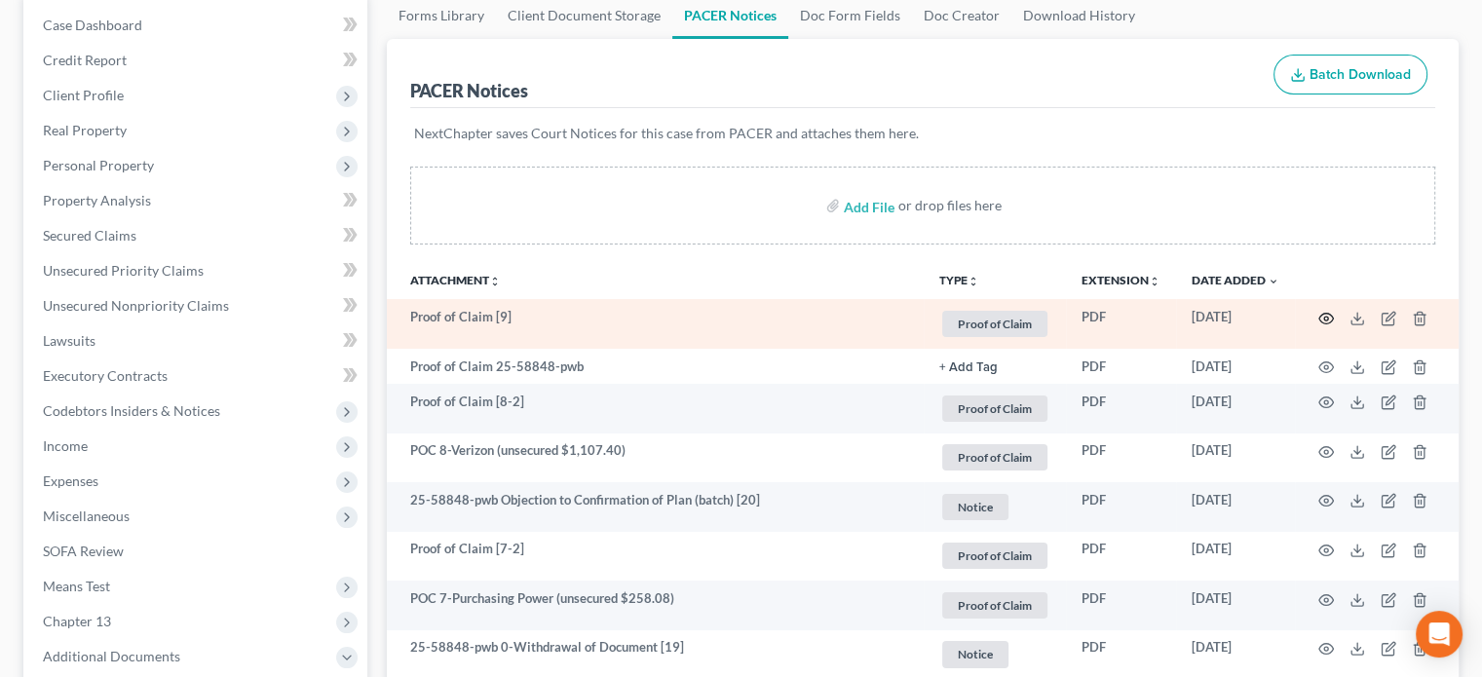
click at [1327, 313] on icon "button" at bounding box center [1326, 319] width 16 height 16
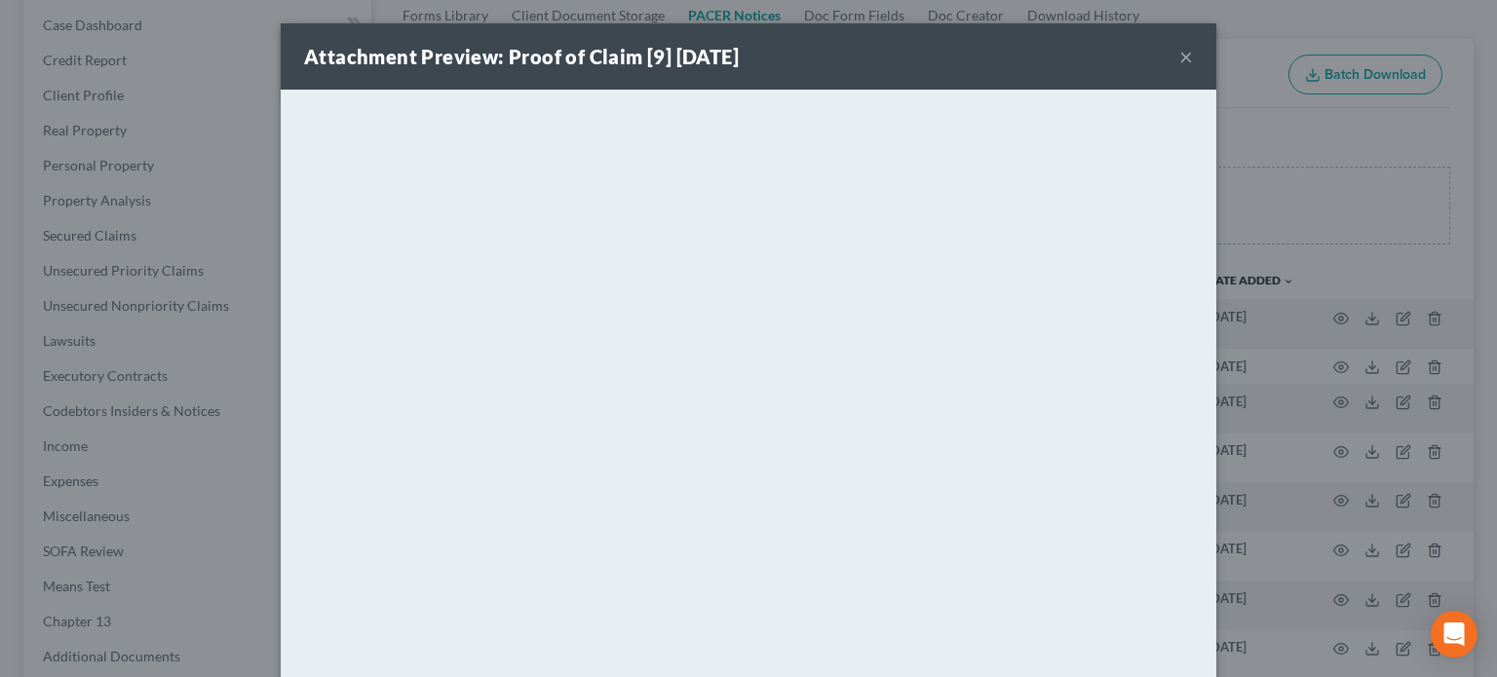
click at [1179, 54] on button "×" at bounding box center [1186, 56] width 14 height 23
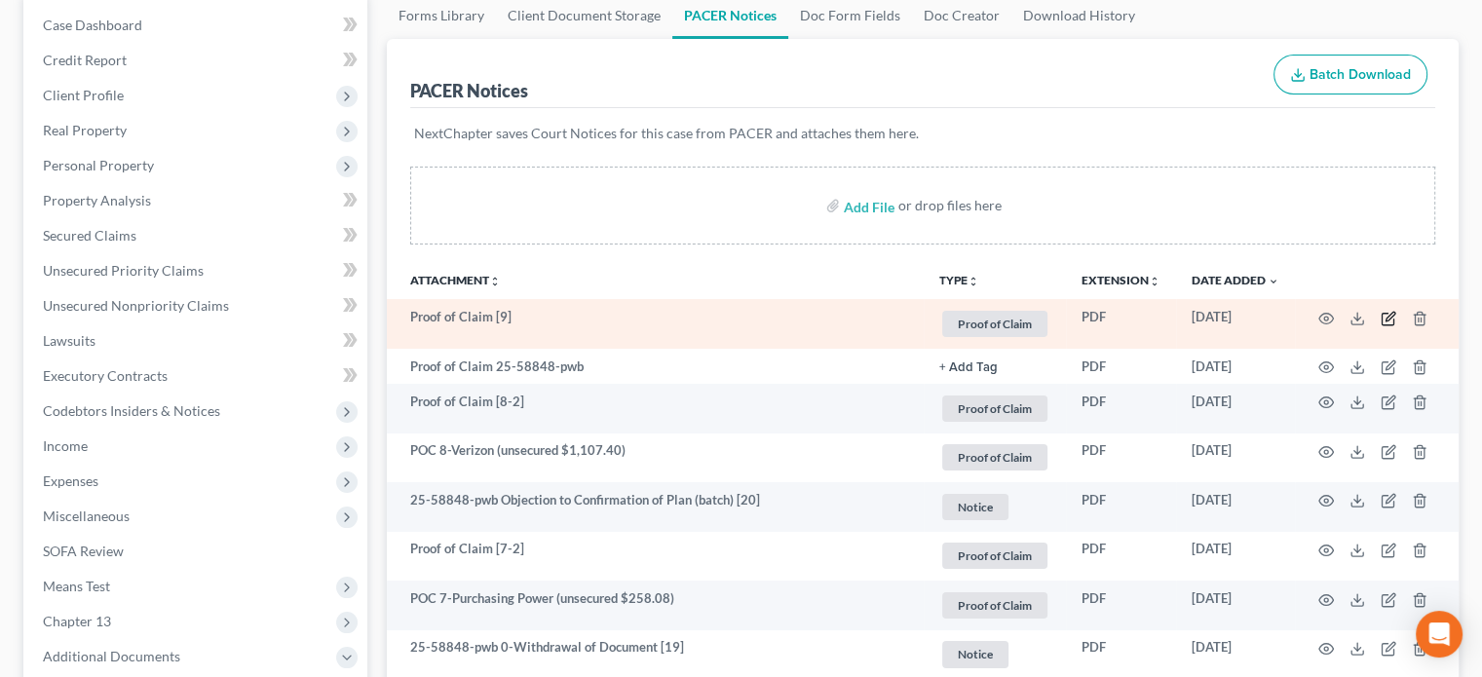
click at [1388, 315] on icon "button" at bounding box center [1390, 316] width 9 height 9
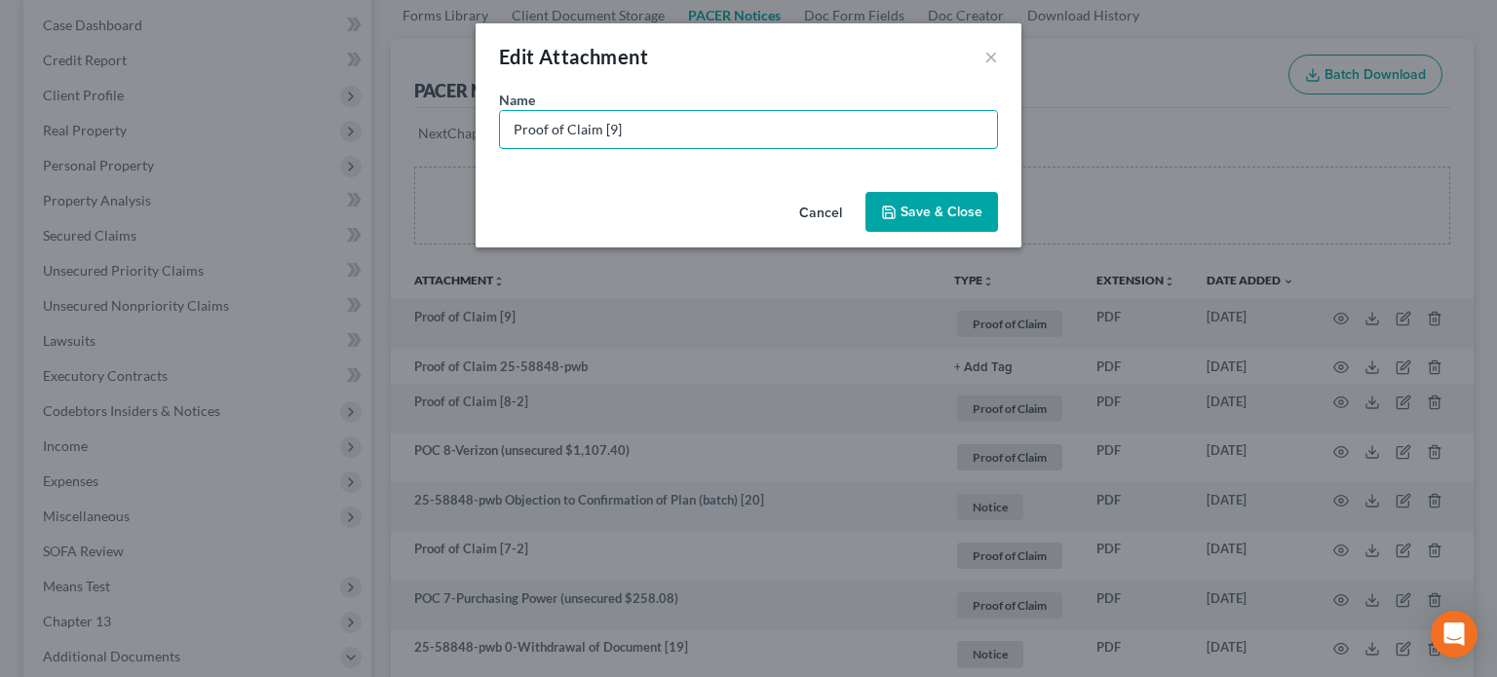
click at [80, 77] on div "Edit Attachment × Name * Proof of Claim [9] Cancel Save & Close" at bounding box center [748, 338] width 1497 height 677
type input "POC 9 - Jefferson Capital System (unsecured $4,109.42)"
click at [919, 219] on span "Save & Close" at bounding box center [941, 212] width 82 height 17
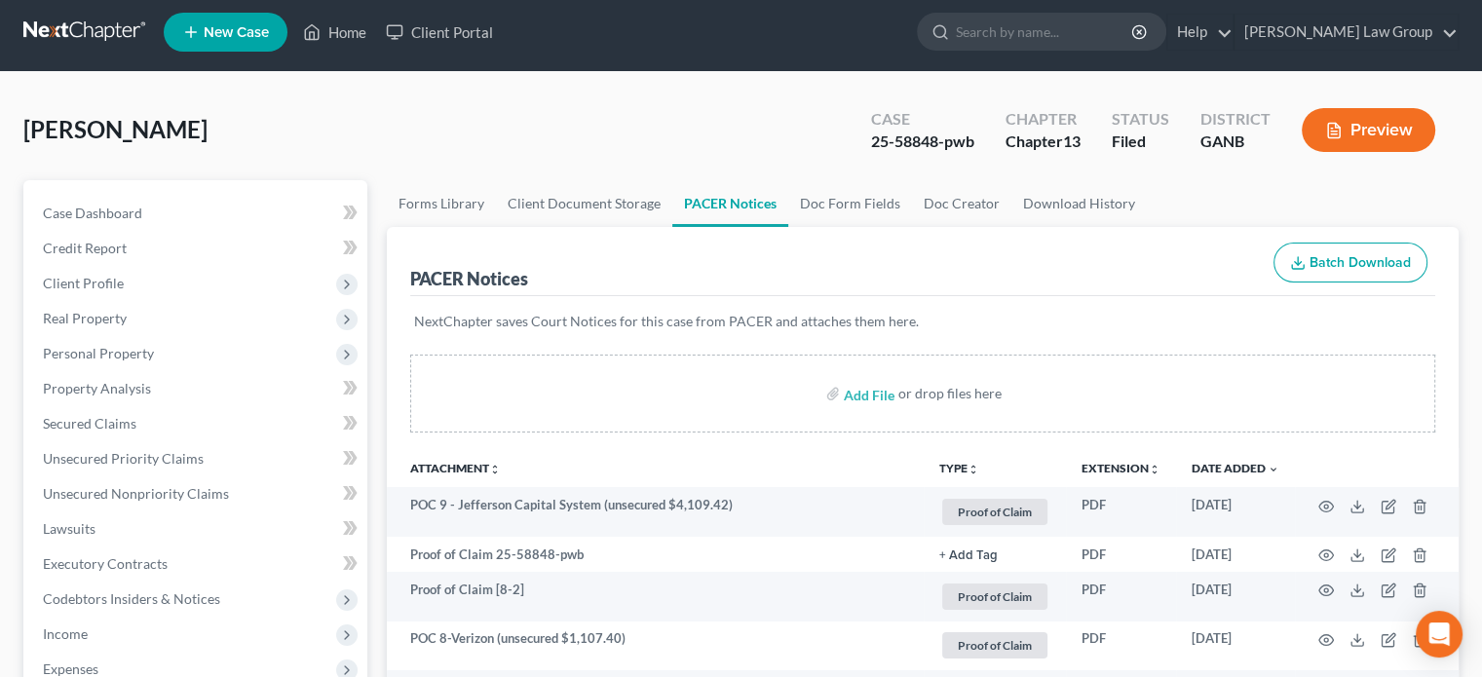
scroll to position [0, 0]
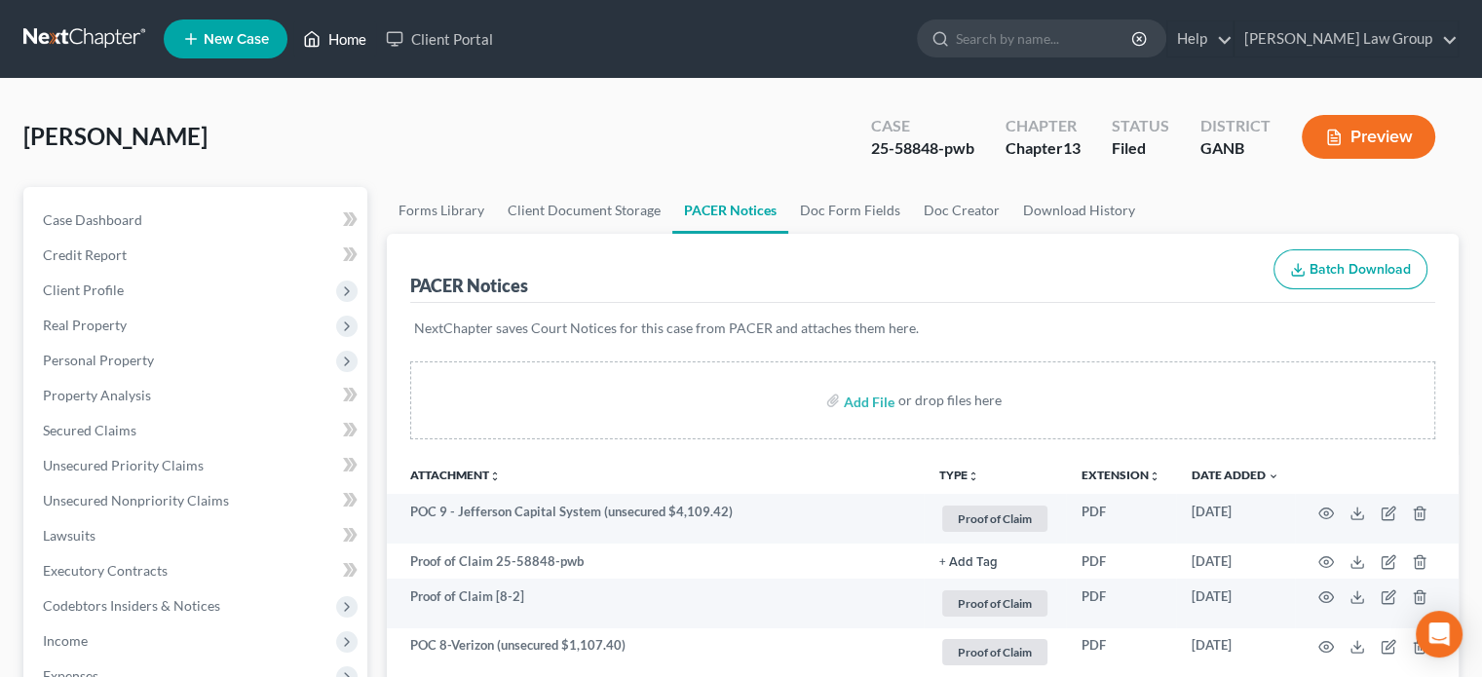
drag, startPoint x: 343, startPoint y: 34, endPoint x: 370, endPoint y: 48, distance: 30.5
click at [343, 34] on link "Home" at bounding box center [334, 38] width 83 height 35
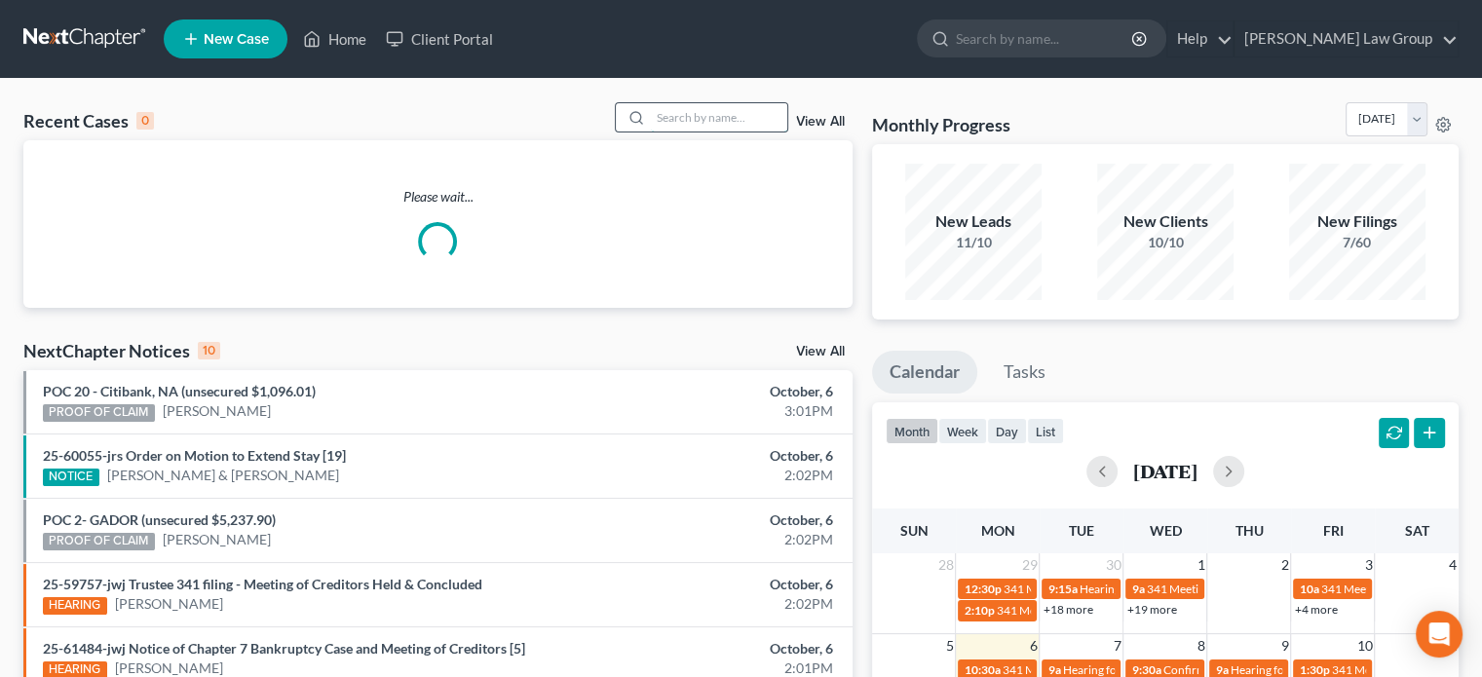
click at [667, 118] on input "search" at bounding box center [719, 117] width 136 height 28
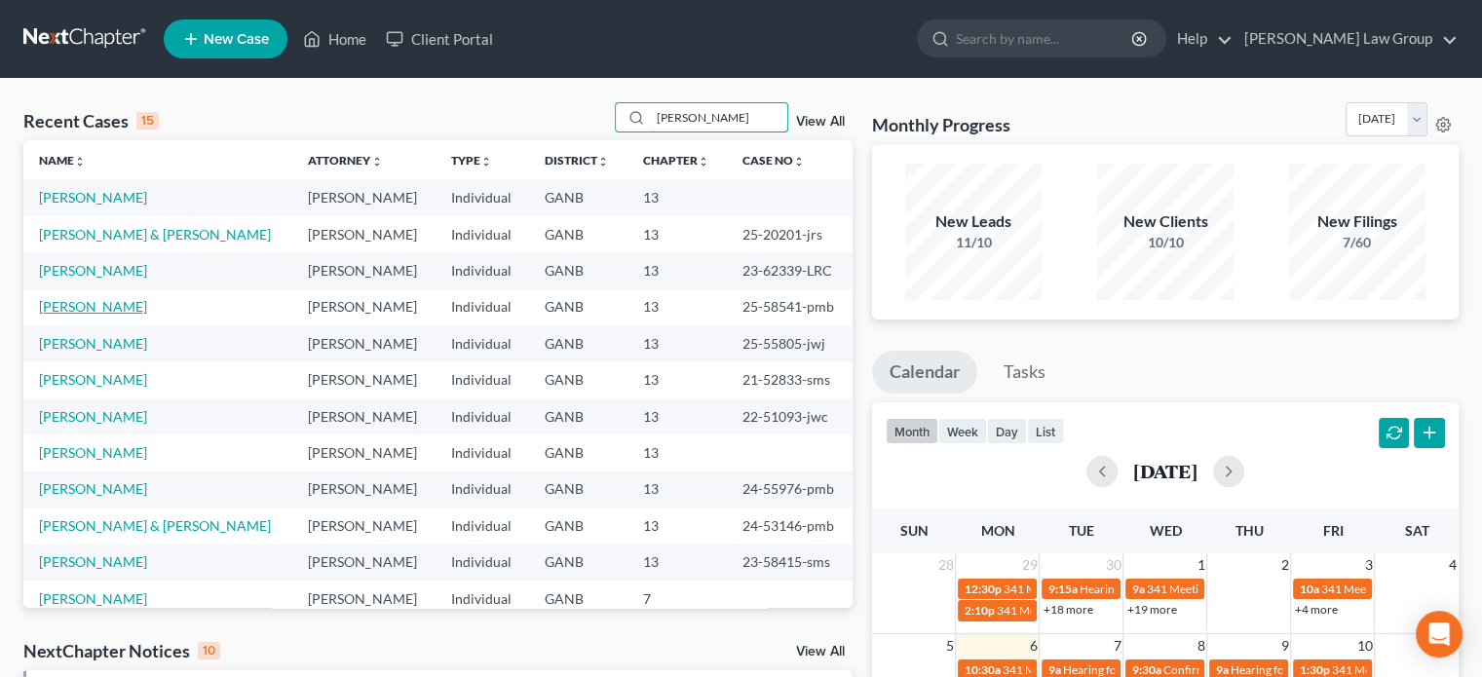
type input "[PERSON_NAME]"
click at [117, 304] on link "[PERSON_NAME]" at bounding box center [93, 306] width 108 height 17
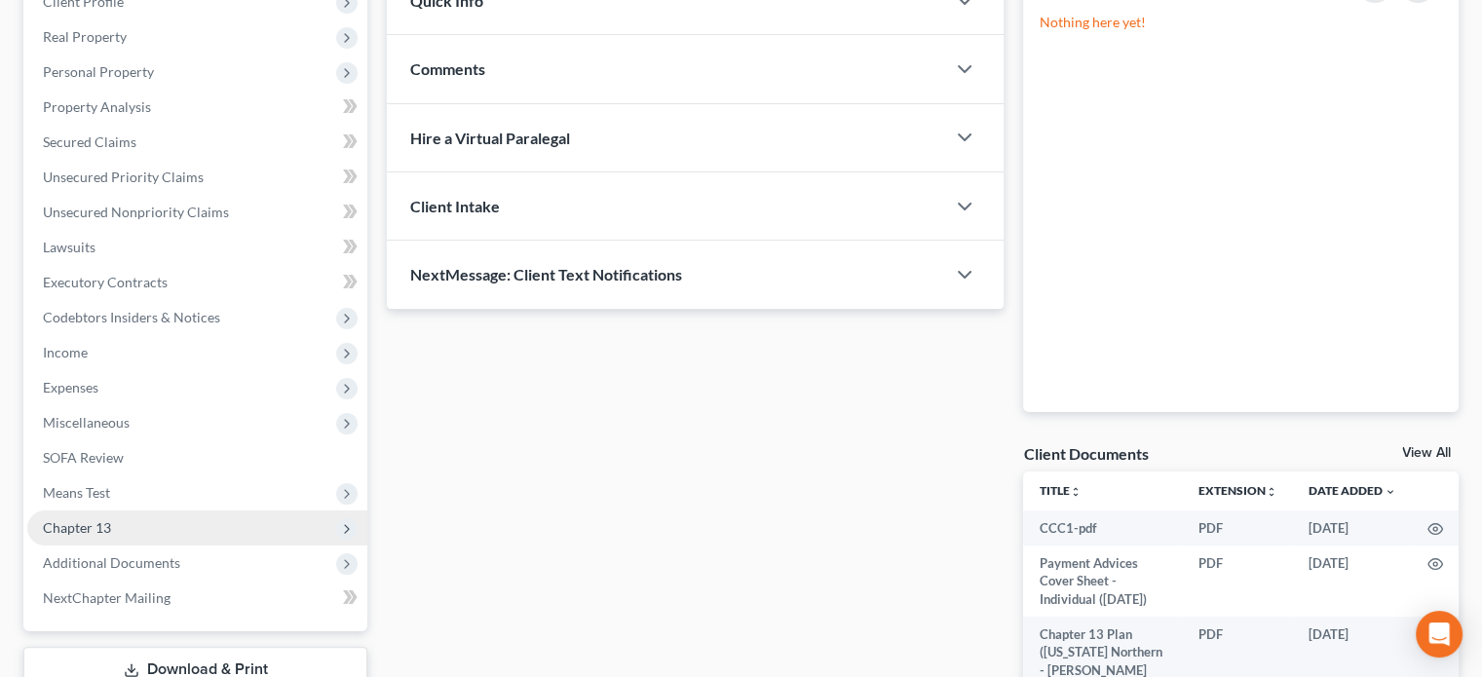
scroll to position [437, 0]
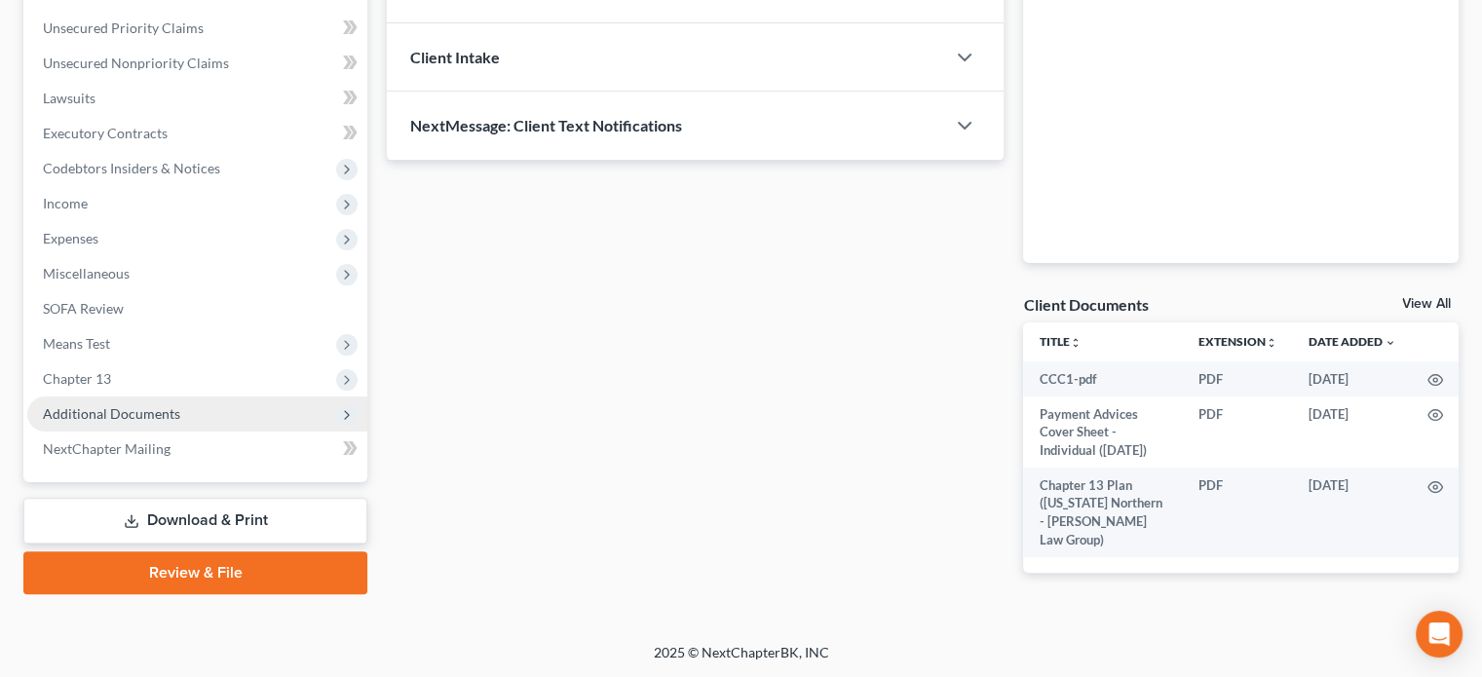
click at [97, 409] on span "Additional Documents" at bounding box center [111, 413] width 137 height 17
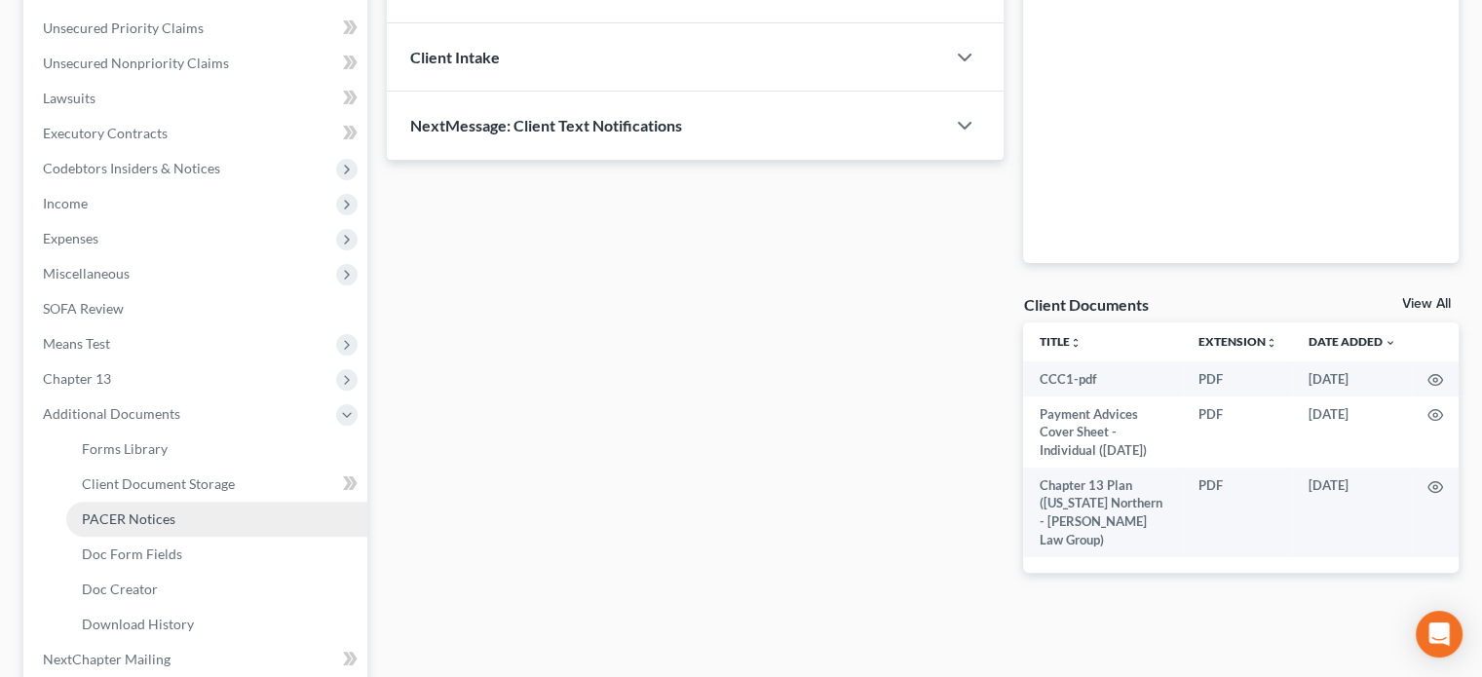
click at [131, 522] on span "PACER Notices" at bounding box center [129, 519] width 94 height 17
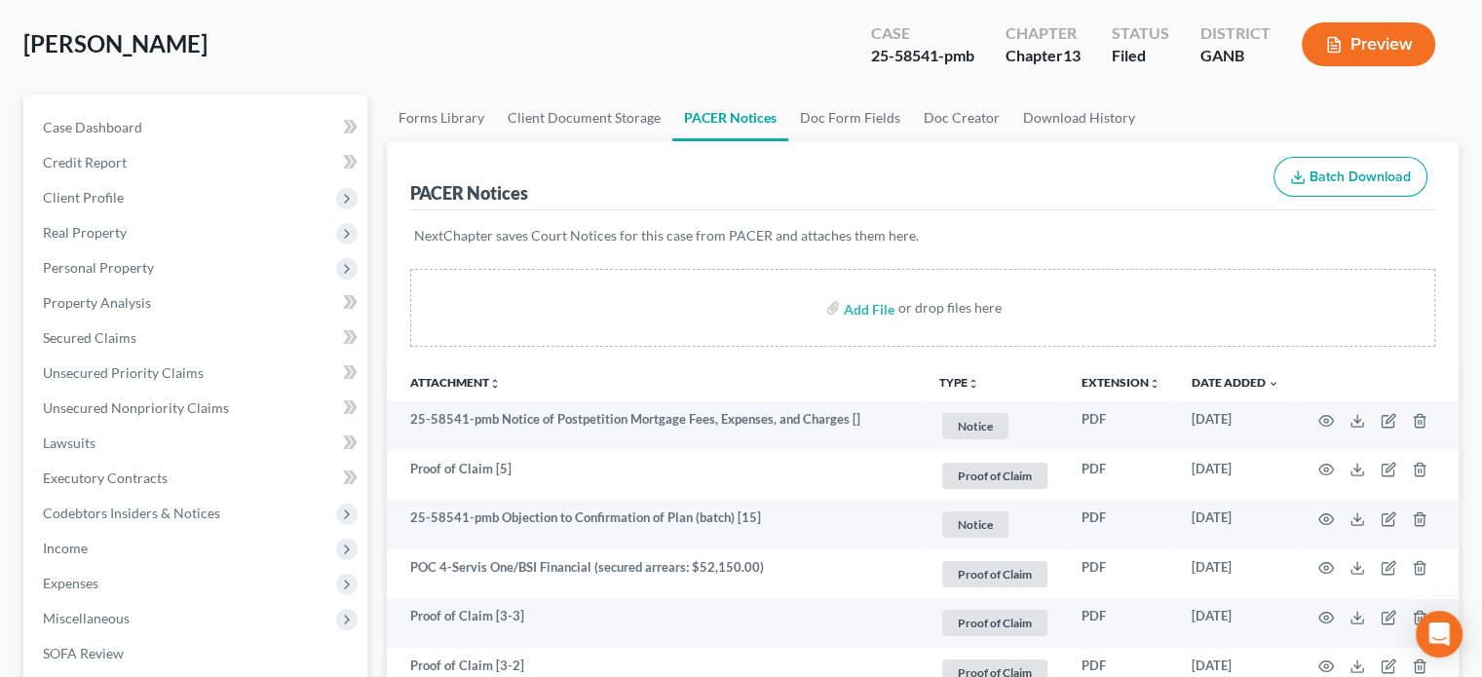
scroll to position [97, 0]
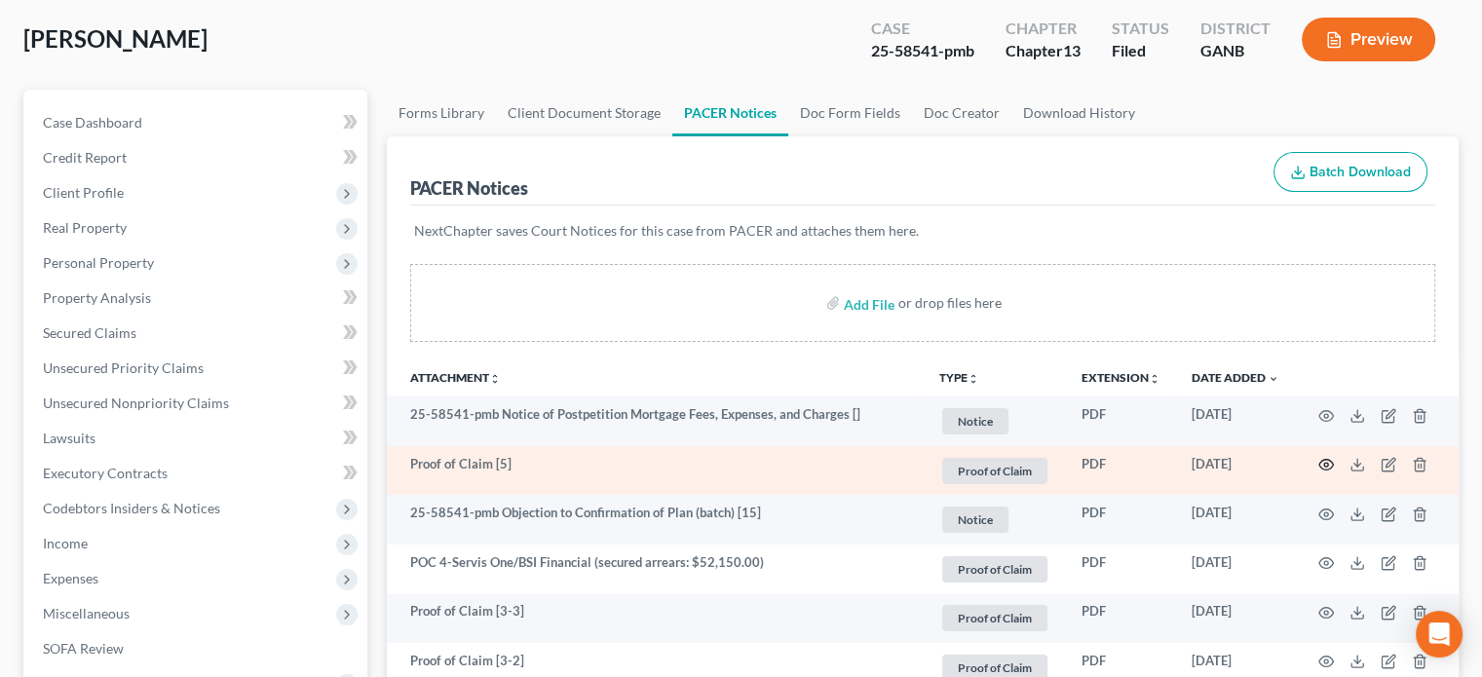
click at [1328, 464] on circle "button" at bounding box center [1326, 465] width 4 height 4
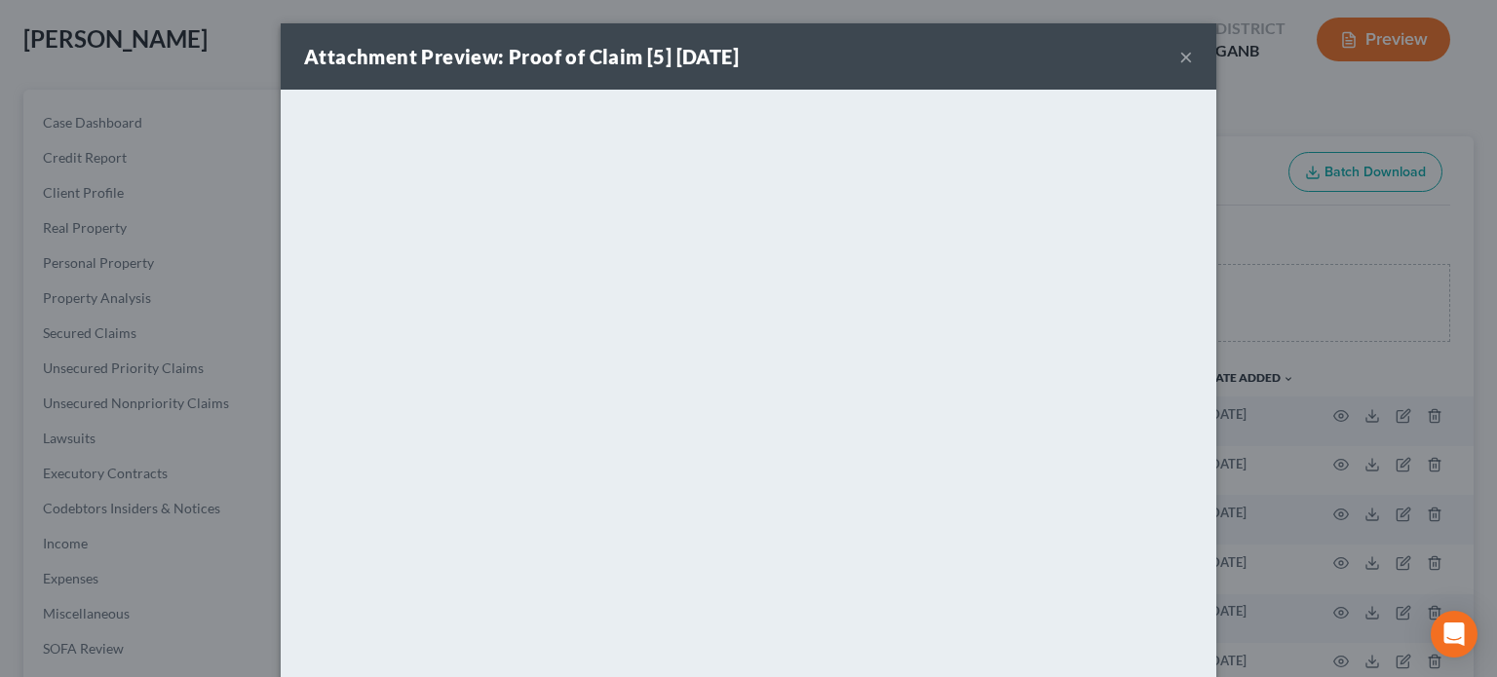
click at [1181, 56] on button "×" at bounding box center [1186, 56] width 14 height 23
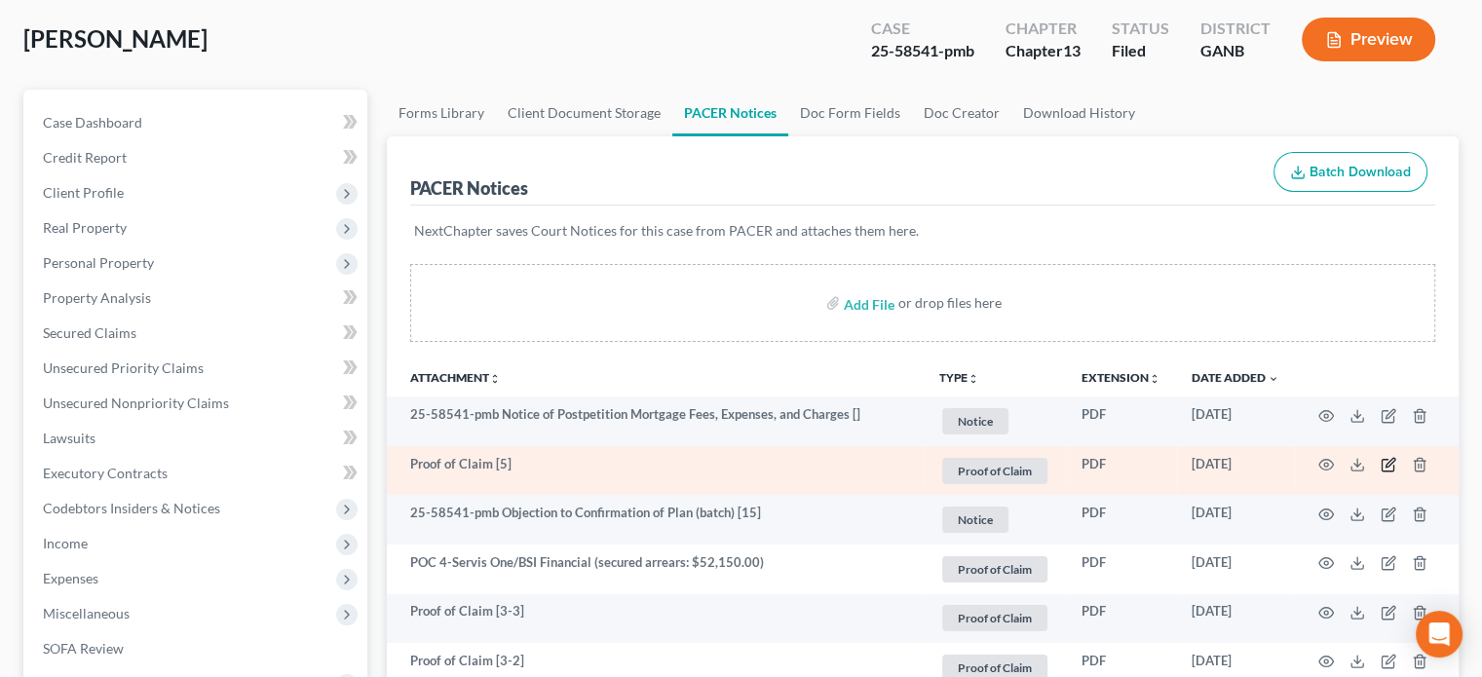
click at [1386, 464] on icon "button" at bounding box center [1390, 463] width 9 height 9
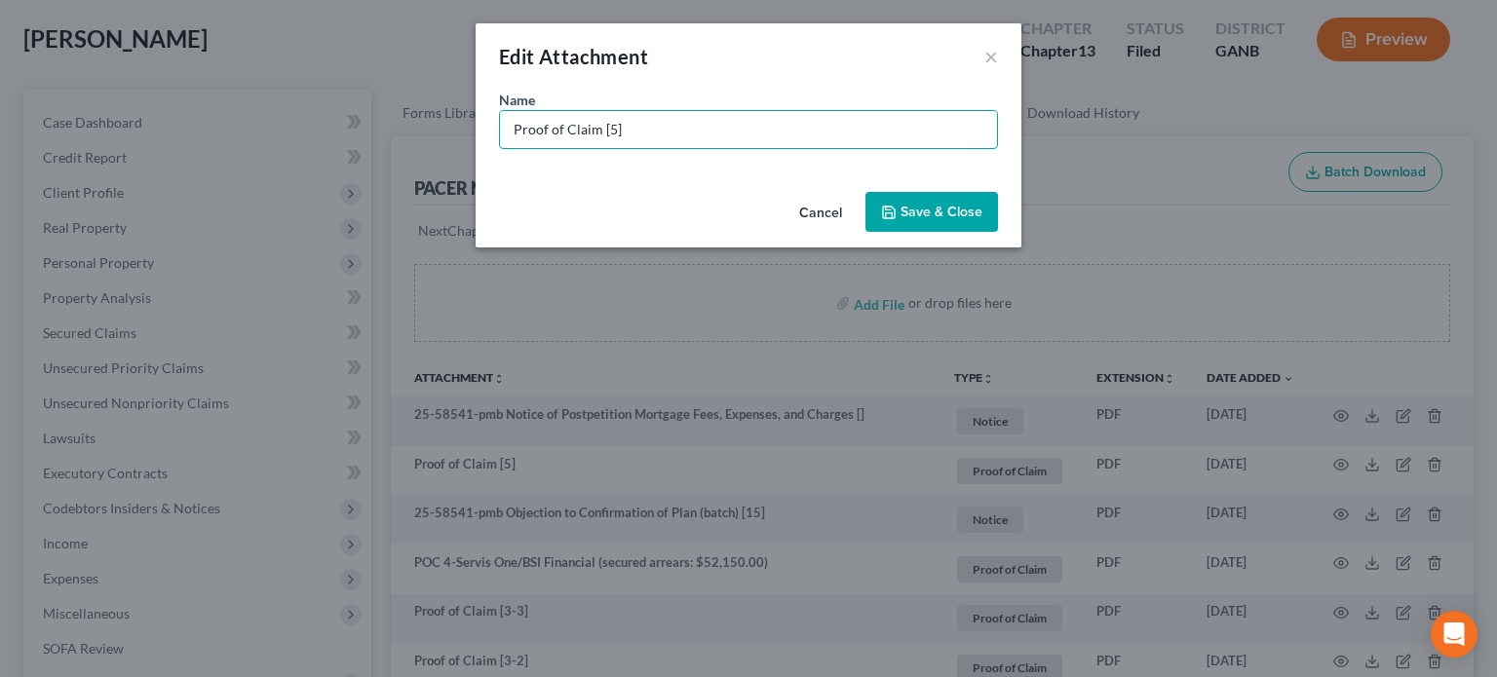
drag, startPoint x: 209, startPoint y: 135, endPoint x: 149, endPoint y: 124, distance: 60.6
click at [149, 124] on div "Edit Attachment × Name * Proof of Claim [5] Cancel Save & Close" at bounding box center [748, 338] width 1497 height 677
click at [660, 128] on input "POC 5 - Ashley Fundingn Svc (unsecured $290.85)" at bounding box center [748, 129] width 497 height 37
type input "POC 5 - Ashley Funding Svc (unsecured $290.85)"
click at [937, 212] on span "Save & Close" at bounding box center [941, 212] width 82 height 17
